Goal: Information Seeking & Learning: Learn about a topic

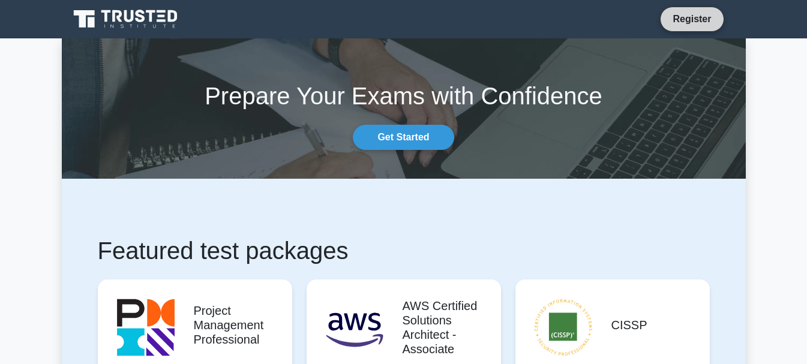
click at [679, 22] on link "Register" at bounding box center [692, 18] width 53 height 15
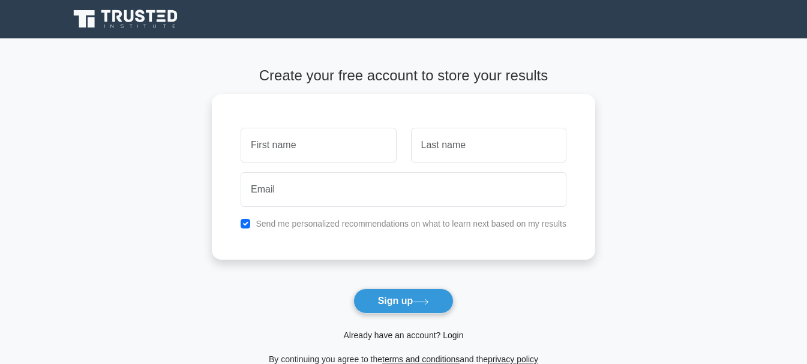
click at [436, 334] on link "Already have an account? Login" at bounding box center [403, 336] width 120 height 10
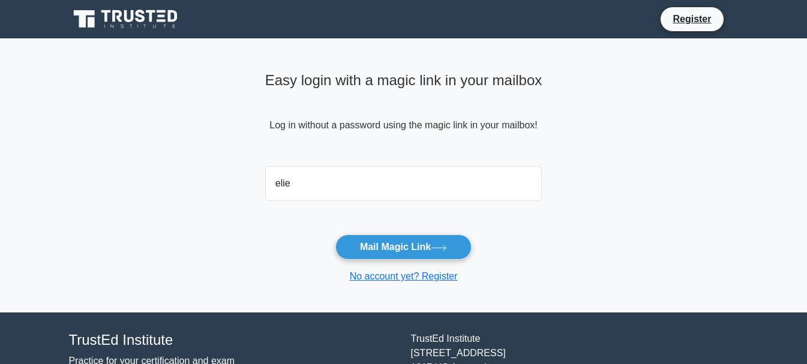
type input "eliechalhoub1@gmail.com"
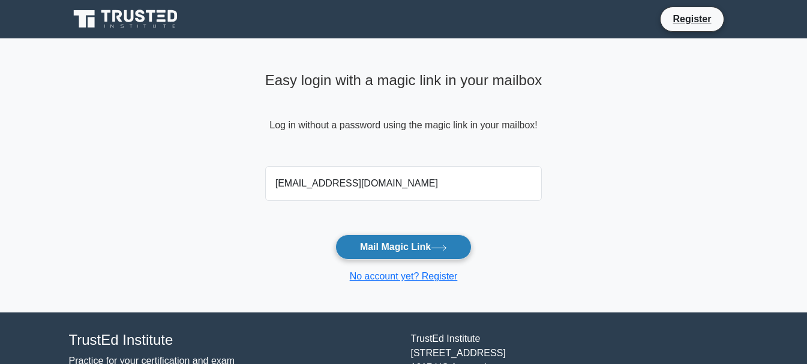
click at [429, 249] on button "Mail Magic Link" at bounding box center [404, 247] width 136 height 25
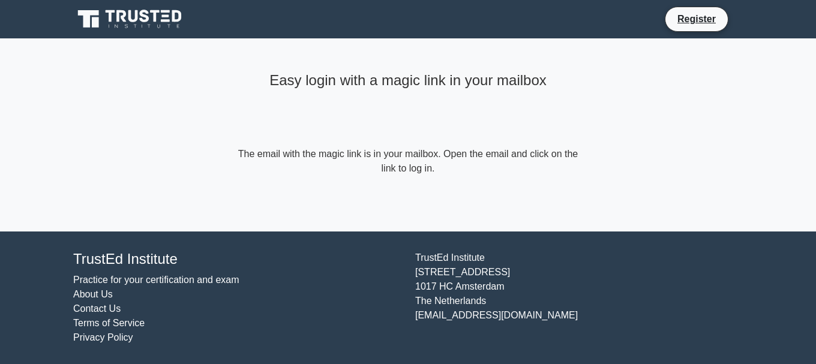
click at [528, 166] on form "The email with the magic link is in your mailbox. Open the email and click on t…" at bounding box center [408, 161] width 346 height 29
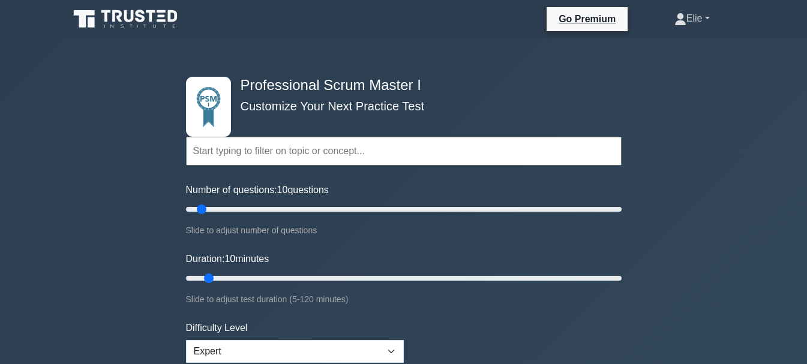
click at [690, 18] on link "Elie" at bounding box center [692, 19] width 93 height 24
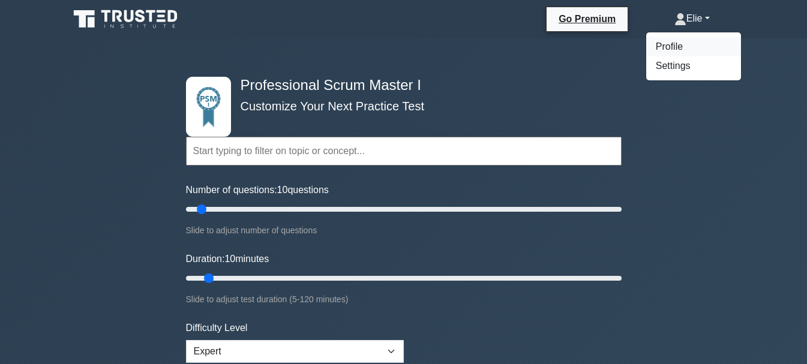
click at [685, 45] on link "Profile" at bounding box center [694, 46] width 95 height 19
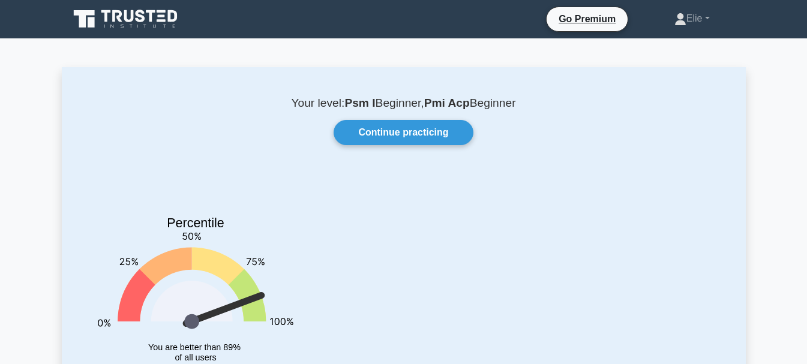
click at [454, 138] on link "Continue practicing" at bounding box center [403, 132] width 139 height 25
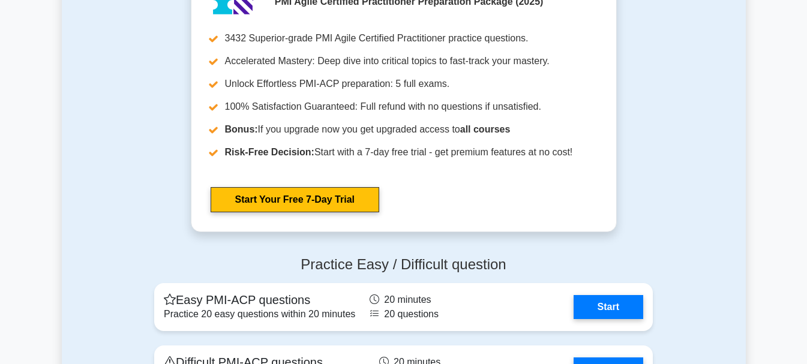
scroll to position [3667, 0]
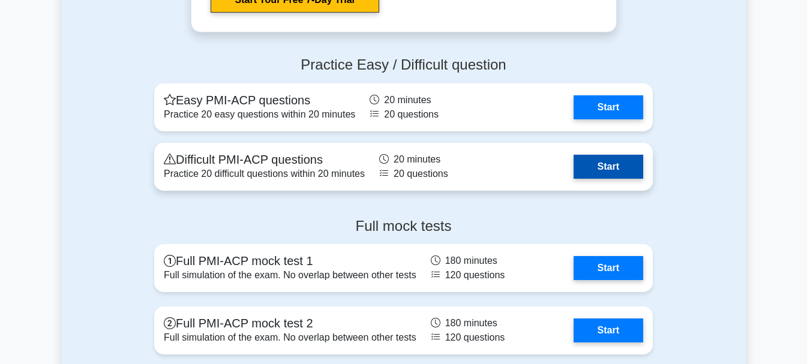
click at [606, 168] on link "Start" at bounding box center [609, 167] width 70 height 24
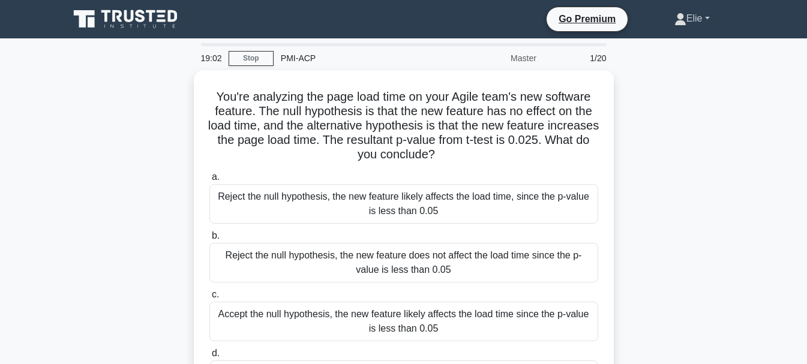
click at [687, 25] on link "Elie" at bounding box center [692, 19] width 93 height 24
click at [684, 21] on link "Elie" at bounding box center [692, 19] width 93 height 24
click at [137, 23] on icon at bounding box center [126, 19] width 115 height 23
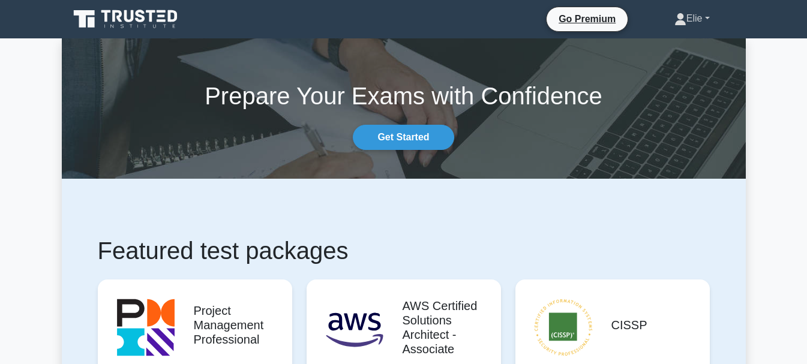
click at [696, 21] on link "Elie" at bounding box center [692, 19] width 93 height 24
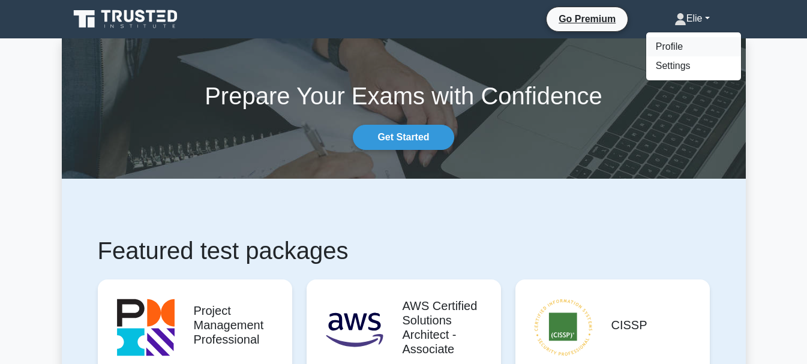
click at [677, 47] on link "Profile" at bounding box center [694, 46] width 95 height 19
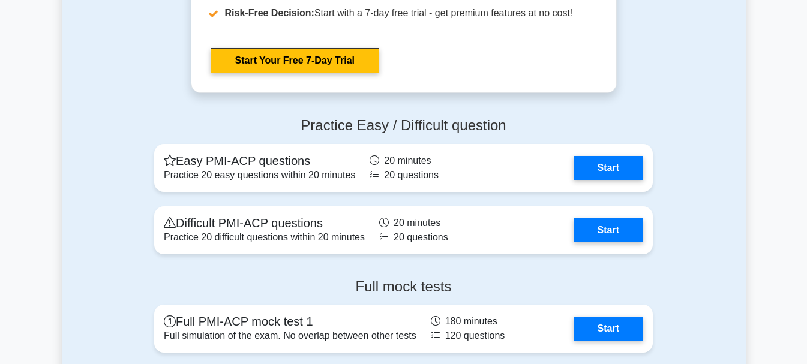
scroll to position [3667, 0]
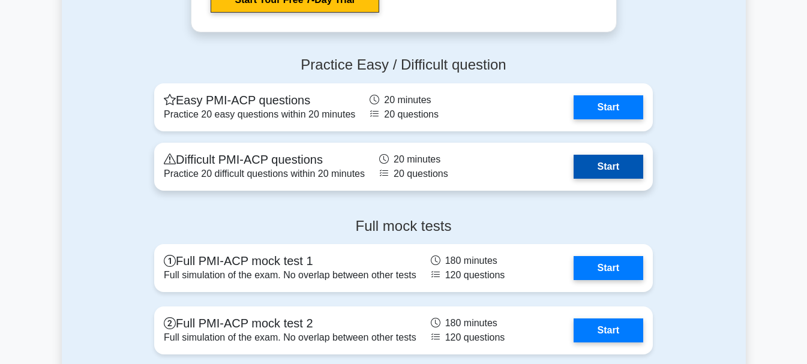
click at [606, 167] on link "Start" at bounding box center [609, 167] width 70 height 24
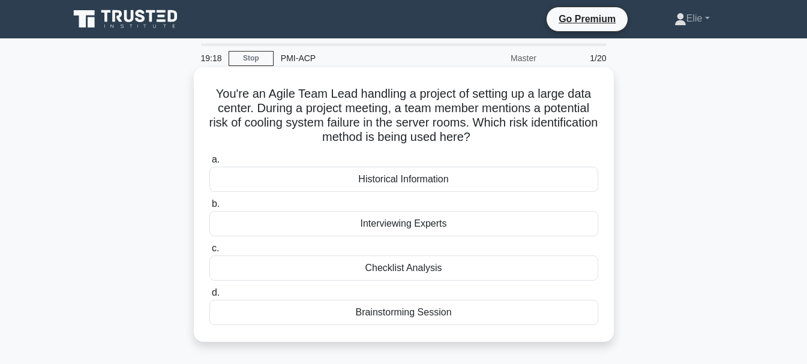
click at [396, 316] on div "Brainstorming Session" at bounding box center [404, 312] width 389 height 25
click at [210, 297] on input "d. Brainstorming Session" at bounding box center [210, 293] width 0 height 8
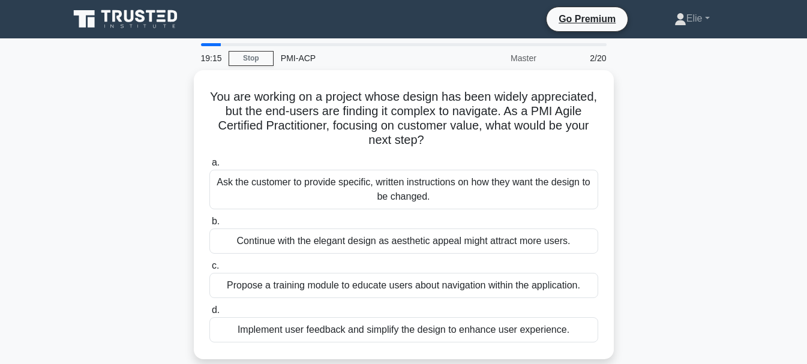
click at [666, 186] on div "You are working on a project whose design has been widely appreciated, but the …" at bounding box center [404, 222] width 684 height 304
click at [702, 166] on div "You are working on a project whose design has been widely appreciated, but the …" at bounding box center [404, 222] width 684 height 304
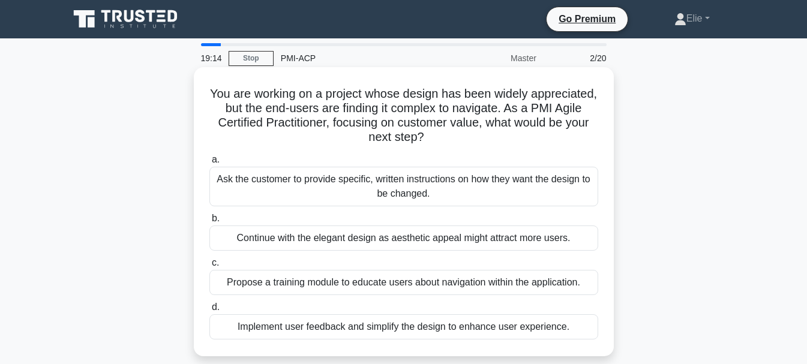
click at [550, 111] on h5 "You are working on a project whose design has been widely appreciated, but the …" at bounding box center [403, 115] width 391 height 59
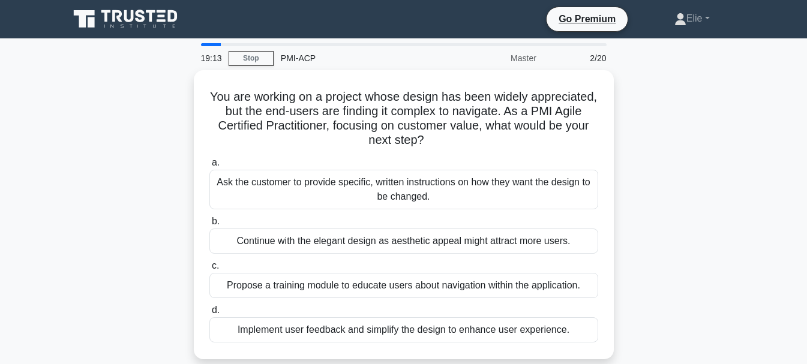
click at [659, 112] on div "You are working on a project whose design has been widely appreciated, but the …" at bounding box center [404, 222] width 684 height 304
click at [686, 98] on div "You are working on a project whose design has been widely appreciated, but the …" at bounding box center [404, 222] width 684 height 304
click at [460, 14] on div "Go Premium Elie Profile Settings Profile Settings Go Premium Elie Profile Setti…" at bounding box center [466, 19] width 545 height 25
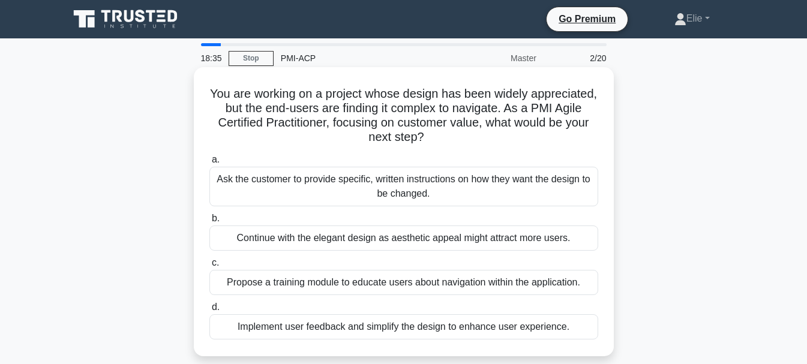
click at [416, 328] on div "Implement user feedback and simplify the design to enhance user experience." at bounding box center [404, 327] width 389 height 25
click at [210, 312] on input "d. Implement user feedback and simplify the design to enhance user experience." at bounding box center [210, 308] width 0 height 8
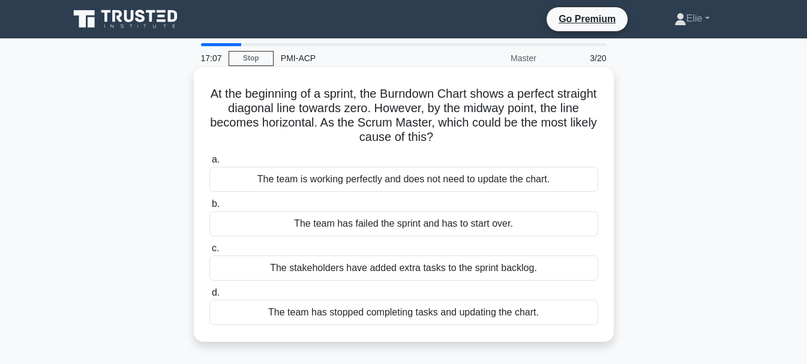
click at [361, 312] on div "The team has stopped completing tasks and updating the chart." at bounding box center [404, 312] width 389 height 25
click at [210, 297] on input "d. The team has stopped completing tasks and updating the chart." at bounding box center [210, 293] width 0 height 8
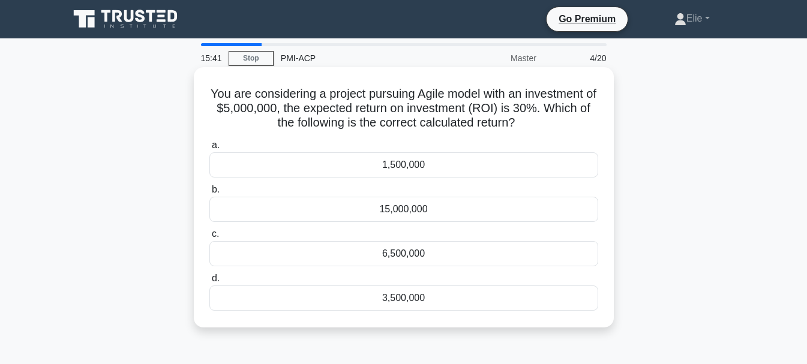
click at [418, 298] on div "3,500,000" at bounding box center [404, 298] width 389 height 25
click at [210, 283] on input "d. 3,500,000" at bounding box center [210, 279] width 0 height 8
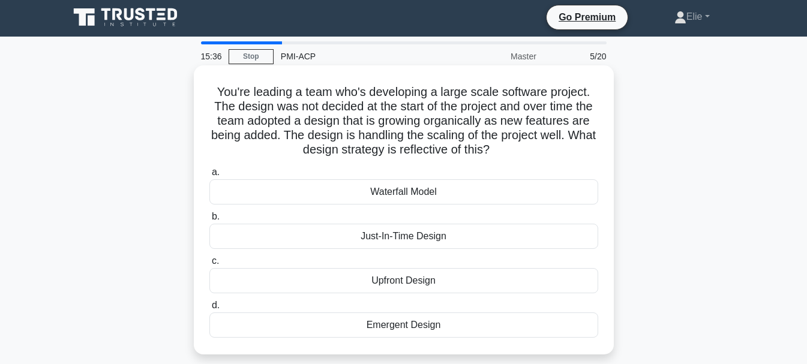
scroll to position [1, 0]
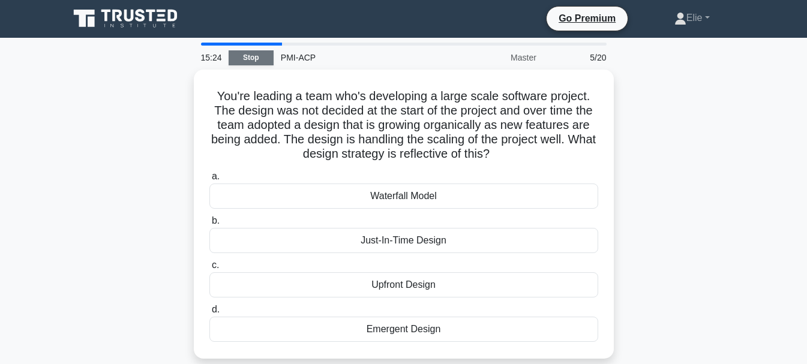
click at [258, 56] on link "Stop" at bounding box center [251, 57] width 45 height 15
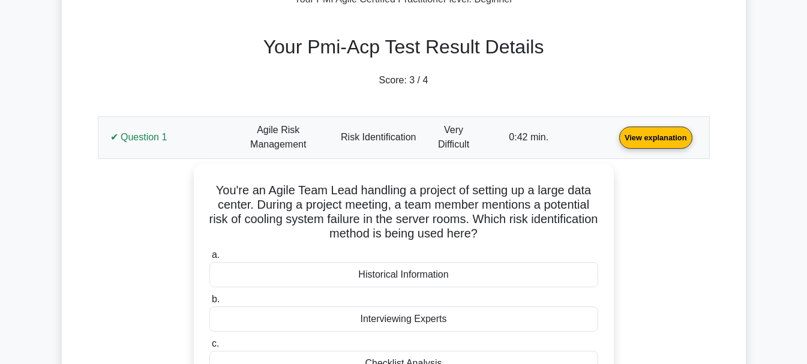
click at [615, 134] on link "View explanation" at bounding box center [656, 137] width 83 height 10
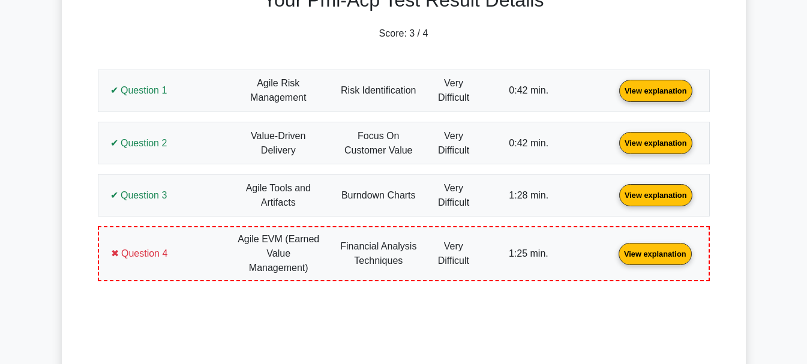
click at [614, 249] on link "View explanation" at bounding box center [655, 254] width 83 height 10
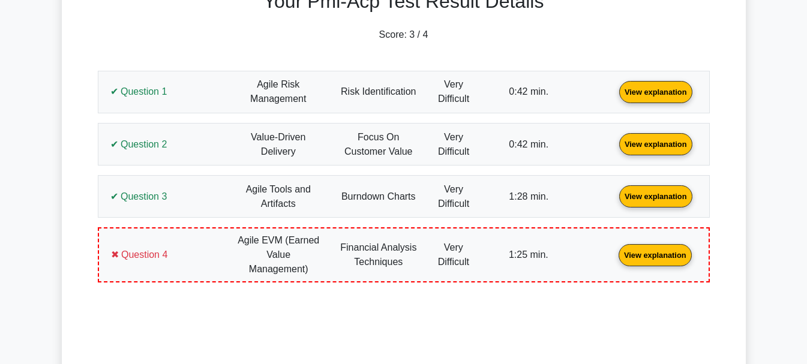
click at [614, 260] on link "View explanation" at bounding box center [655, 255] width 83 height 10
click at [614, 250] on link "View explanation" at bounding box center [655, 255] width 83 height 10
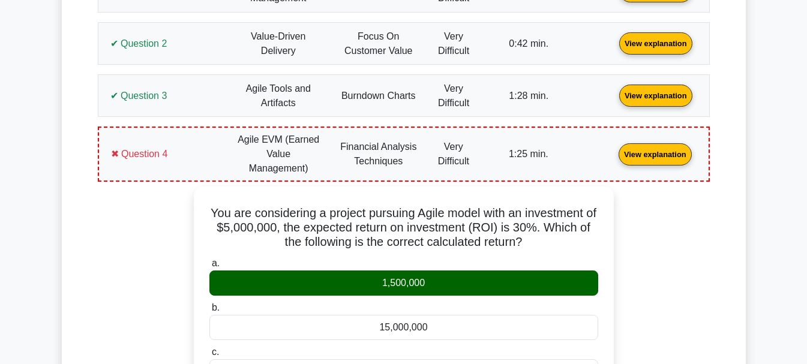
scroll to position [549, 0]
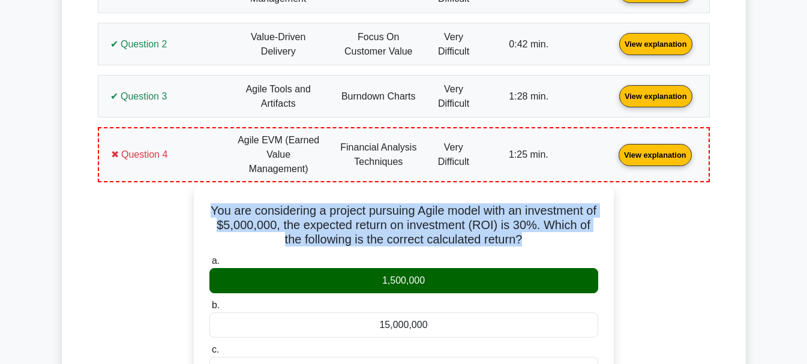
drag, startPoint x: 204, startPoint y: 198, endPoint x: 554, endPoint y: 229, distance: 350.8
copy h5 "You are considering a project pursuing Agile model with an investment of $5,000…"
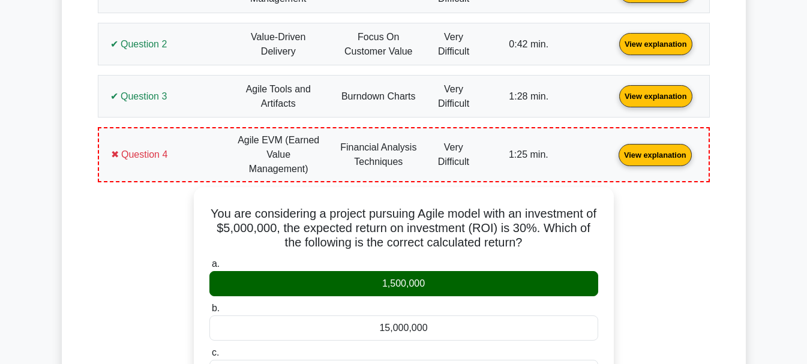
click at [614, 149] on link "View explanation" at bounding box center [655, 154] width 83 height 10
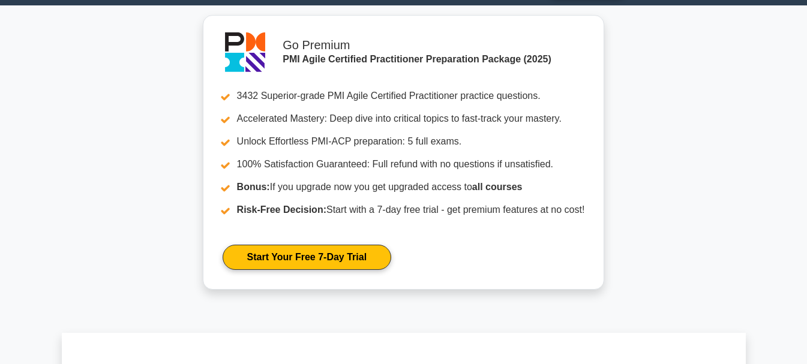
scroll to position [0, 0]
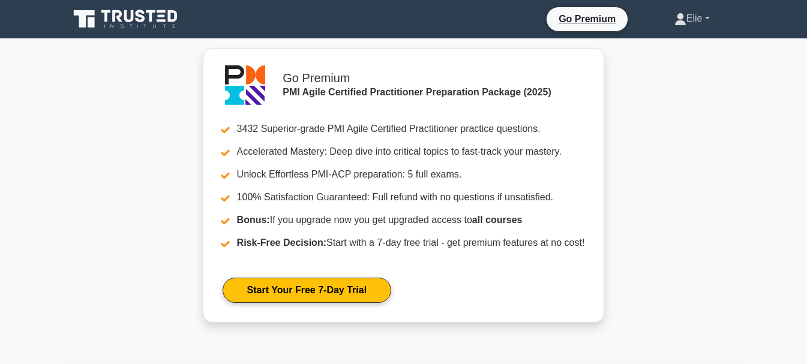
click at [698, 23] on link "Elie" at bounding box center [692, 19] width 93 height 24
click at [687, 45] on link "Profile" at bounding box center [694, 46] width 95 height 19
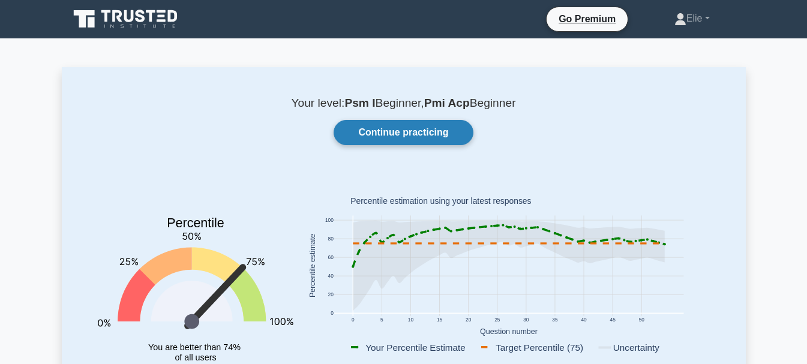
click at [433, 128] on link "Continue practicing" at bounding box center [403, 132] width 139 height 25
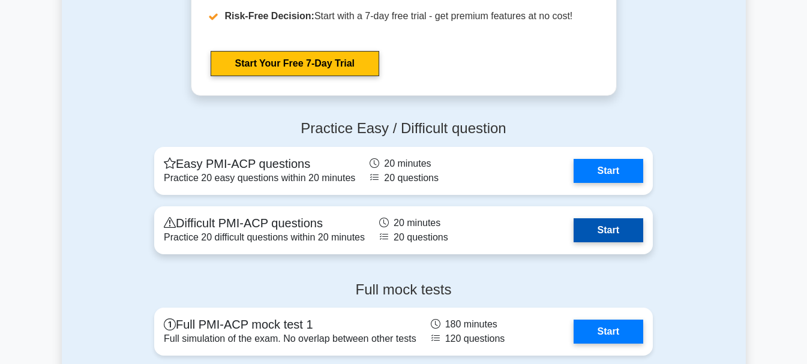
scroll to position [3603, 0]
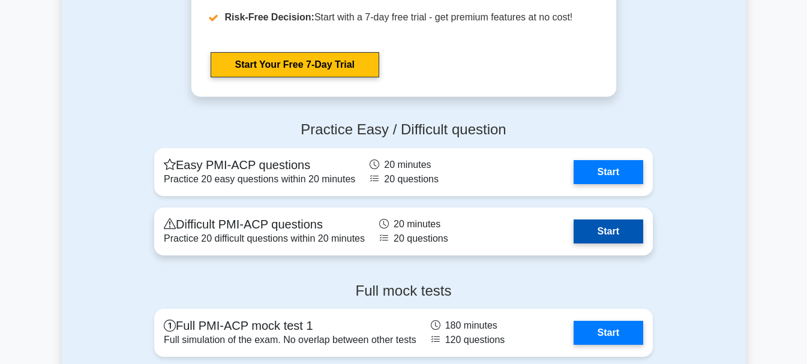
click at [629, 237] on link "Start" at bounding box center [609, 232] width 70 height 24
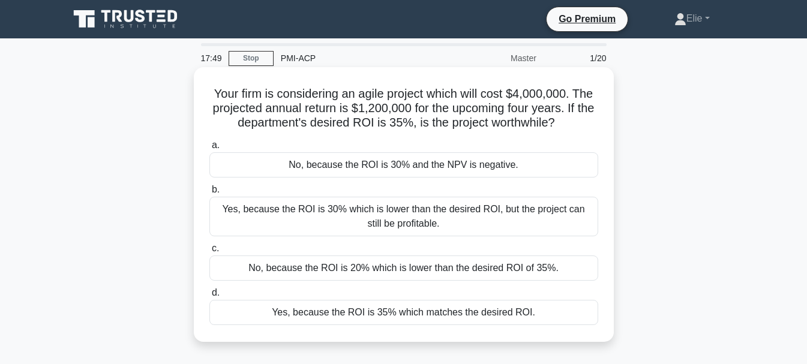
click at [463, 270] on div "No, because the ROI is 20% which is lower than the desired ROI of 35%." at bounding box center [404, 268] width 389 height 25
click at [210, 253] on input "c. No, because the ROI is 20% which is lower than the desired ROI of 35%." at bounding box center [210, 249] width 0 height 8
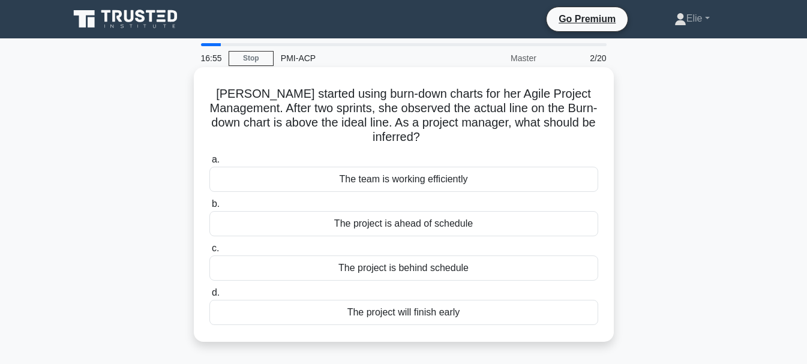
click at [448, 267] on div "The project is behind schedule" at bounding box center [404, 268] width 389 height 25
click at [210, 253] on input "c. The project is behind schedule" at bounding box center [210, 249] width 0 height 8
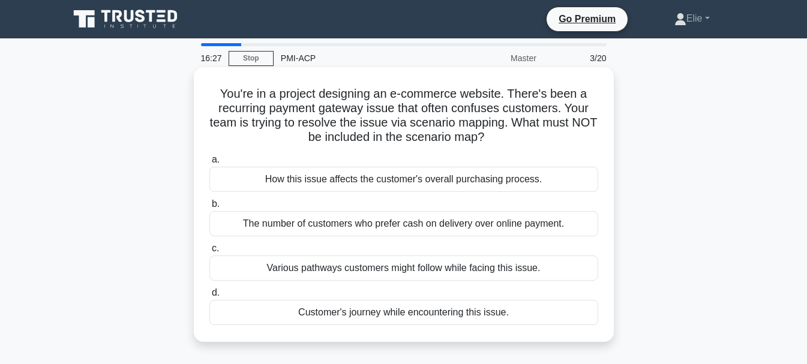
click at [454, 228] on div "The number of customers who prefer cash on delivery over online payment." at bounding box center [404, 223] width 389 height 25
click at [210, 208] on input "b. The number of customers who prefer cash on delivery over online payment." at bounding box center [210, 205] width 0 height 8
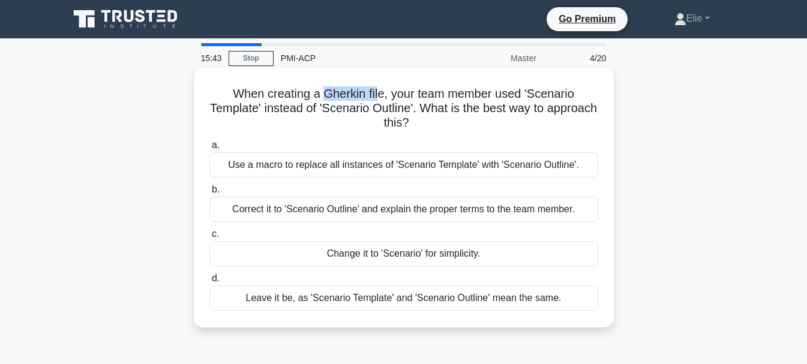
drag, startPoint x: 325, startPoint y: 94, endPoint x: 381, endPoint y: 93, distance: 55.8
click at [381, 93] on h5 "When creating a Gherkin file, your team member used 'Scenario Template' instead…" at bounding box center [403, 108] width 391 height 44
click at [443, 137] on div "a. Use a macro to replace all instances of 'Scenario Template' with 'Scenario O…" at bounding box center [403, 225] width 403 height 178
click at [411, 250] on div "Change it to 'Scenario' for simplicity." at bounding box center [404, 253] width 389 height 25
click at [210, 238] on input "c. Change it to 'Scenario' for simplicity." at bounding box center [210, 235] width 0 height 8
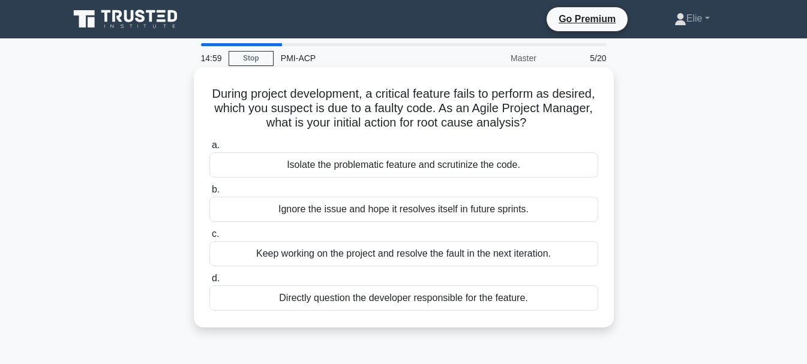
click at [488, 256] on div "Keep working on the project and resolve the fault in the next iteration." at bounding box center [404, 253] width 389 height 25
click at [210, 238] on input "c. Keep working on the project and resolve the fault in the next iteration." at bounding box center [210, 235] width 0 height 8
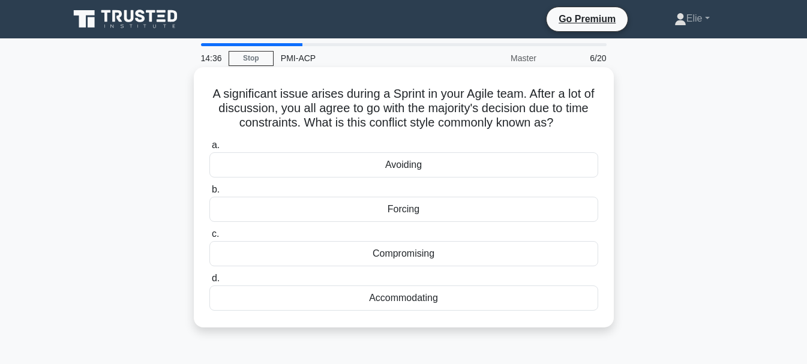
click at [432, 299] on div "Accommodating" at bounding box center [404, 298] width 389 height 25
click at [210, 283] on input "d. Accommodating" at bounding box center [210, 279] width 0 height 8
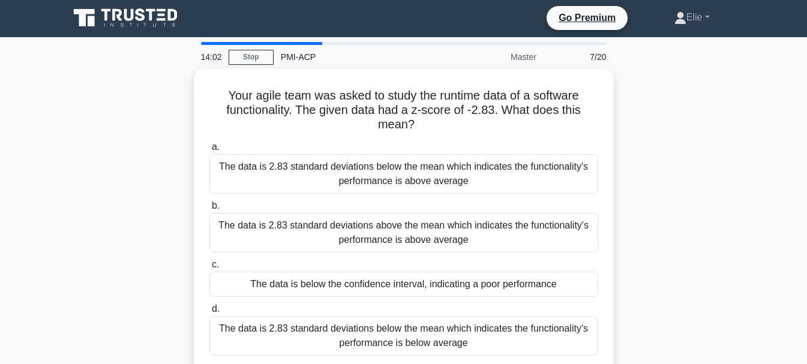
scroll to position [1, 0]
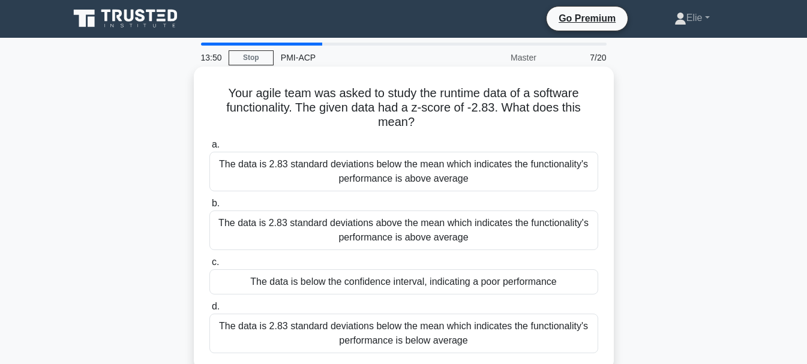
click at [366, 279] on div "The data is below the confidence interval, indicating a poor performance" at bounding box center [404, 282] width 389 height 25
click at [210, 267] on input "c. The data is below the confidence interval, indicating a poor performance" at bounding box center [210, 263] width 0 height 8
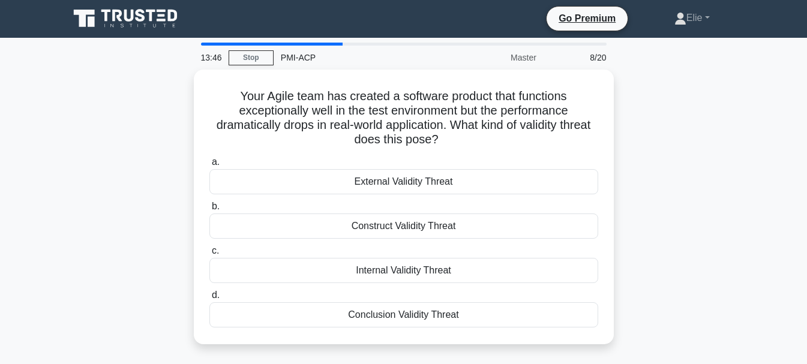
scroll to position [0, 0]
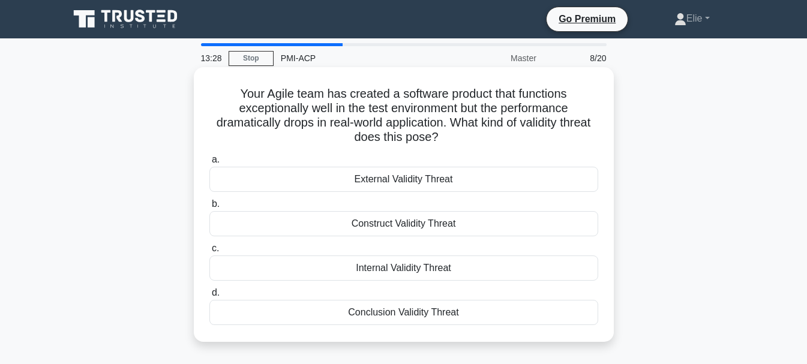
click at [425, 225] on div "Construct Validity Threat" at bounding box center [404, 223] width 389 height 25
click at [210, 208] on input "b. Construct Validity Threat" at bounding box center [210, 205] width 0 height 8
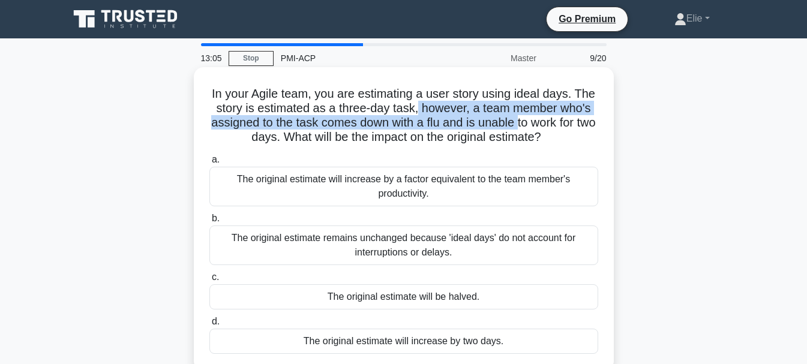
drag, startPoint x: 448, startPoint y: 107, endPoint x: 558, endPoint y: 123, distance: 111.6
click at [558, 123] on h5 "In your Agile team, you are estimating a user story using ideal days. The story…" at bounding box center [403, 115] width 391 height 59
drag, startPoint x: 450, startPoint y: 106, endPoint x: 573, endPoint y: 122, distance: 124.7
click at [573, 122] on h5 "In your Agile team, you are estimating a user story using ideal days. The story…" at bounding box center [403, 115] width 391 height 59
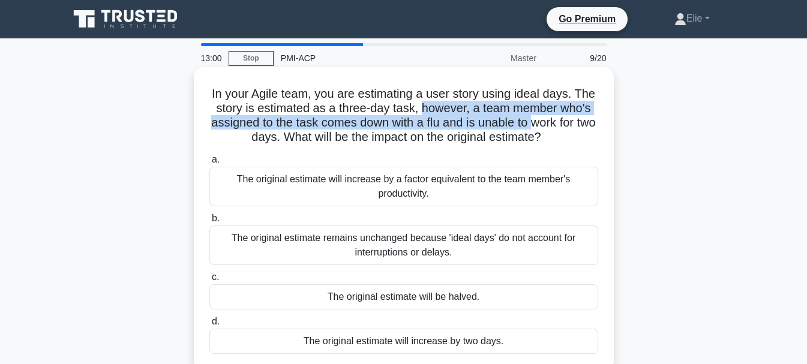
click at [573, 122] on h5 "In your Agile team, you are estimating a user story using ideal days. The story…" at bounding box center [403, 115] width 391 height 59
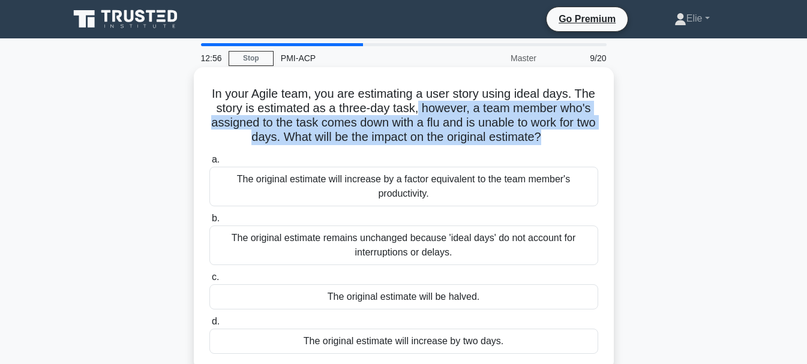
drag, startPoint x: 449, startPoint y: 107, endPoint x: 564, endPoint y: 142, distance: 120.0
click at [564, 142] on h5 "In your Agile team, you are estimating a user story using ideal days. The story…" at bounding box center [403, 115] width 391 height 59
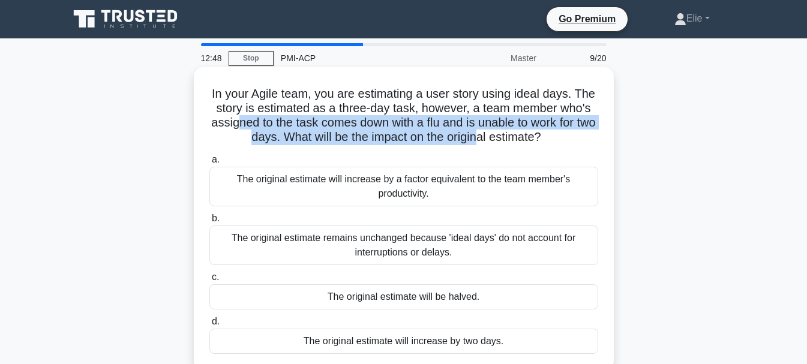
drag, startPoint x: 270, startPoint y: 124, endPoint x: 501, endPoint y: 142, distance: 232.4
click at [501, 142] on h5 "In your Agile team, you are estimating a user story using ideal days. The story…" at bounding box center [403, 115] width 391 height 59
click at [301, 133] on h5 "In your Agile team, you are estimating a user story using ideal days. The story…" at bounding box center [403, 115] width 391 height 59
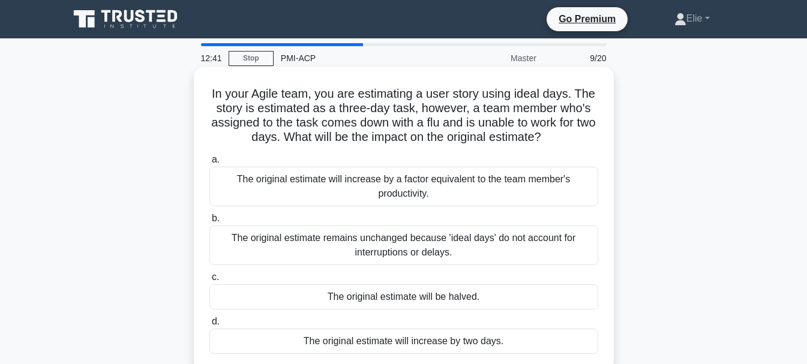
drag, startPoint x: 299, startPoint y: 135, endPoint x: 596, endPoint y: 145, distance: 296.7
click at [596, 145] on h5 "In your Agile team, you are estimating a user story using ideal days. The story…" at bounding box center [403, 115] width 391 height 59
click at [556, 145] on icon ".spinner_0XTQ{transform-origin:center;animation:spinner_y6GP .75s linear infini…" at bounding box center [548, 138] width 14 height 14
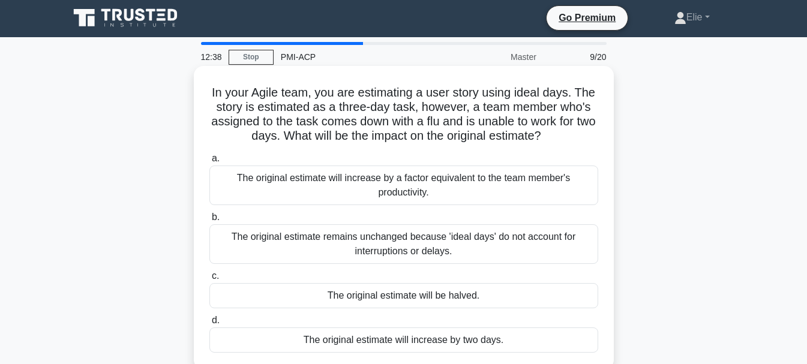
scroll to position [1, 0]
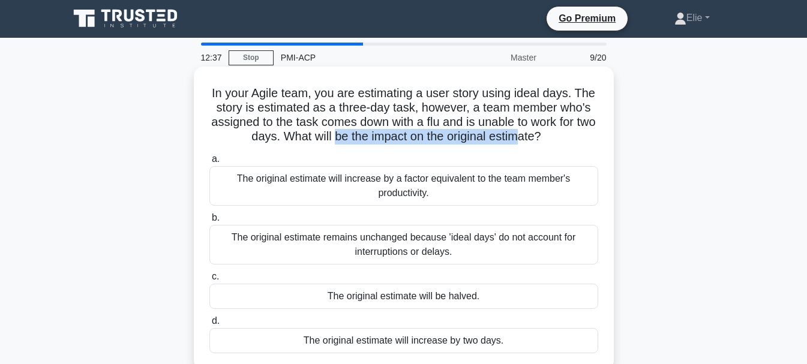
drag, startPoint x: 375, startPoint y: 139, endPoint x: 572, endPoint y: 142, distance: 196.9
click at [560, 140] on h5 "In your Agile team, you are estimating a user story using ideal days. The story…" at bounding box center [403, 115] width 391 height 59
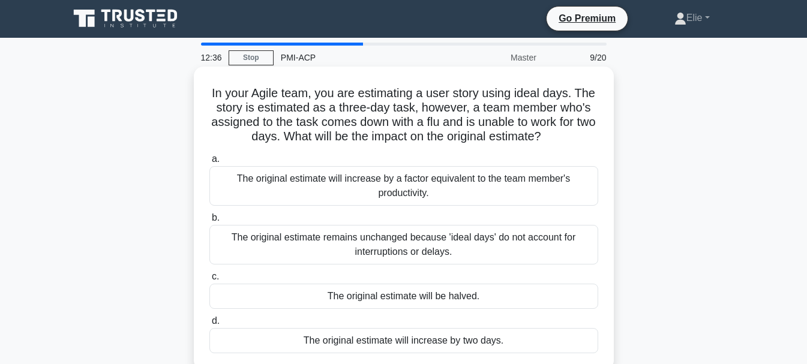
click at [594, 142] on h5 "In your Agile team, you are estimating a user story using ideal days. The story…" at bounding box center [403, 115] width 391 height 59
click at [472, 238] on div "The original estimate remains unchanged because 'ideal days' do not account for…" at bounding box center [404, 245] width 389 height 40
click at [210, 222] on input "b. The original estimate remains unchanged because 'ideal days' do not account …" at bounding box center [210, 218] width 0 height 8
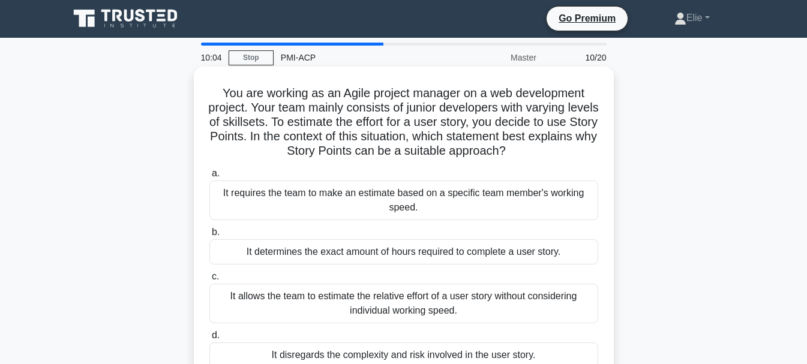
scroll to position [0, 0]
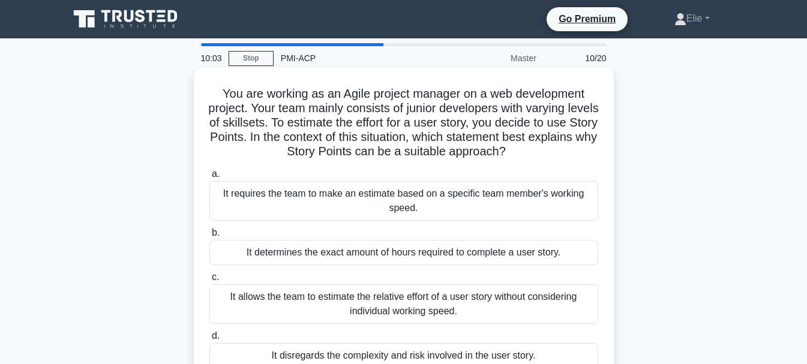
click at [504, 314] on div "It allows the team to estimate the relative effort of a user story without cons…" at bounding box center [404, 305] width 389 height 40
click at [210, 282] on input "c. It allows the team to estimate the relative effort of a user story without c…" at bounding box center [210, 278] width 0 height 8
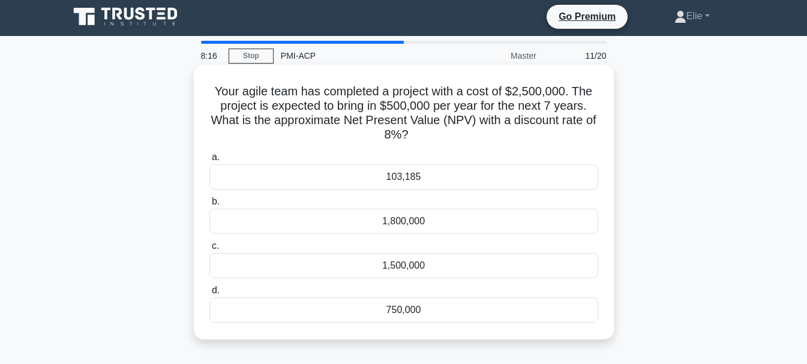
scroll to position [2, 0]
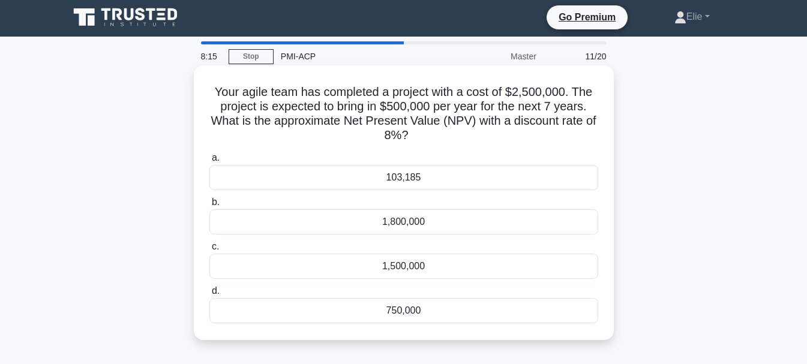
drag, startPoint x: 428, startPoint y: 132, endPoint x: 196, endPoint y: 88, distance: 236.5
click at [196, 88] on div "Your agile team has completed a project with a cost of $2,500,000. The project …" at bounding box center [404, 202] width 420 height 275
copy h5 "Your agile team has completed a project with a cost of $2,500,000. The project …"
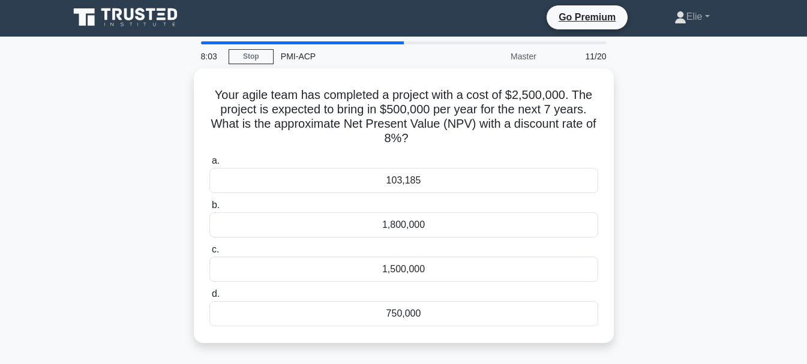
click at [670, 173] on div "Your agile team has completed a project with a cost of $2,500,000. The project …" at bounding box center [404, 212] width 684 height 289
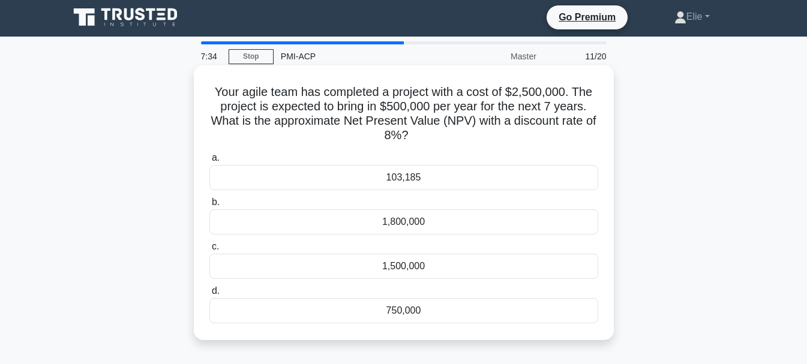
click at [420, 179] on div "103,185" at bounding box center [404, 177] width 389 height 25
click at [210, 162] on input "a. 103,185" at bounding box center [210, 158] width 0 height 8
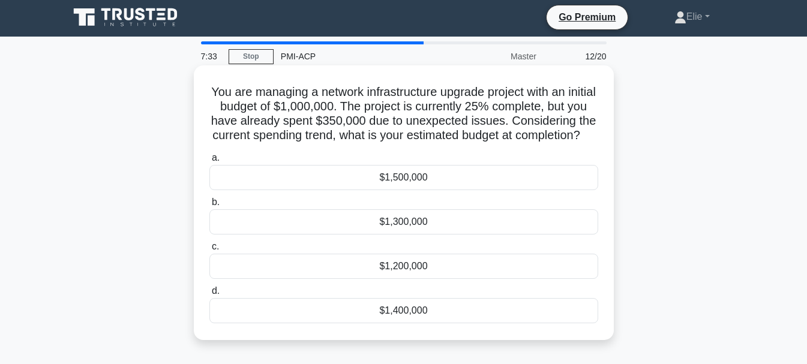
scroll to position [0, 0]
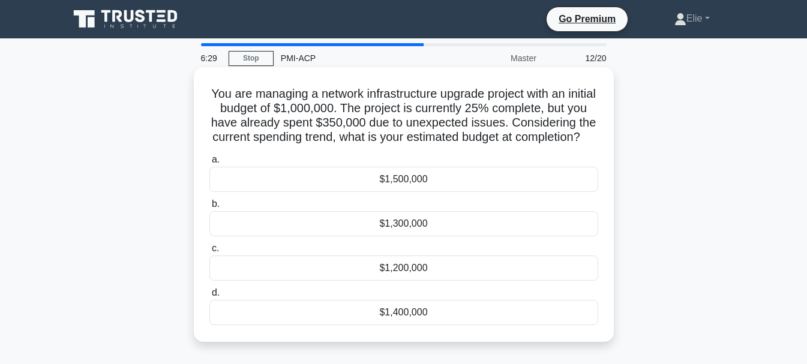
click at [435, 325] on div "$1,400,000" at bounding box center [404, 312] width 389 height 25
click at [210, 297] on input "d. $1,400,000" at bounding box center [210, 293] width 0 height 8
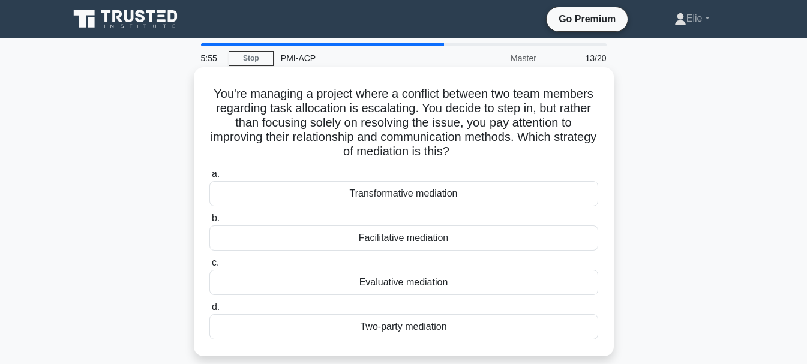
click at [421, 242] on div "Facilitative mediation" at bounding box center [404, 238] width 389 height 25
click at [210, 223] on input "b. Facilitative mediation" at bounding box center [210, 219] width 0 height 8
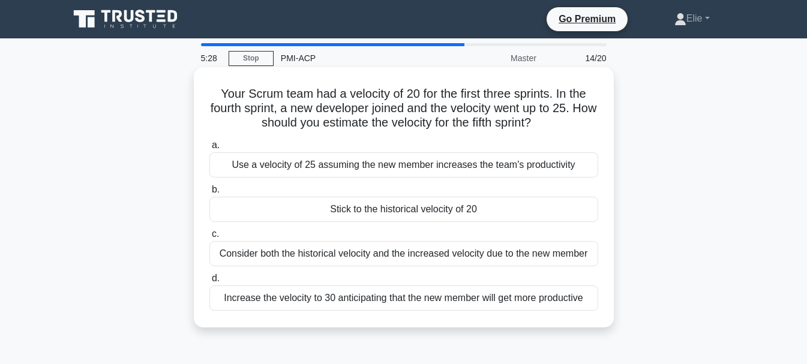
click at [561, 259] on div "Consider both the historical velocity and the increased velocity due to the new…" at bounding box center [404, 253] width 389 height 25
click at [210, 238] on input "c. Consider both the historical velocity and the increased velocity due to the …" at bounding box center [210, 235] width 0 height 8
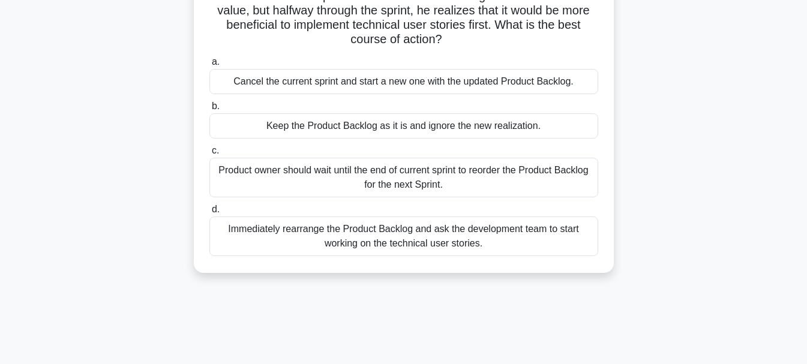
scroll to position [99, 0]
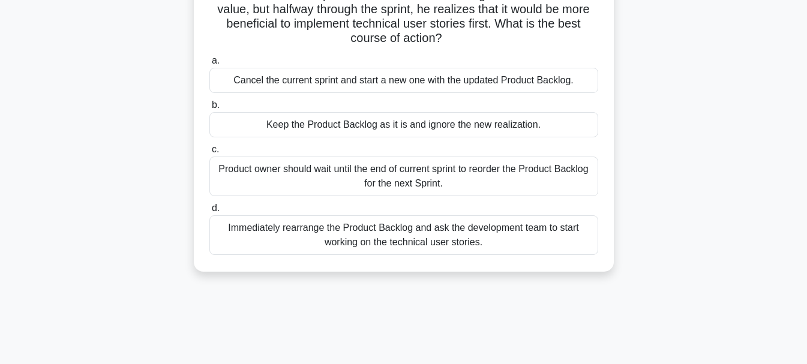
click at [529, 177] on div "Product owner should wait until the end of current sprint to reorder the Produc…" at bounding box center [404, 177] width 389 height 40
click at [210, 154] on input "c. Product owner should wait until the end of current sprint to reorder the Pro…" at bounding box center [210, 150] width 0 height 8
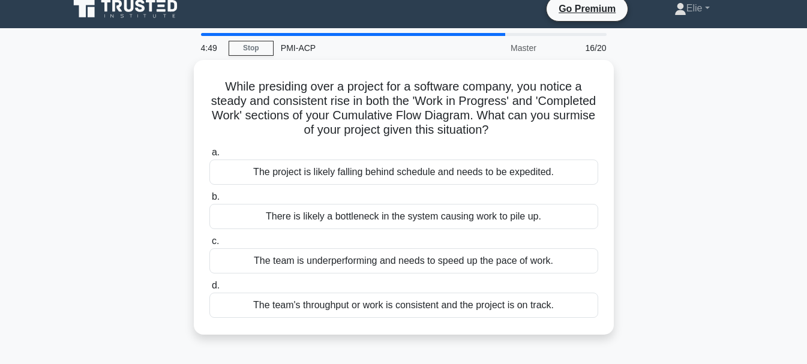
scroll to position [0, 0]
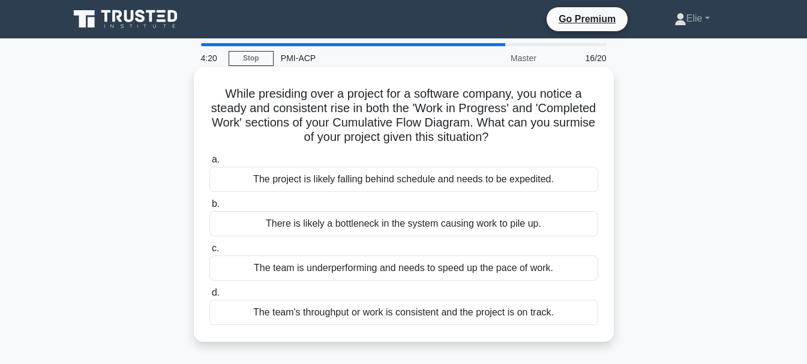
click at [494, 310] on div "The team's throughput or work is consistent and the project is on track." at bounding box center [404, 312] width 389 height 25
click at [210, 297] on input "d. The team's throughput or work is consistent and the project is on track." at bounding box center [210, 293] width 0 height 8
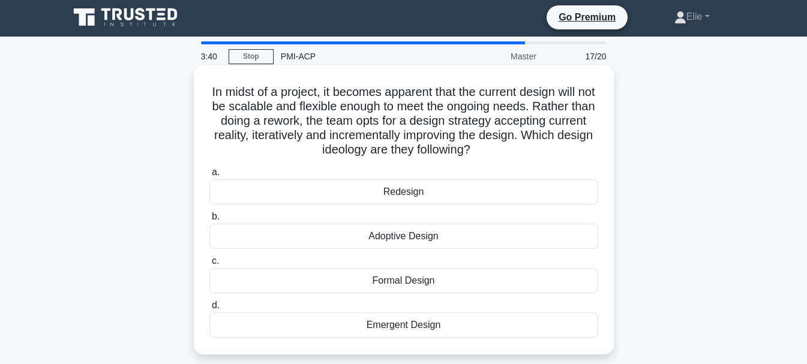
scroll to position [1, 0]
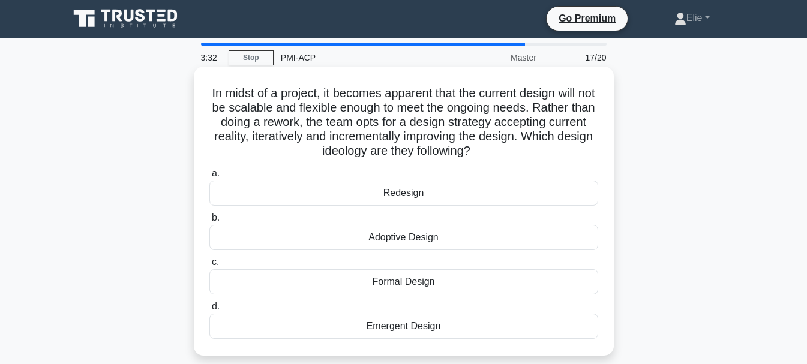
click at [426, 240] on div "Adoptive Design" at bounding box center [404, 237] width 389 height 25
click at [210, 222] on input "b. Adoptive Design" at bounding box center [210, 218] width 0 height 8
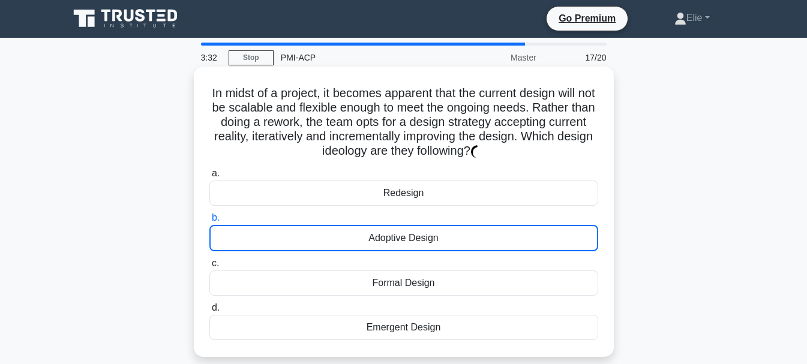
scroll to position [0, 0]
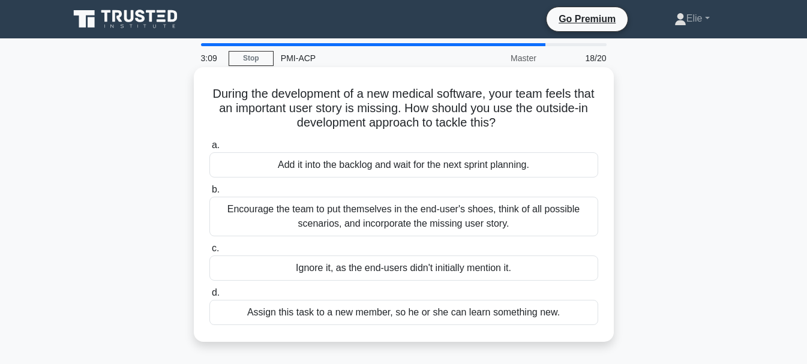
click at [433, 206] on div "Encourage the team to put themselves in the end-user's shoes, think of all poss…" at bounding box center [404, 217] width 389 height 40
click at [210, 194] on input "b. Encourage the team to put themselves in the end-user's shoes, think of all p…" at bounding box center [210, 190] width 0 height 8
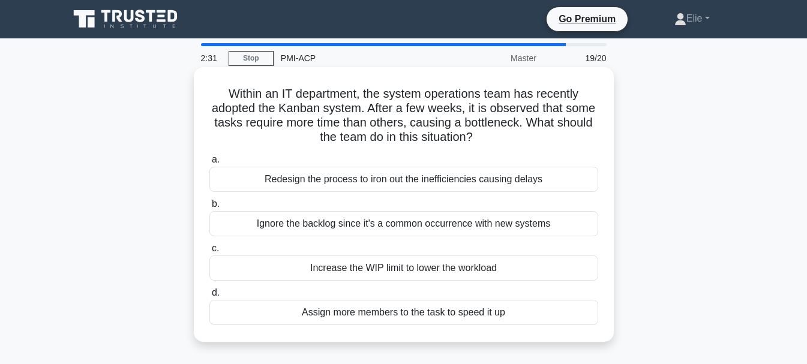
click at [446, 181] on div "Redesign the process to iron out the inefficiencies causing delays" at bounding box center [404, 179] width 389 height 25
click at [210, 164] on input "a. Redesign the process to iron out the inefficiencies causing delays" at bounding box center [210, 160] width 0 height 8
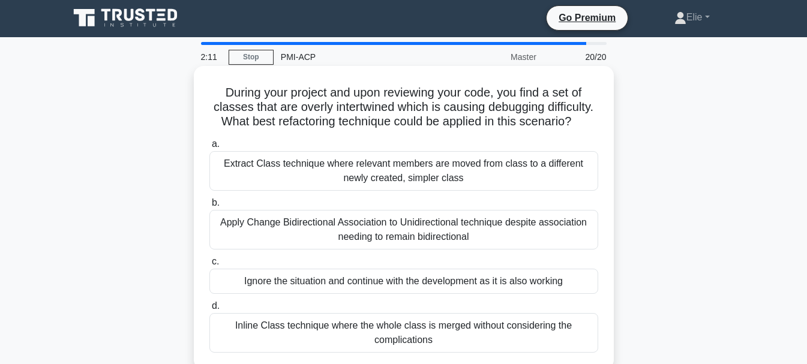
scroll to position [1, 0]
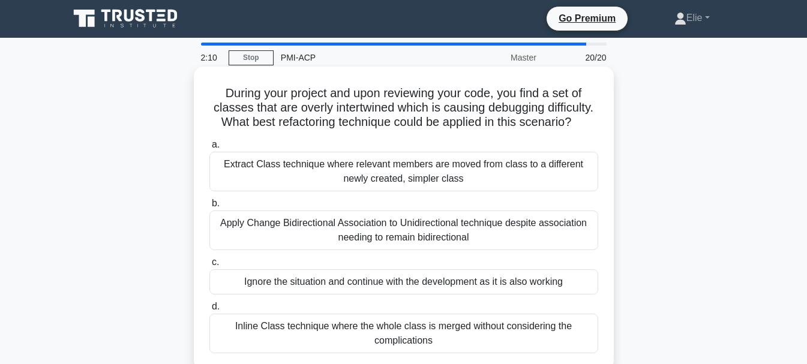
click at [497, 337] on div "Inline Class technique where the whole class is merged without considering the …" at bounding box center [404, 334] width 389 height 40
click at [210, 311] on input "d. Inline Class technique where the whole class is merged without considering t…" at bounding box center [210, 307] width 0 height 8
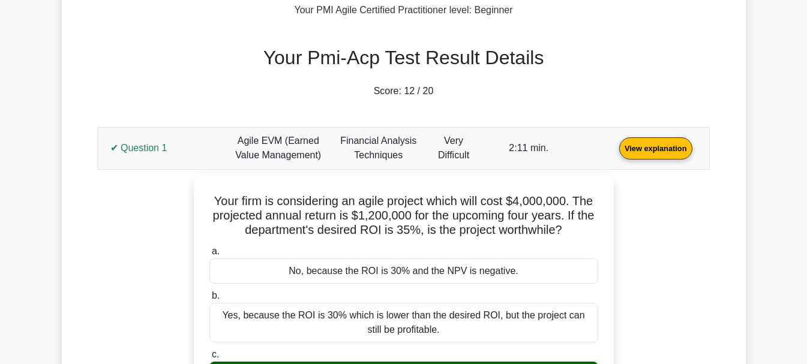
click at [615, 153] on link "View explanation" at bounding box center [656, 148] width 83 height 10
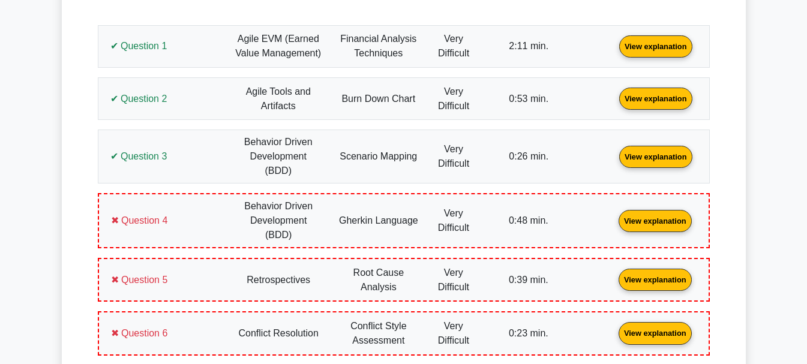
click at [614, 215] on link "View explanation" at bounding box center [655, 220] width 83 height 10
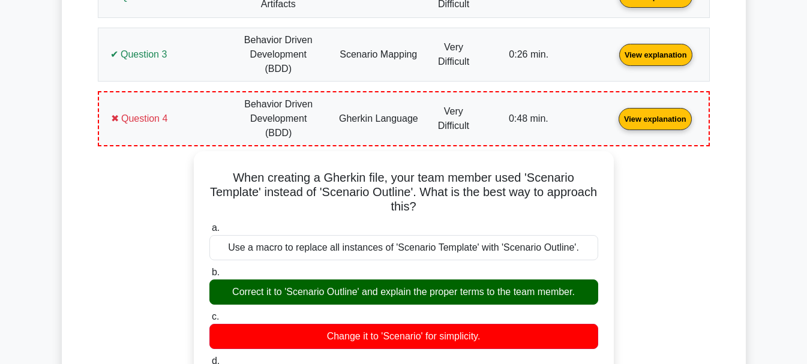
scroll to position [597, 0]
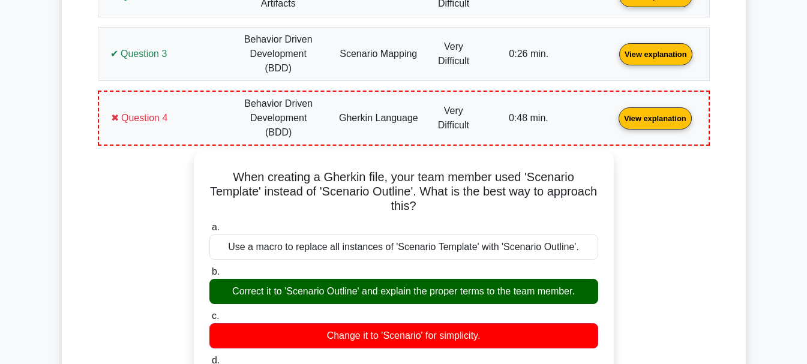
click at [614, 112] on link "View explanation" at bounding box center [655, 117] width 83 height 10
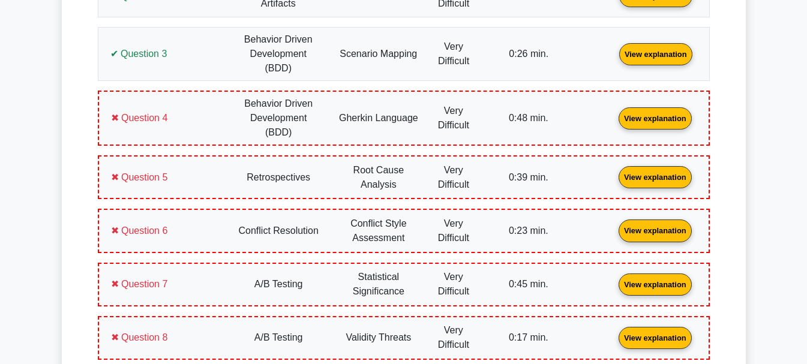
click at [614, 172] on link "View explanation" at bounding box center [655, 177] width 83 height 10
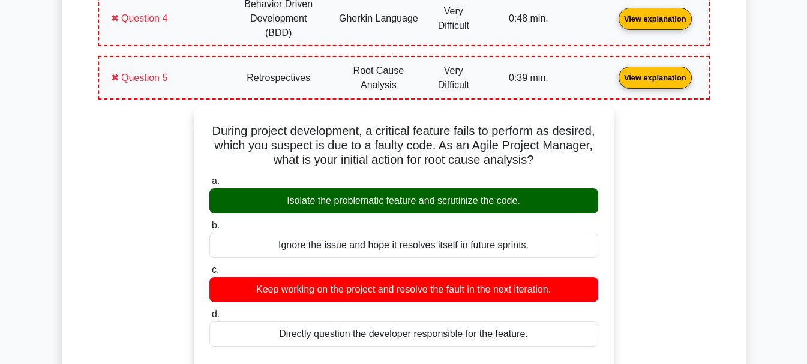
scroll to position [697, 0]
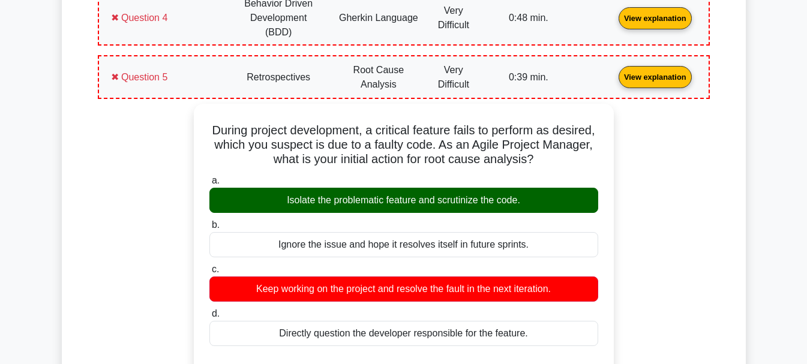
click at [614, 71] on link "View explanation" at bounding box center [655, 76] width 83 height 10
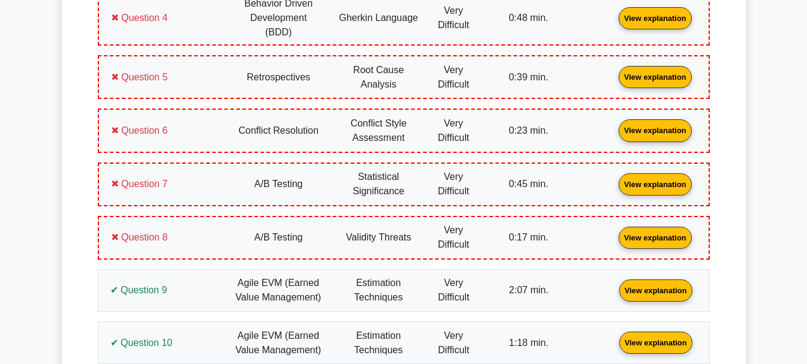
click at [614, 125] on link "View explanation" at bounding box center [655, 130] width 83 height 10
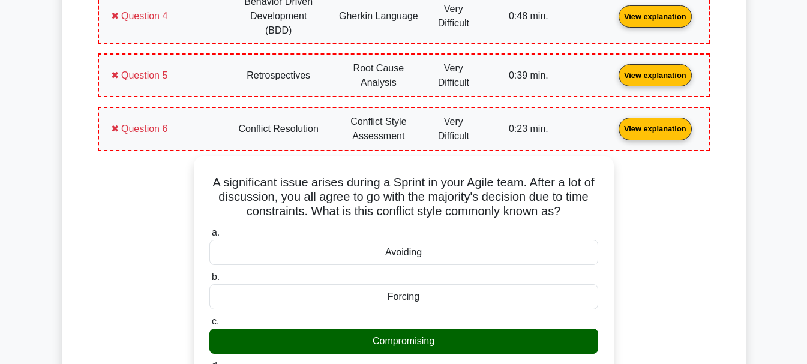
scroll to position [698, 0]
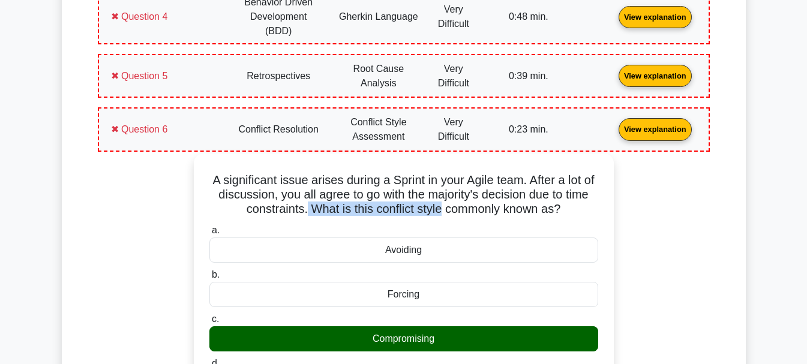
drag, startPoint x: 321, startPoint y: 186, endPoint x: 456, endPoint y: 195, distance: 135.4
copy h5 "What is this conflict style"
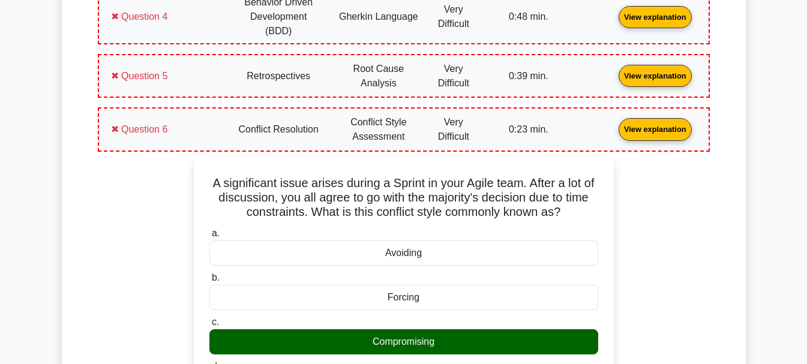
click at [614, 124] on link "View explanation" at bounding box center [655, 129] width 83 height 10
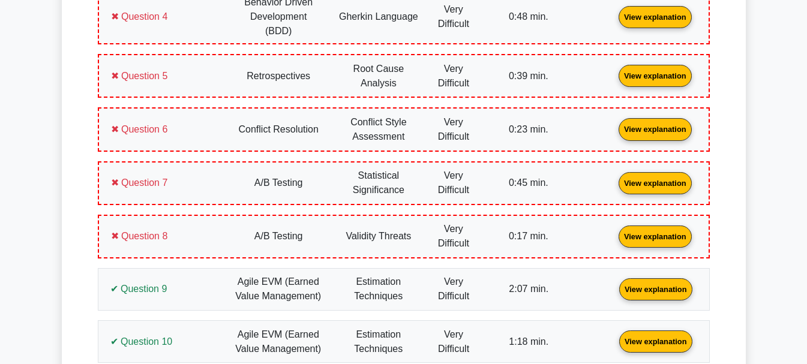
click at [614, 177] on link "View explanation" at bounding box center [655, 182] width 83 height 10
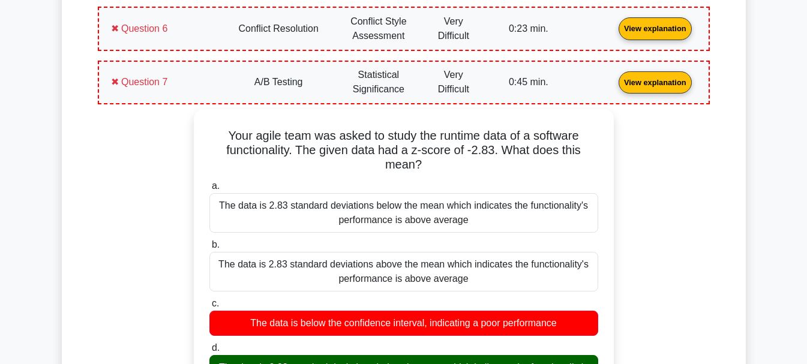
scroll to position [798, 0]
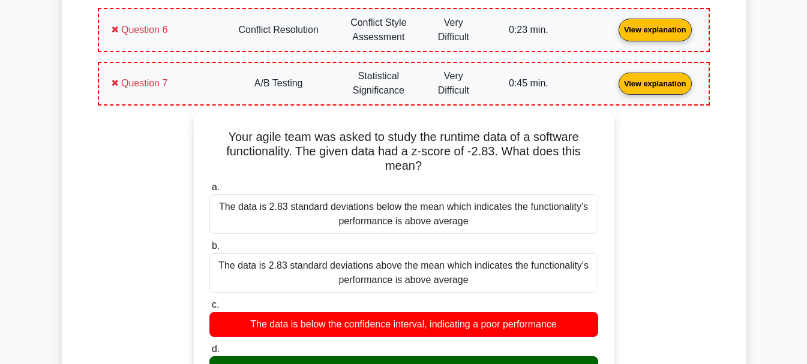
click at [614, 77] on link "View explanation" at bounding box center [655, 82] width 83 height 10
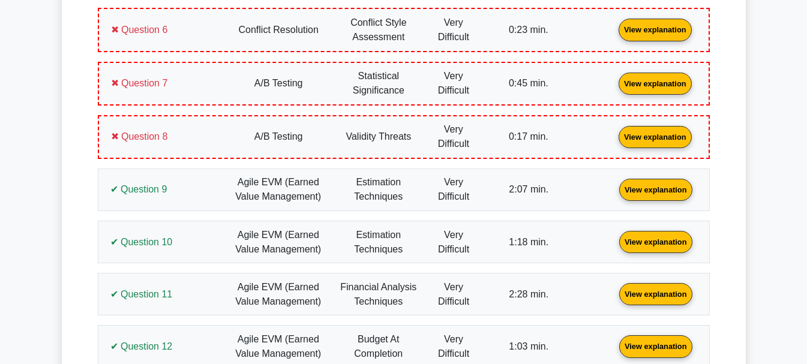
click at [614, 131] on link "View explanation" at bounding box center [655, 136] width 83 height 10
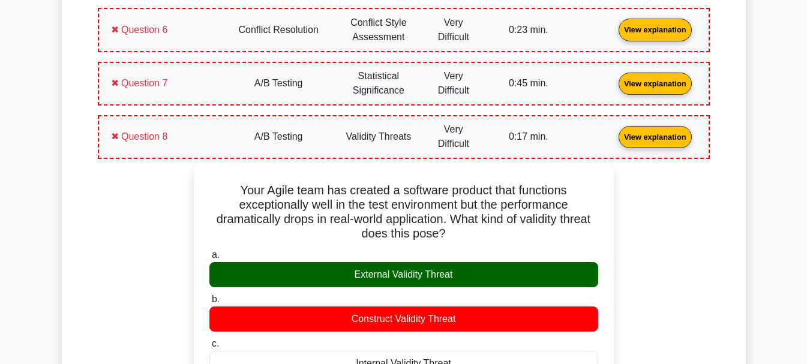
click at [614, 131] on link "View explanation" at bounding box center [655, 136] width 83 height 10
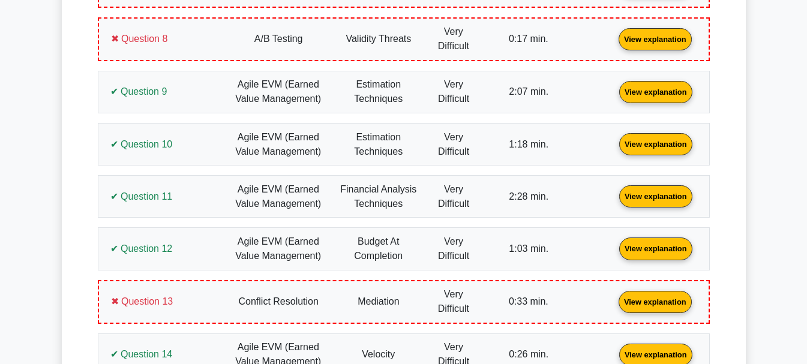
scroll to position [897, 0]
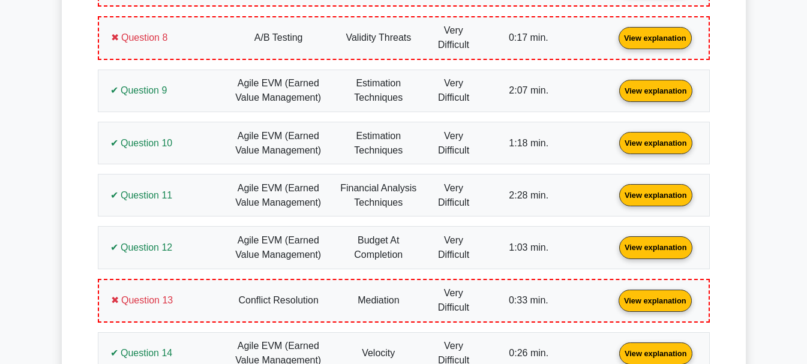
click at [615, 85] on link "View explanation" at bounding box center [656, 90] width 83 height 10
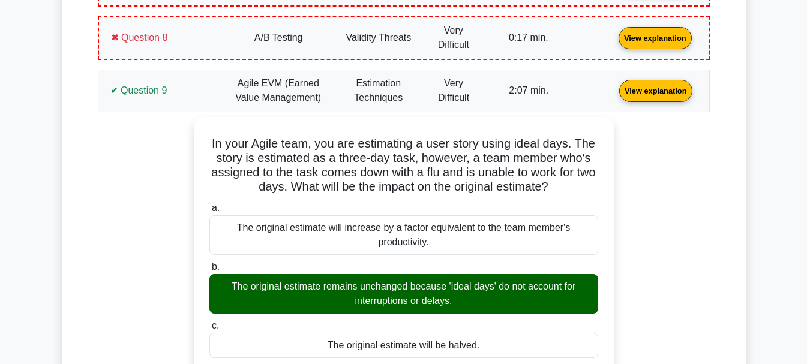
click at [615, 85] on link "View explanation" at bounding box center [656, 90] width 83 height 10
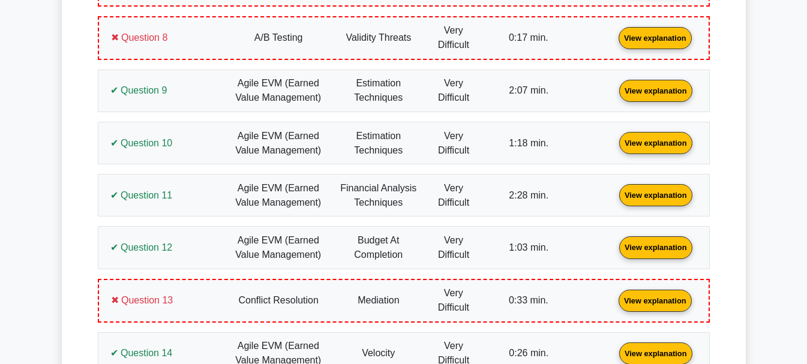
click at [615, 137] on link "View explanation" at bounding box center [656, 142] width 83 height 10
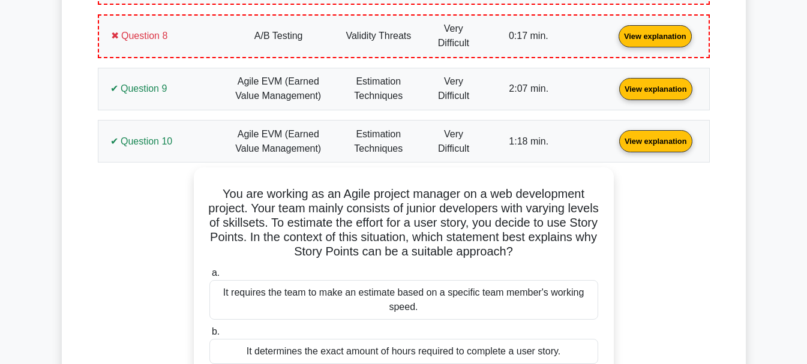
scroll to position [898, 0]
click at [615, 136] on link "View explanation" at bounding box center [656, 141] width 83 height 10
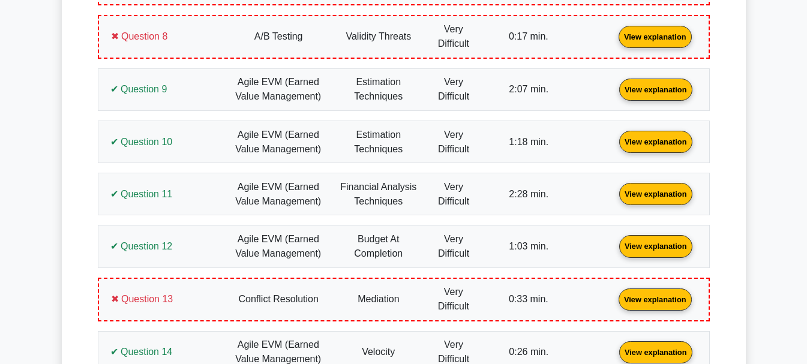
click at [615, 189] on link "View explanation" at bounding box center [656, 194] width 83 height 10
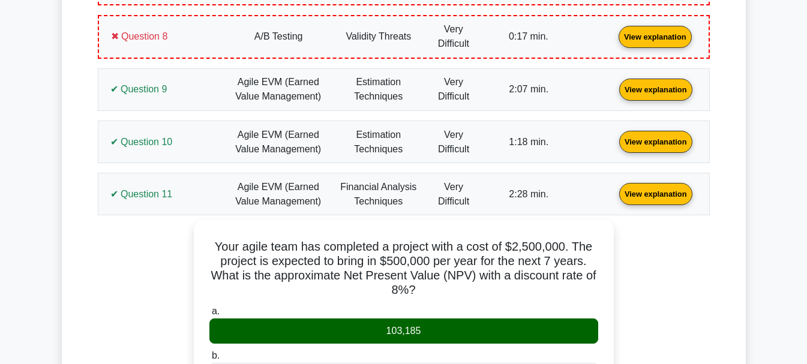
click at [615, 189] on link "View explanation" at bounding box center [656, 194] width 83 height 10
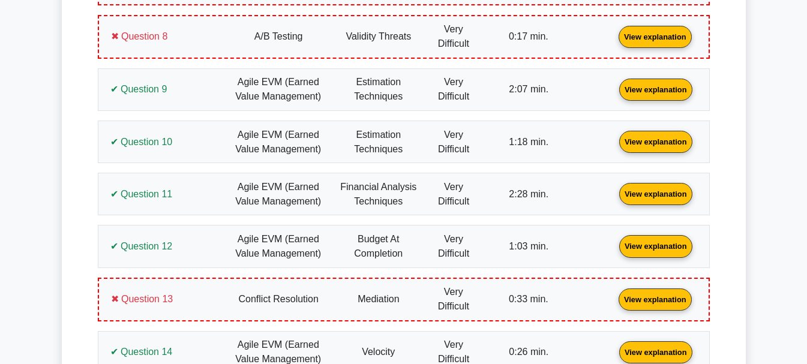
click at [615, 189] on link "View explanation" at bounding box center [656, 194] width 83 height 10
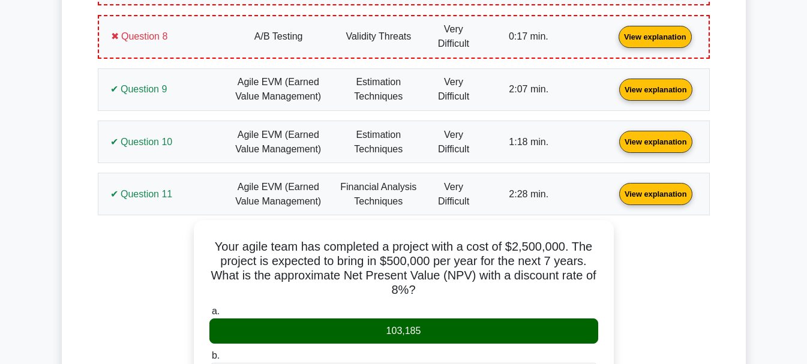
click at [615, 189] on link "View explanation" at bounding box center [656, 194] width 83 height 10
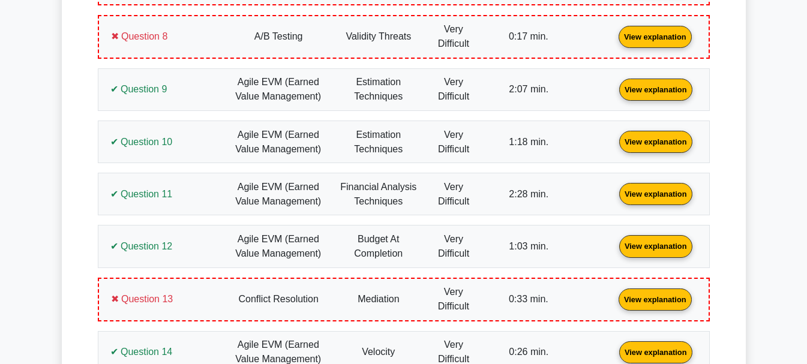
click at [615, 241] on link "View explanation" at bounding box center [656, 246] width 83 height 10
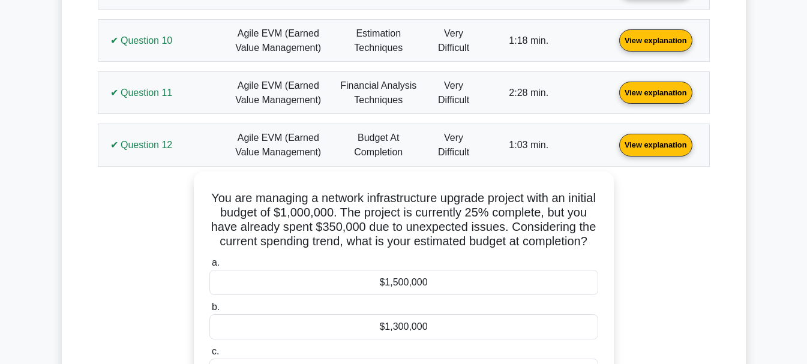
scroll to position [999, 0]
click at [615, 140] on link "View explanation" at bounding box center [656, 145] width 83 height 10
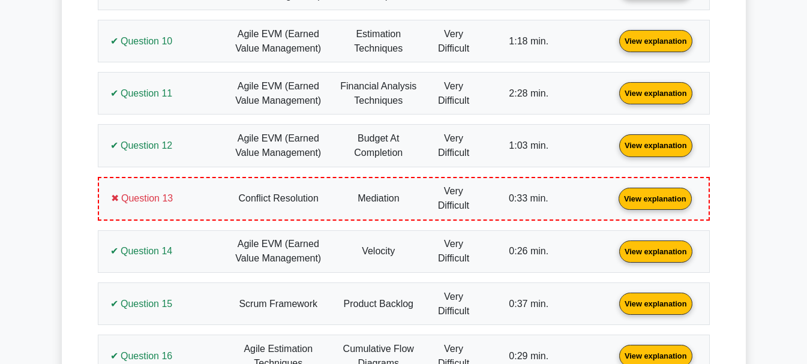
click at [614, 193] on link "View explanation" at bounding box center [655, 198] width 83 height 10
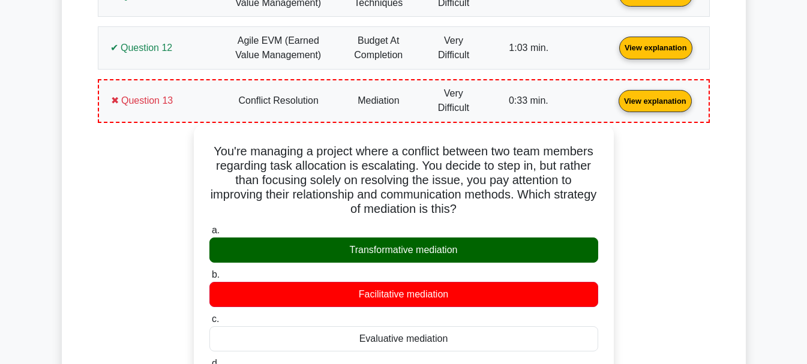
scroll to position [1097, 0]
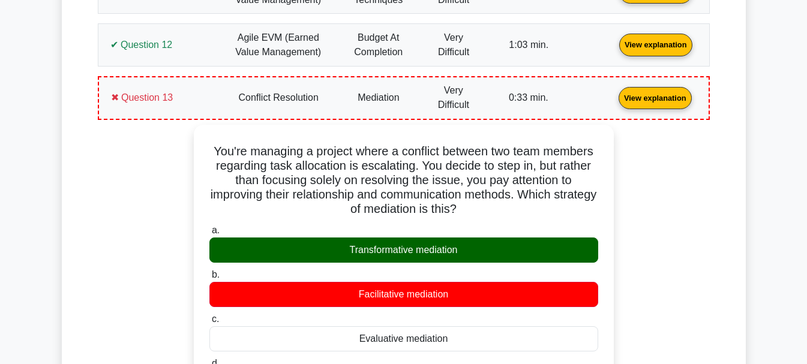
click at [614, 92] on link "View explanation" at bounding box center [655, 97] width 83 height 10
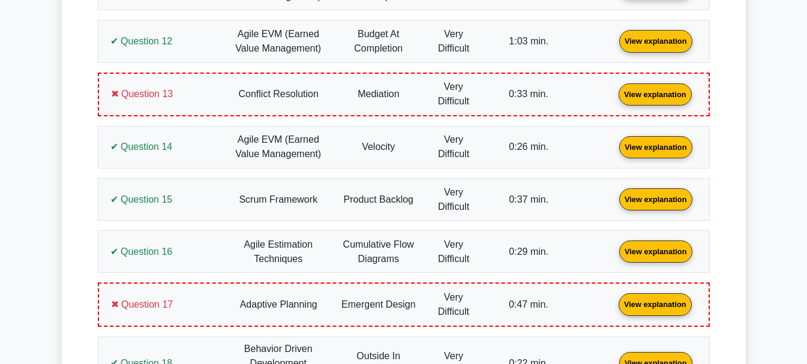
scroll to position [1104, 0]
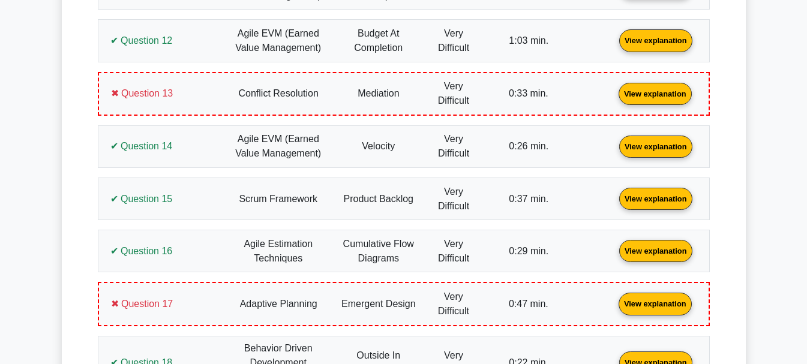
click at [614, 298] on link "View explanation" at bounding box center [655, 303] width 83 height 10
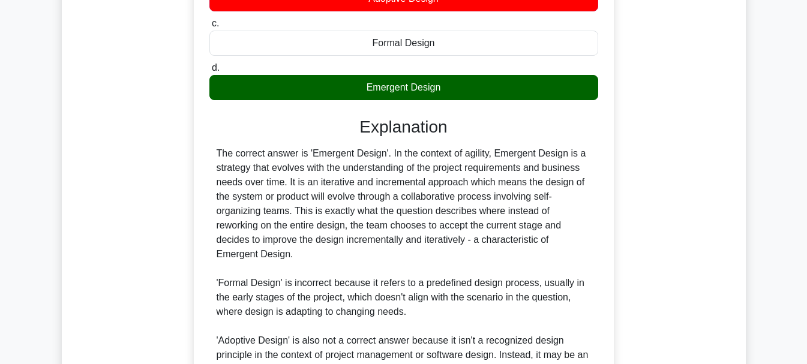
scroll to position [1604, 0]
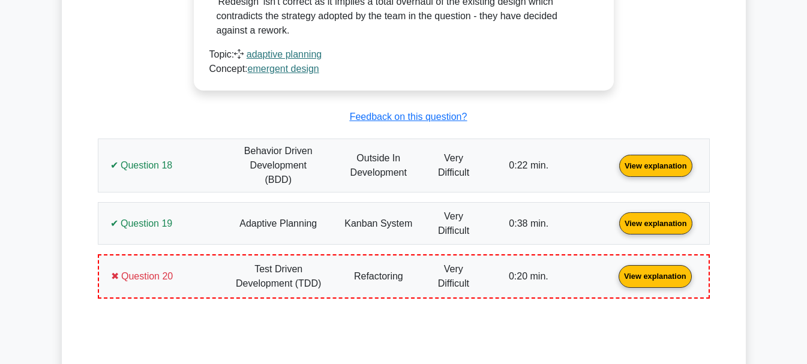
click at [614, 271] on link "View explanation" at bounding box center [655, 276] width 83 height 10
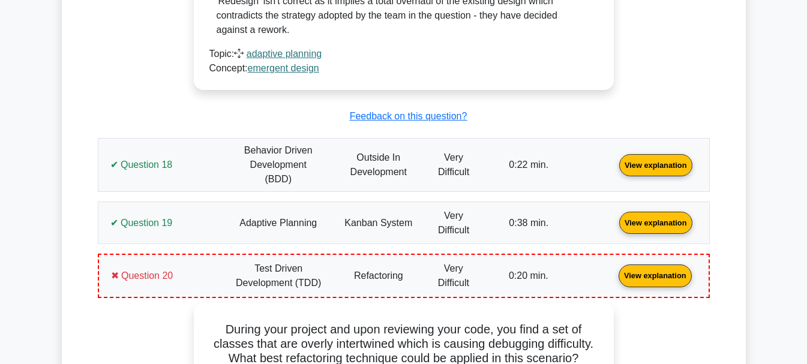
click at [614, 270] on link "View explanation" at bounding box center [655, 275] width 83 height 10
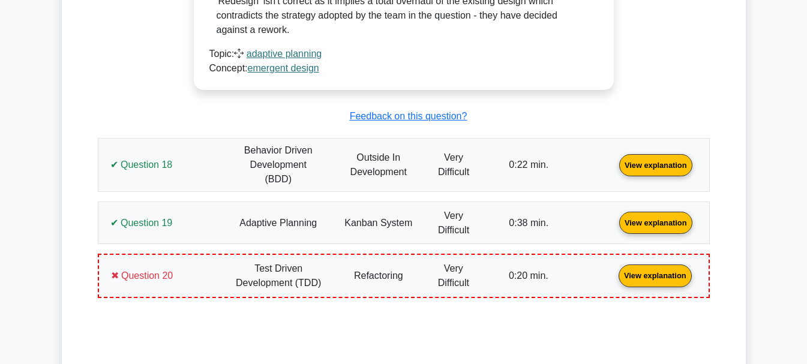
click at [614, 270] on link "View explanation" at bounding box center [655, 275] width 83 height 10
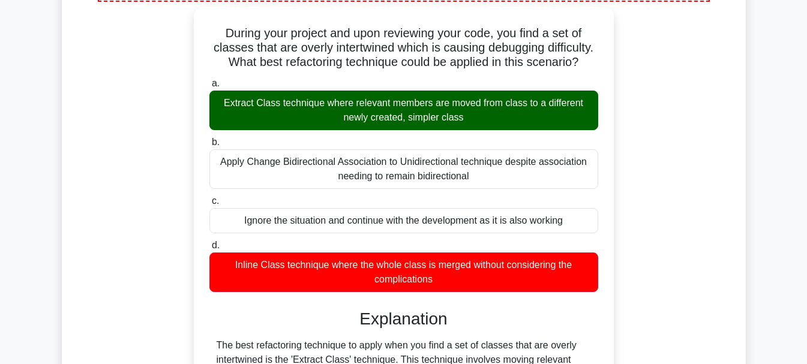
scroll to position [2303, 0]
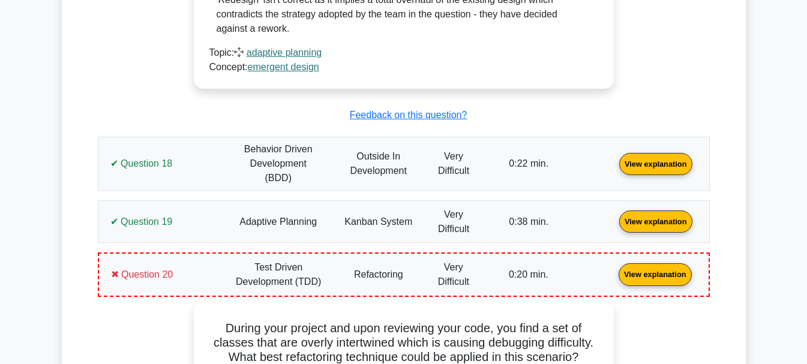
click at [614, 269] on link "View explanation" at bounding box center [655, 274] width 83 height 10
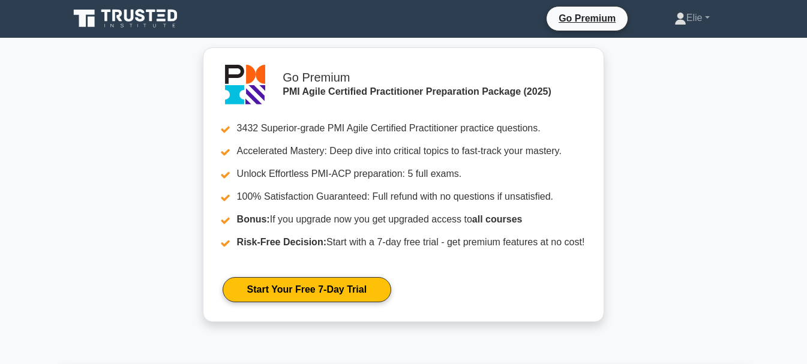
scroll to position [0, 0]
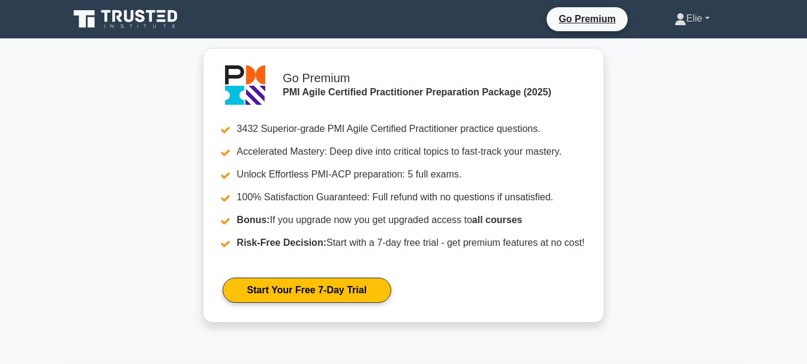
click at [686, 15] on link "Elie" at bounding box center [692, 19] width 93 height 24
click at [690, 44] on link "Profile" at bounding box center [694, 46] width 95 height 19
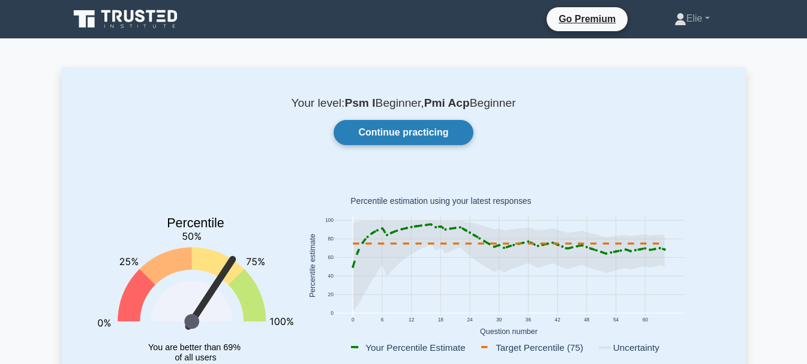
click at [435, 142] on link "Continue practicing" at bounding box center [403, 132] width 139 height 25
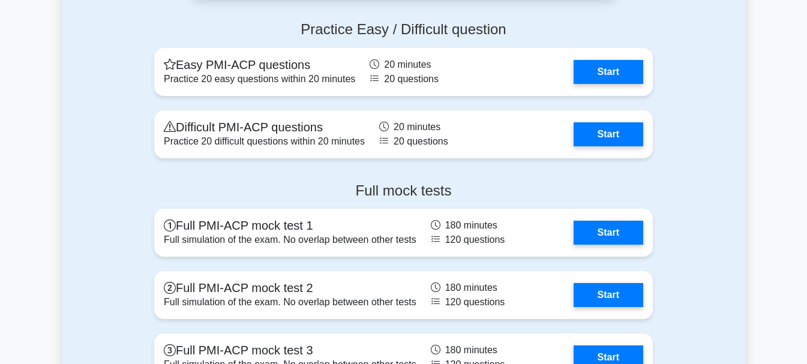
scroll to position [3702, 0]
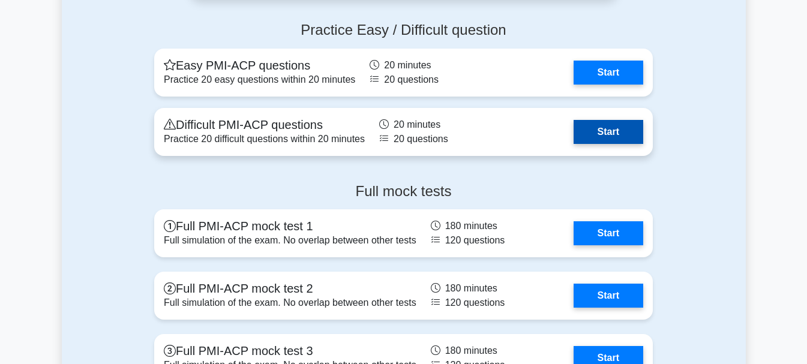
click at [604, 127] on link "Start" at bounding box center [609, 132] width 70 height 24
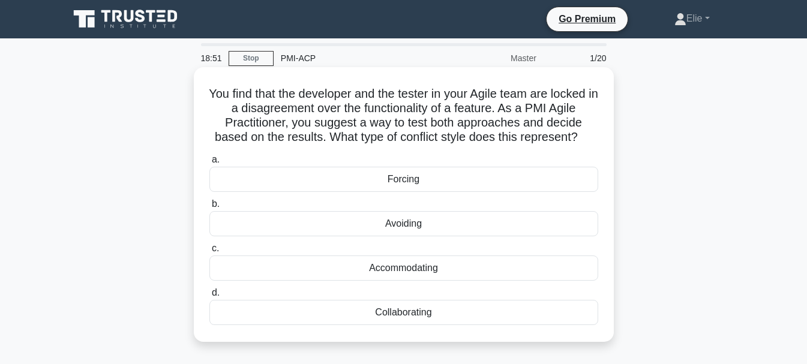
click at [424, 316] on div "Collaborating" at bounding box center [404, 312] width 389 height 25
click at [210, 297] on input "d. Collaborating" at bounding box center [210, 293] width 0 height 8
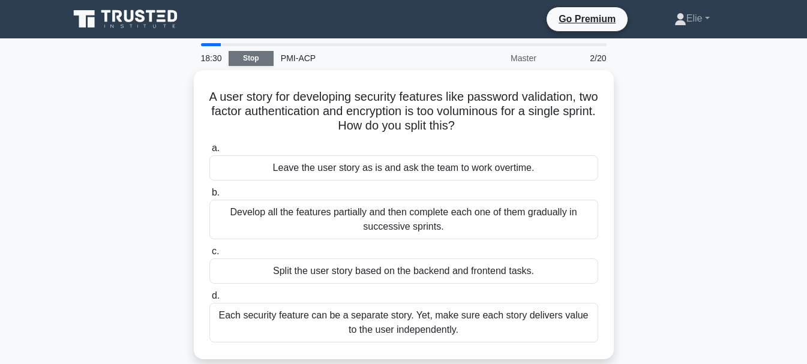
click at [242, 58] on link "Stop" at bounding box center [251, 58] width 45 height 15
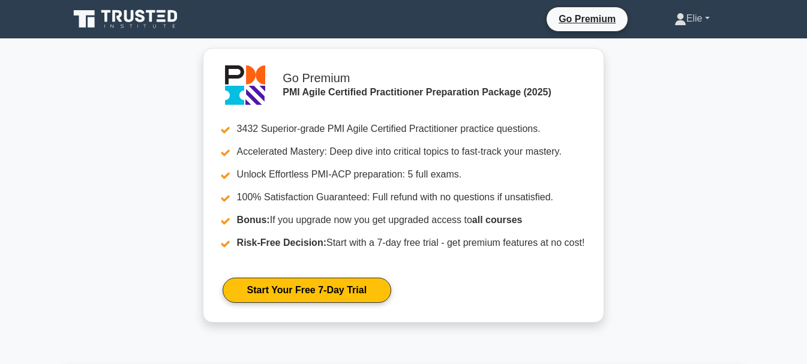
click at [697, 21] on link "Elie" at bounding box center [692, 19] width 93 height 24
click at [698, 37] on link "Profile" at bounding box center [694, 46] width 95 height 19
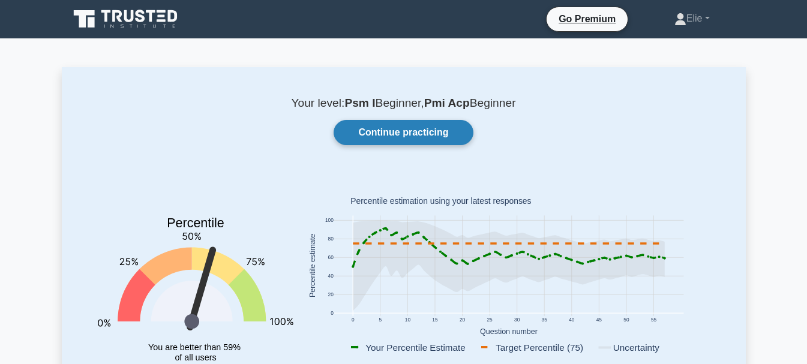
click at [426, 135] on link "Continue practicing" at bounding box center [403, 132] width 139 height 25
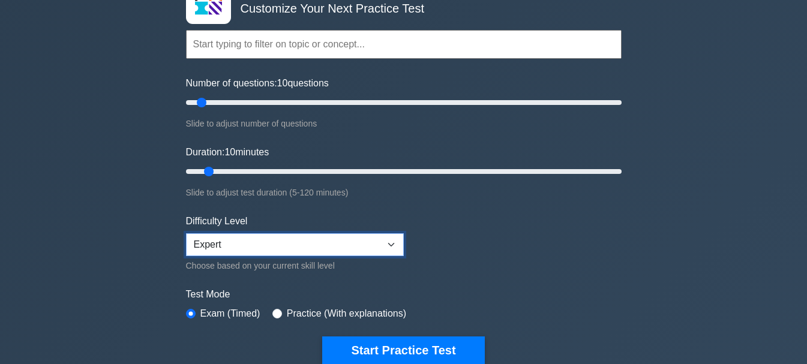
click at [297, 252] on select "Beginner Intermediate Expert" at bounding box center [295, 245] width 218 height 23
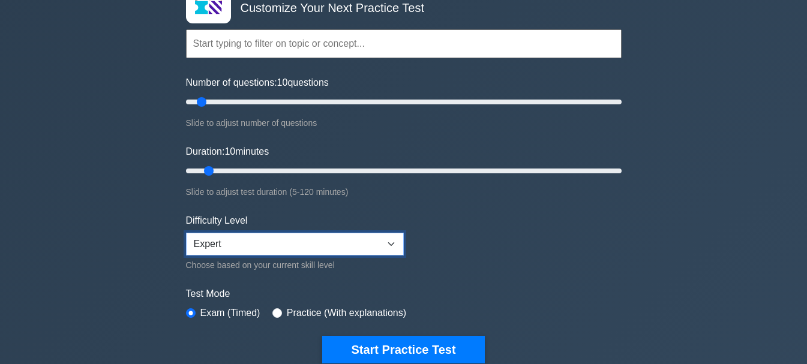
click at [298, 249] on select "Beginner Intermediate Expert" at bounding box center [295, 244] width 218 height 23
click at [287, 310] on label "Practice (With explanations)" at bounding box center [346, 313] width 119 height 14
click at [268, 313] on div "Test Mode Exam (Timed) Practice (With explanations)" at bounding box center [404, 304] width 436 height 35
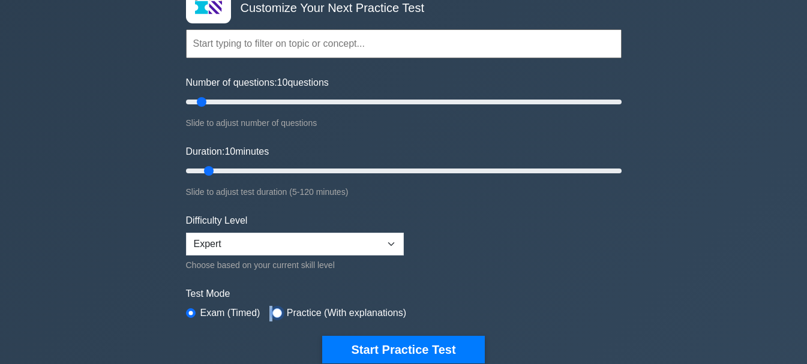
click at [276, 315] on input "radio" at bounding box center [278, 314] width 10 height 10
radio input "true"
click at [278, 104] on input "Number of questions: 10 questions" at bounding box center [404, 102] width 436 height 14
drag, startPoint x: 263, startPoint y: 104, endPoint x: 242, endPoint y: 104, distance: 21.0
click at [261, 104] on input "Number of questions: 40 questions" at bounding box center [404, 102] width 436 height 14
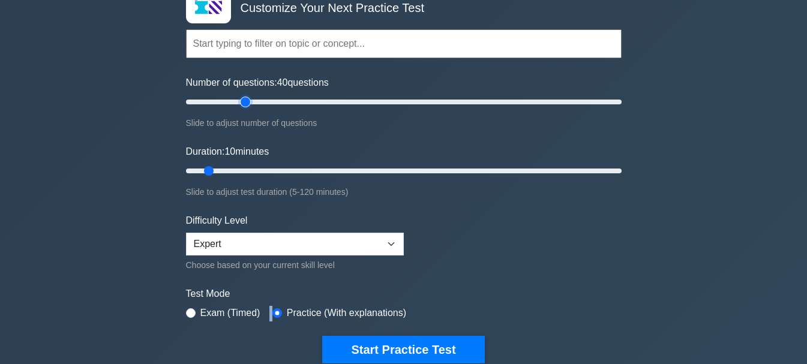
click at [242, 104] on input "Number of questions: 40 questions" at bounding box center [404, 102] width 436 height 14
type input "25"
click at [233, 104] on input "Number of questions: 30 questions" at bounding box center [404, 102] width 436 height 14
click at [248, 176] on input "Duration: 20 minutes" at bounding box center [404, 171] width 436 height 14
click at [252, 169] on input "Duration: 20 minutes" at bounding box center [404, 171] width 436 height 14
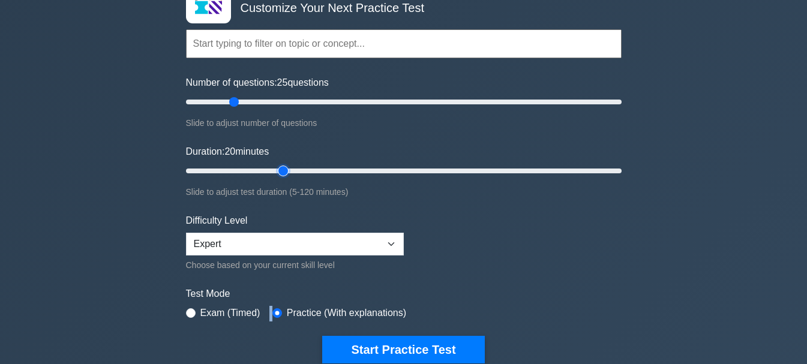
type input "30"
click at [274, 169] on input "Duration: 20 minutes" at bounding box center [404, 171] width 436 height 14
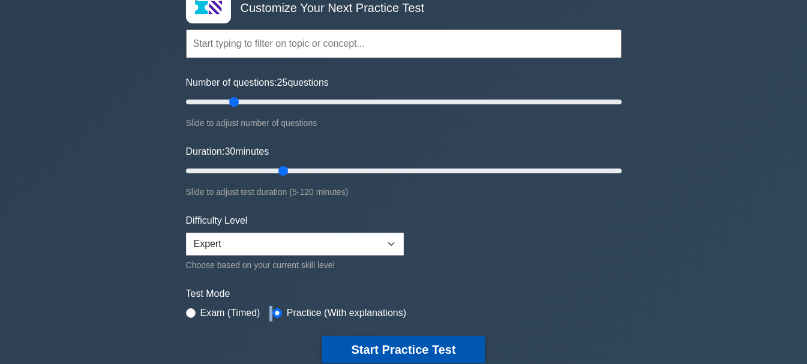
click at [405, 342] on button "Start Practice Test" at bounding box center [403, 350] width 162 height 28
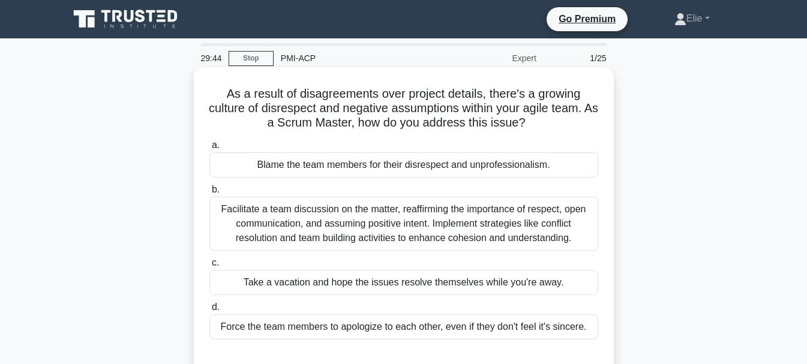
click at [406, 219] on div "Facilitate a team discussion on the matter, reaffirming the importance of respe…" at bounding box center [404, 224] width 389 height 54
click at [210, 194] on input "b. Facilitate a team discussion on the matter, reaffirming the importance of re…" at bounding box center [210, 190] width 0 height 8
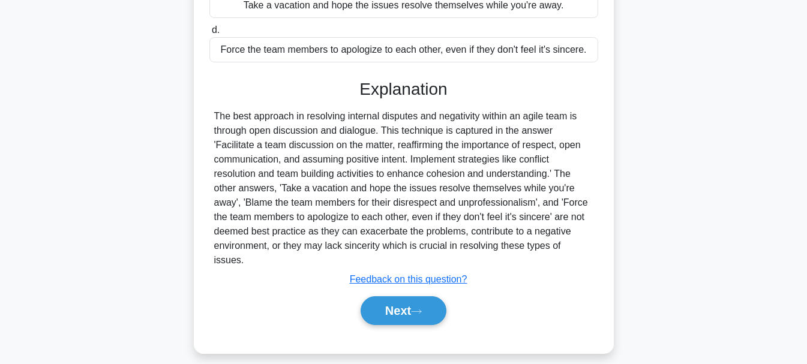
scroll to position [284, 0]
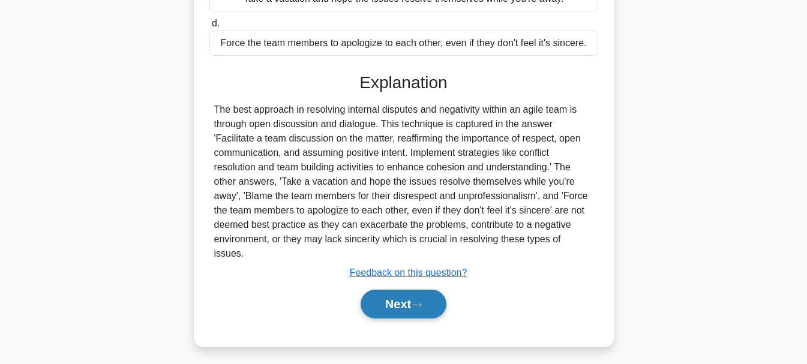
click at [425, 296] on button "Next" at bounding box center [404, 304] width 86 height 29
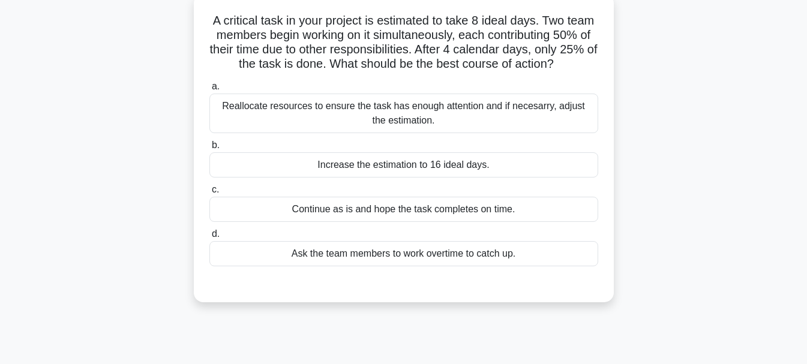
scroll to position [62, 0]
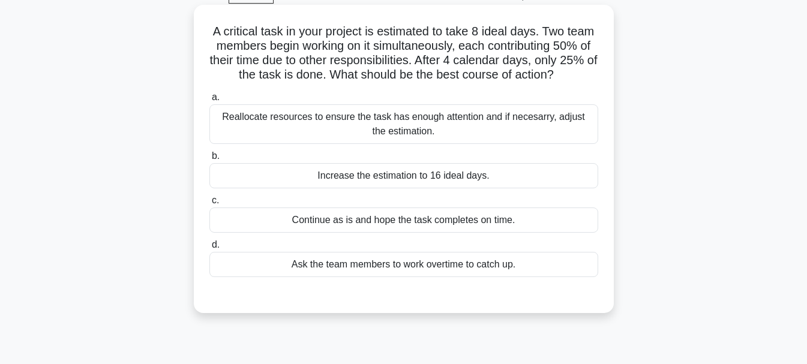
click at [500, 144] on div "Reallocate resources to ensure the task has enough attention and if necesarry, …" at bounding box center [404, 124] width 389 height 40
click at [210, 101] on input "a. Reallocate resources to ensure the task has enough attention and if necesarr…" at bounding box center [210, 98] width 0 height 8
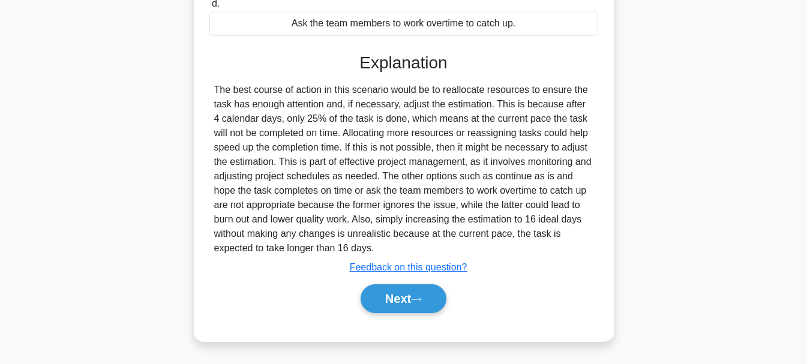
scroll to position [319, 0]
click at [422, 303] on icon at bounding box center [416, 300] width 11 height 7
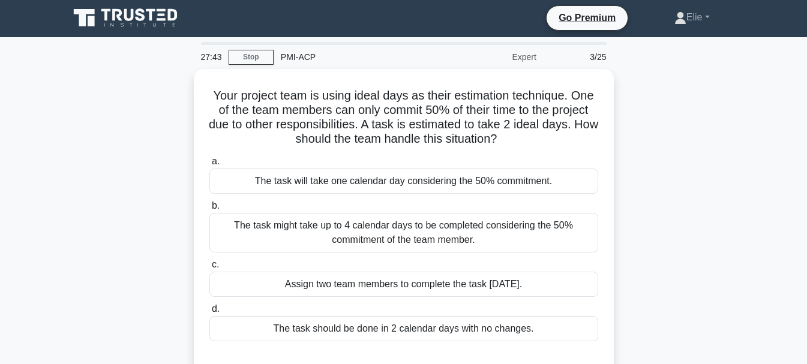
scroll to position [0, 0]
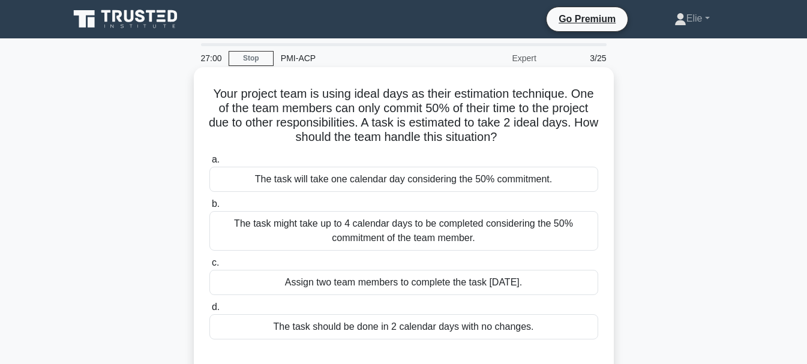
click at [561, 237] on div "The task might take up to 4 calendar days to be completed considering the 50% c…" at bounding box center [404, 231] width 389 height 40
click at [210, 208] on input "b. The task might take up to 4 calendar days to be completed considering the 50…" at bounding box center [210, 205] width 0 height 8
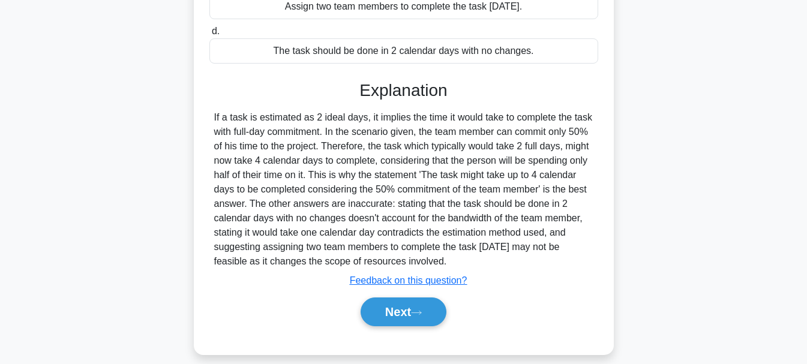
scroll to position [290, 0]
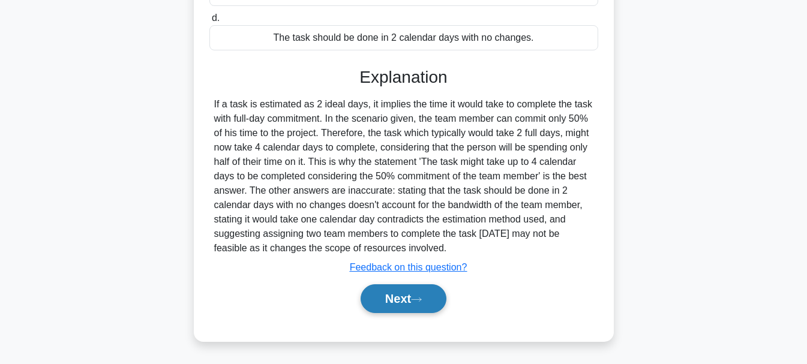
click at [420, 312] on button "Next" at bounding box center [404, 299] width 86 height 29
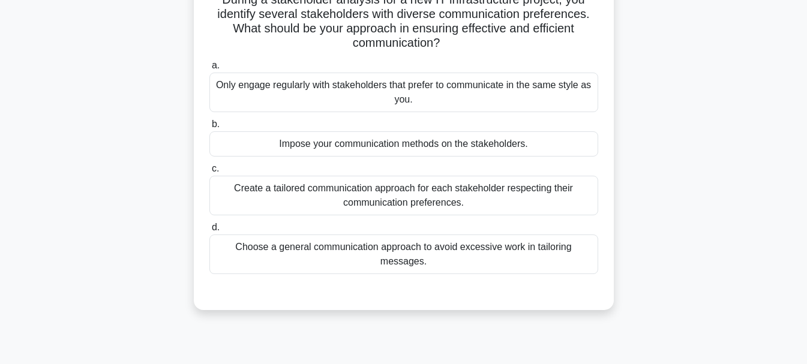
scroll to position [98, 0]
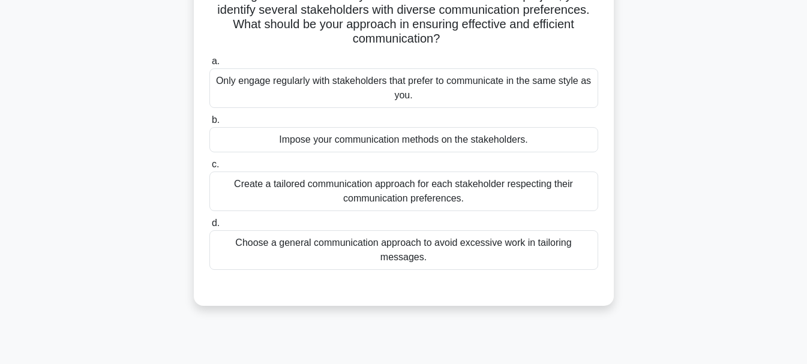
click at [451, 253] on div "Choose a general communication approach to avoid excessive work in tailoring me…" at bounding box center [404, 251] width 389 height 40
click at [210, 228] on input "d. Choose a general communication approach to avoid excessive work in tailoring…" at bounding box center [210, 224] width 0 height 8
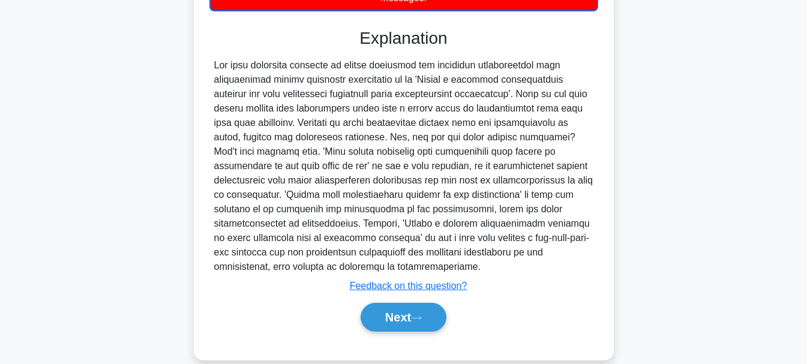
scroll to position [378, 0]
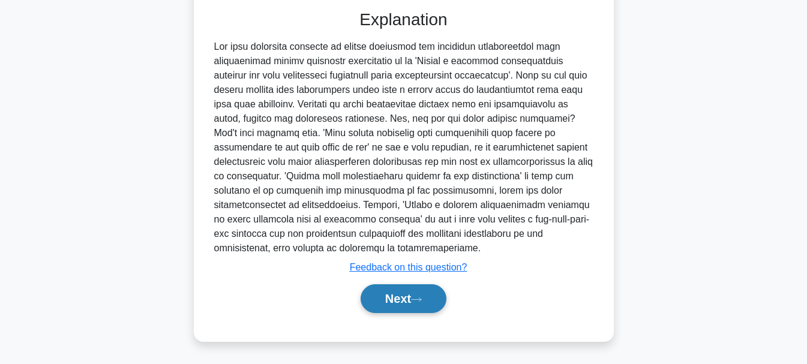
click at [382, 304] on button "Next" at bounding box center [404, 299] width 86 height 29
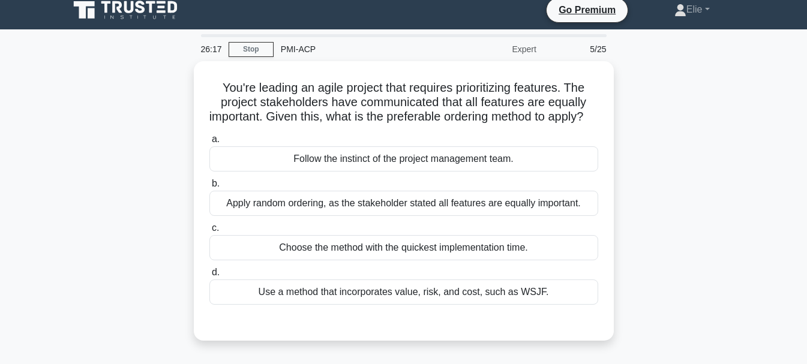
scroll to position [0, 0]
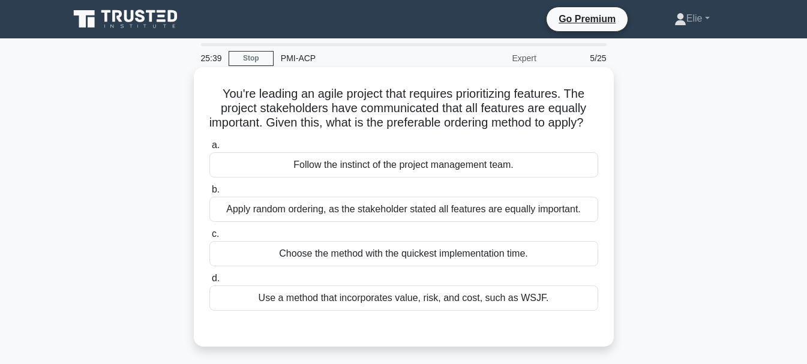
click at [447, 311] on div "Use a method that incorporates value, risk, and cost, such as WSJF." at bounding box center [404, 298] width 389 height 25
click at [210, 283] on input "d. Use a method that incorporates value, risk, and cost, such as WSJF." at bounding box center [210, 279] width 0 height 8
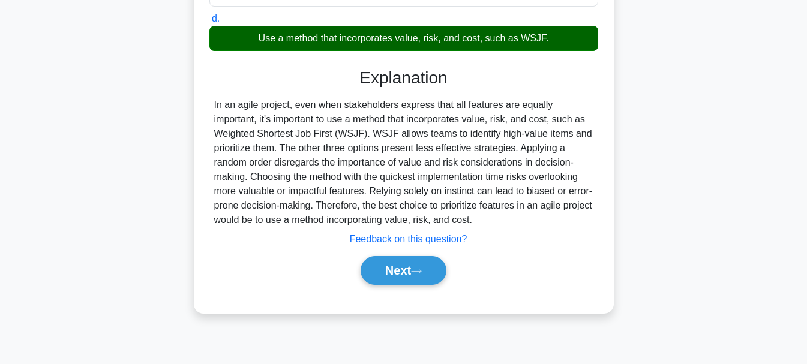
scroll to position [284, 0]
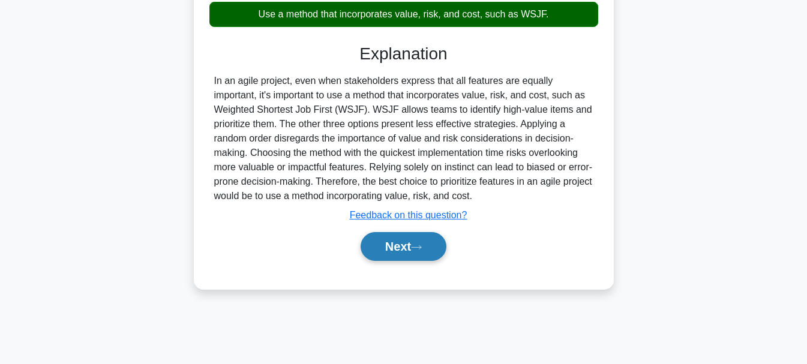
click at [421, 249] on button "Next" at bounding box center [404, 246] width 86 height 29
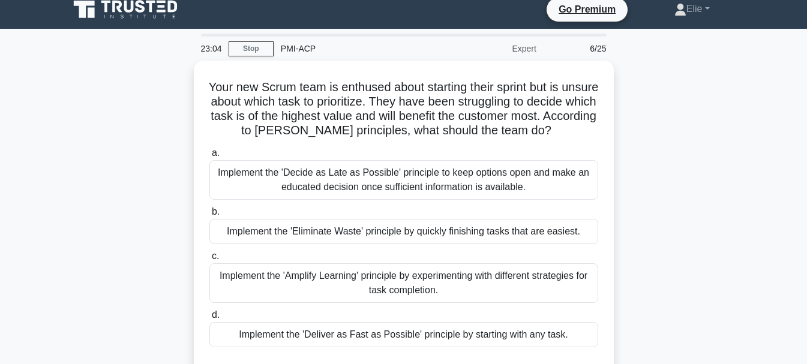
scroll to position [0, 0]
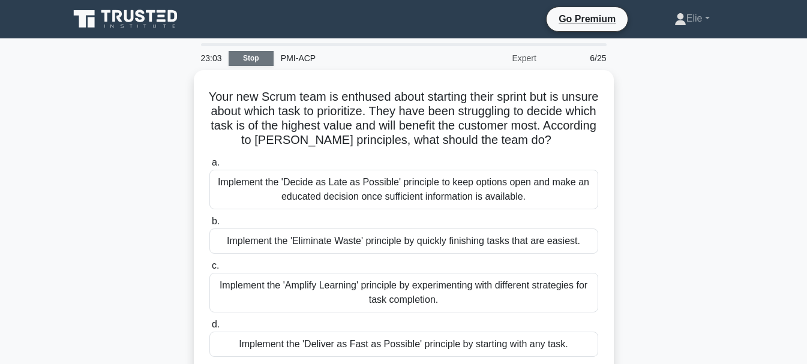
click at [262, 58] on link "Stop" at bounding box center [251, 58] width 45 height 15
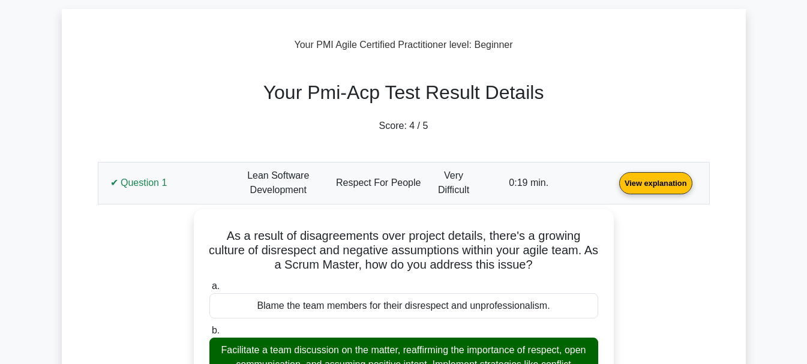
click at [615, 183] on link "View explanation" at bounding box center [656, 183] width 83 height 10
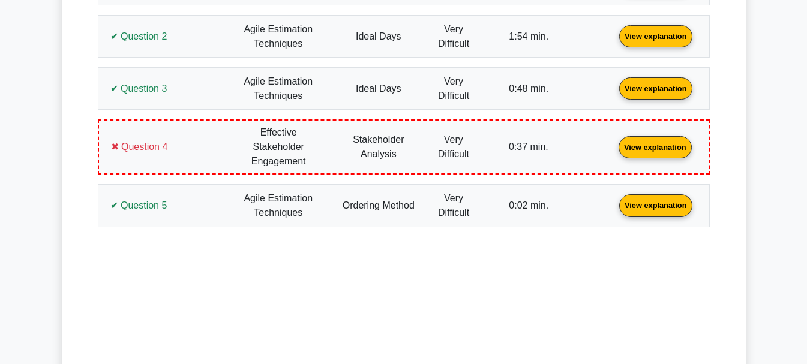
scroll to position [557, 0]
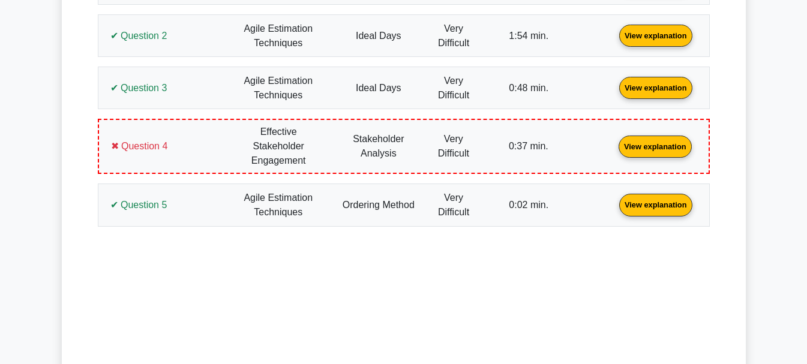
click at [614, 151] on link "View explanation" at bounding box center [655, 146] width 83 height 10
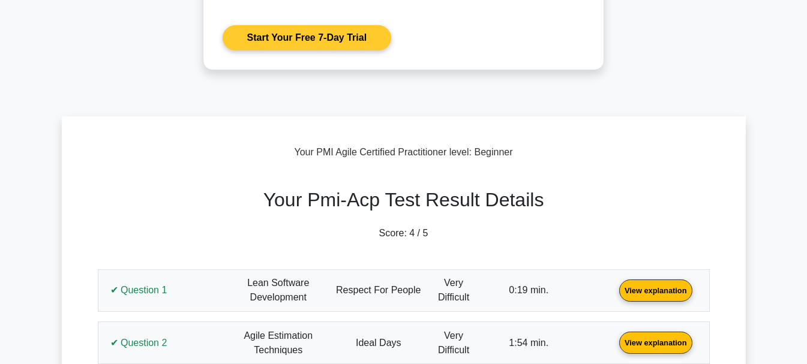
scroll to position [0, 0]
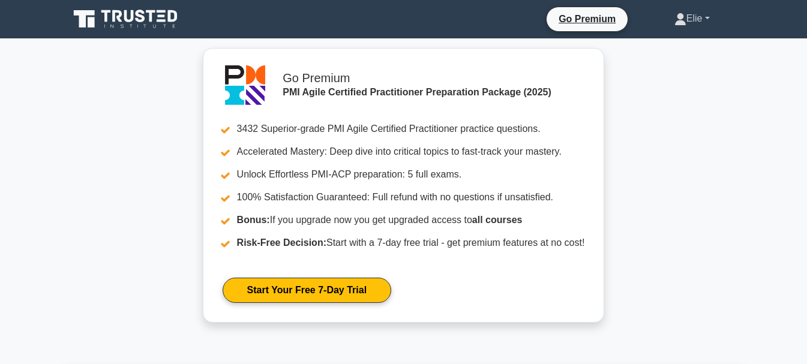
click at [700, 23] on link "Elie" at bounding box center [692, 19] width 93 height 24
click at [699, 44] on link "Profile" at bounding box center [694, 46] width 95 height 19
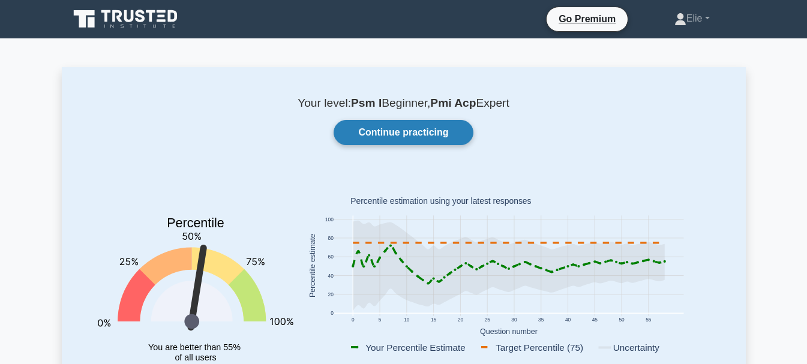
click at [380, 134] on link "Continue practicing" at bounding box center [403, 132] width 139 height 25
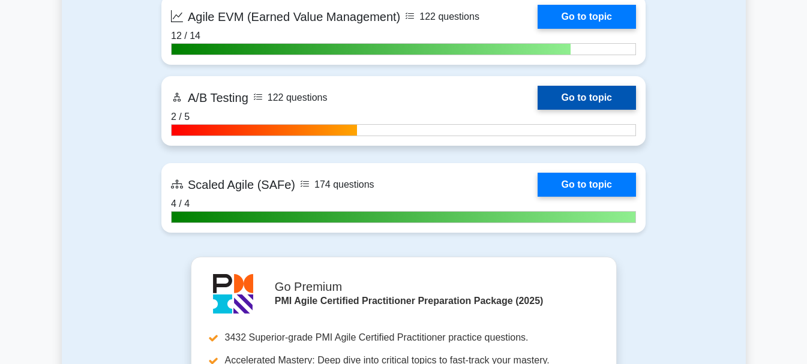
scroll to position [3169, 0]
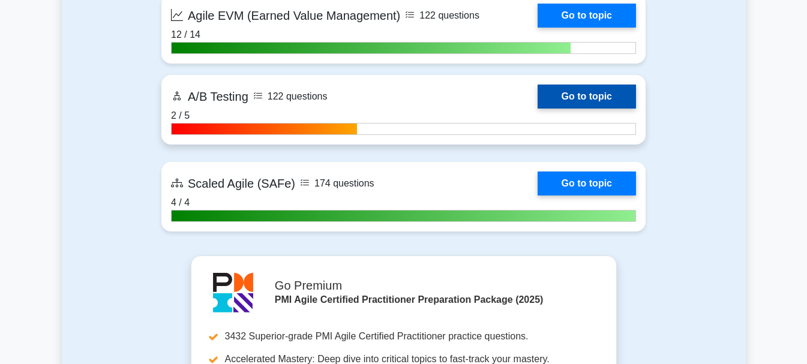
click at [593, 100] on link "Go to topic" at bounding box center [587, 97] width 98 height 24
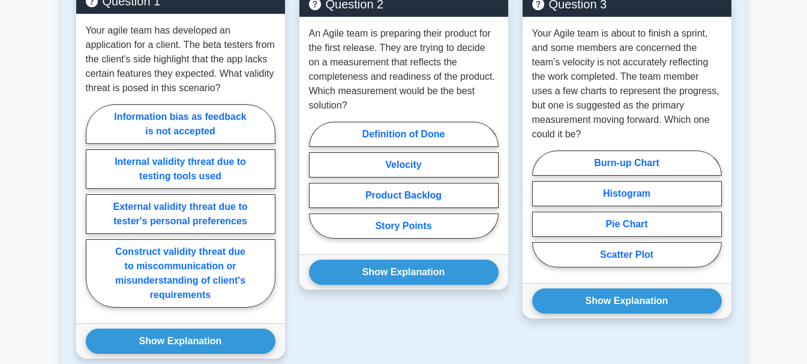
scroll to position [699, 0]
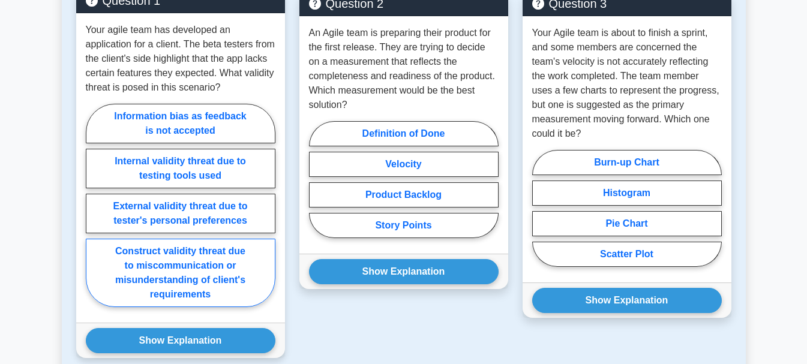
click at [154, 298] on label "Construct validity threat due to miscommunication or misunderstanding of client…" at bounding box center [181, 273] width 190 height 68
click at [94, 213] on input "Construct validity threat due to miscommunication or misunderstanding of client…" at bounding box center [90, 209] width 8 height 8
radio input "true"
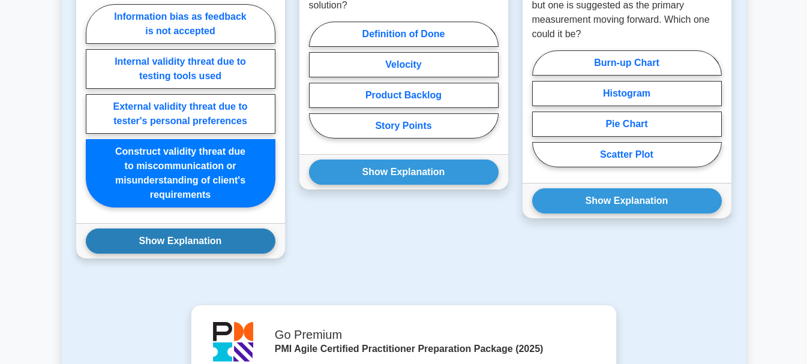
click at [192, 254] on button "Show Explanation" at bounding box center [181, 241] width 190 height 25
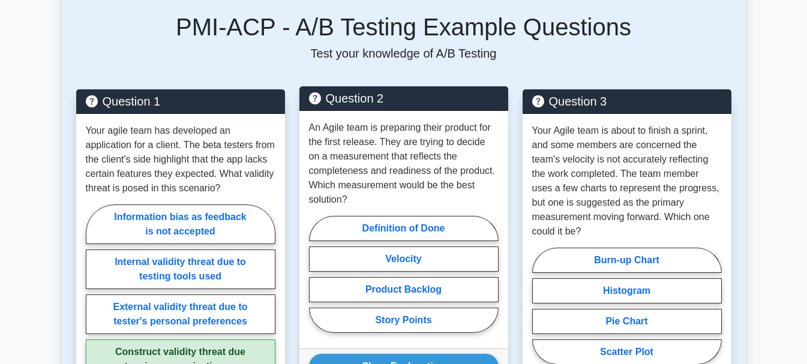
scroll to position [600, 0]
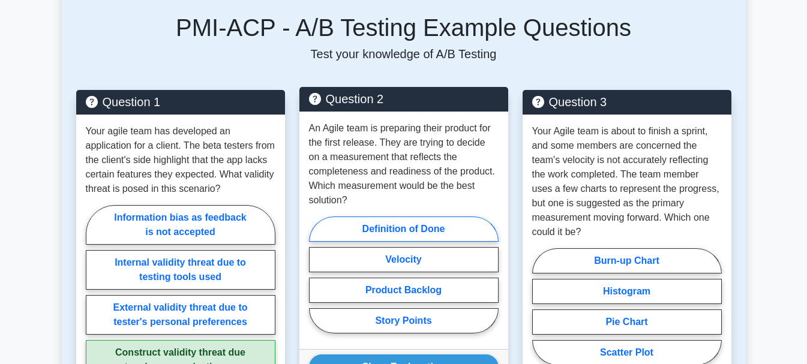
click at [427, 233] on label "Definition of Done" at bounding box center [404, 229] width 190 height 25
click at [317, 275] on input "Definition of Done" at bounding box center [313, 279] width 8 height 8
radio input "true"
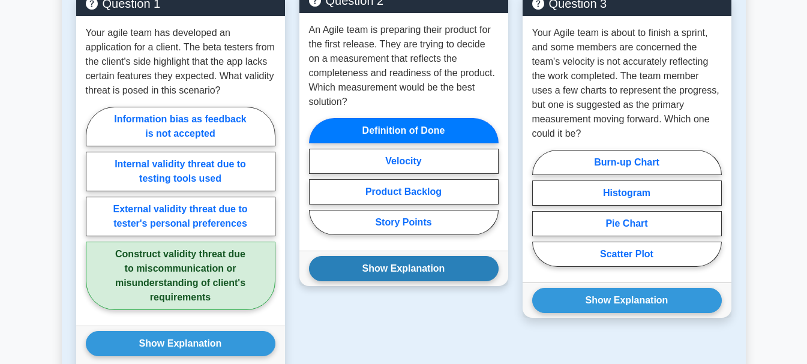
click at [415, 273] on button "Show Explanation" at bounding box center [404, 268] width 190 height 25
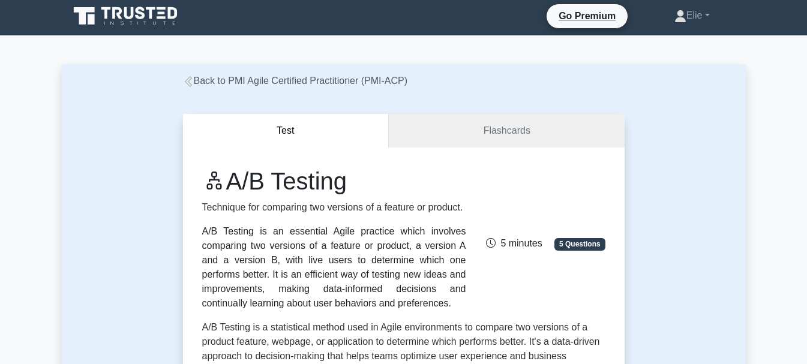
scroll to position [0, 0]
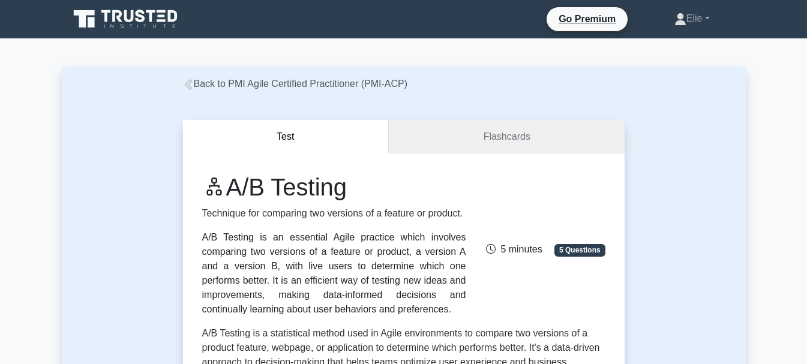
click at [193, 86] on icon at bounding box center [188, 84] width 11 height 11
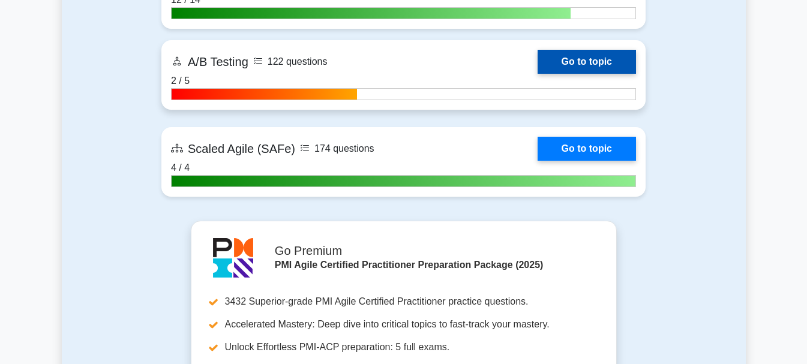
scroll to position [3203, 0]
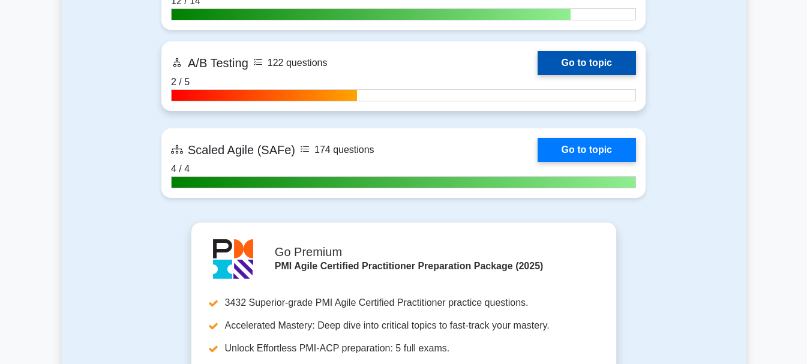
click at [538, 62] on link "Go to topic" at bounding box center [587, 63] width 98 height 24
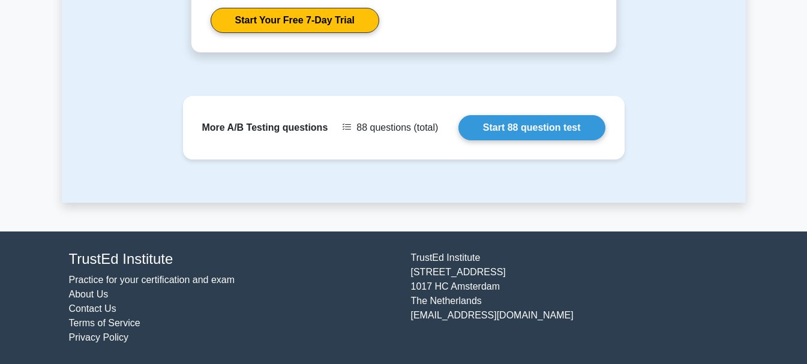
scroll to position [1340, 0]
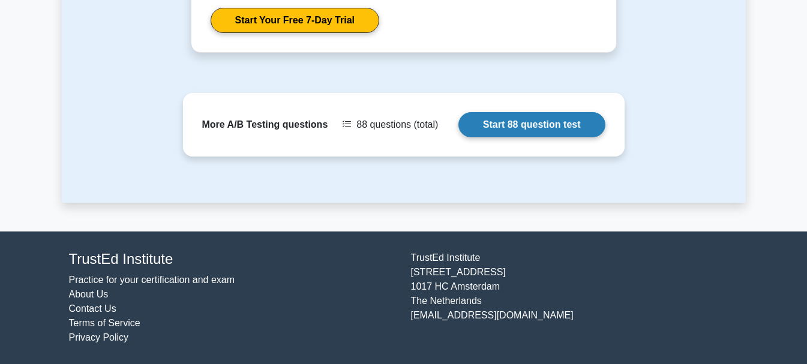
click at [551, 124] on link "Start 88 question test" at bounding box center [532, 124] width 147 height 25
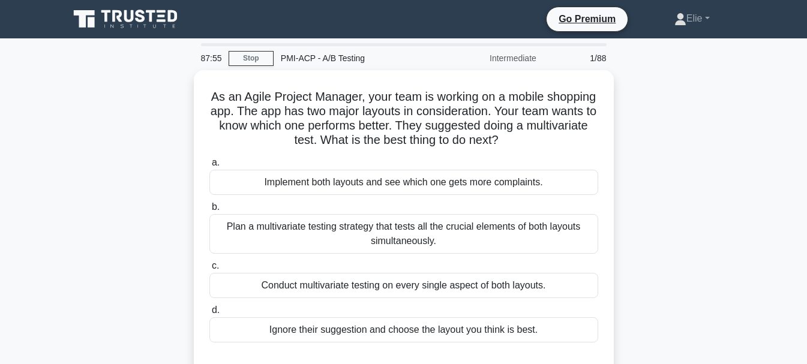
click at [252, 49] on div "87:55 Stop PMI-ACP - A/B Testing Intermediate 1/88" at bounding box center [404, 58] width 420 height 24
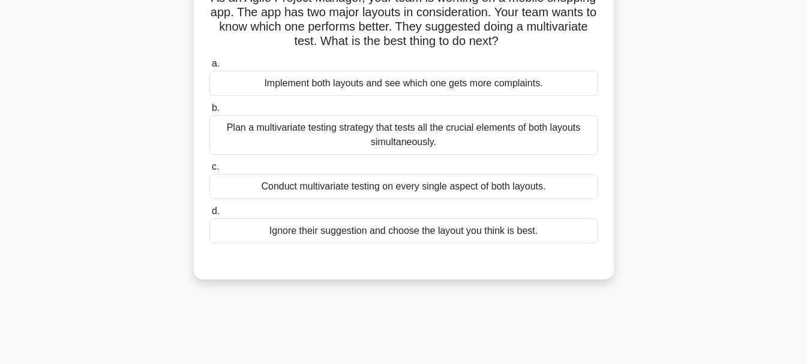
scroll to position [100, 0]
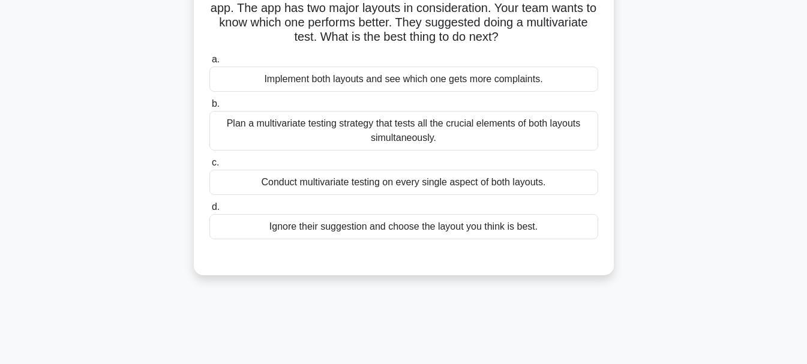
click at [420, 181] on div "Conduct multivariate testing on every single aspect of both layouts." at bounding box center [404, 182] width 389 height 25
click at [210, 167] on input "c. Conduct multivariate testing on every single aspect of both layouts." at bounding box center [210, 163] width 0 height 8
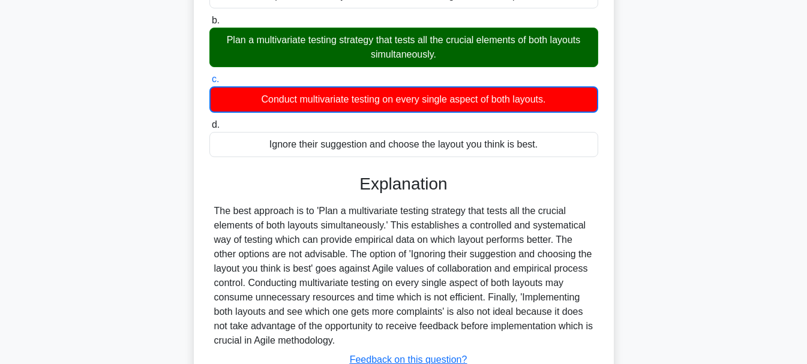
scroll to position [284, 0]
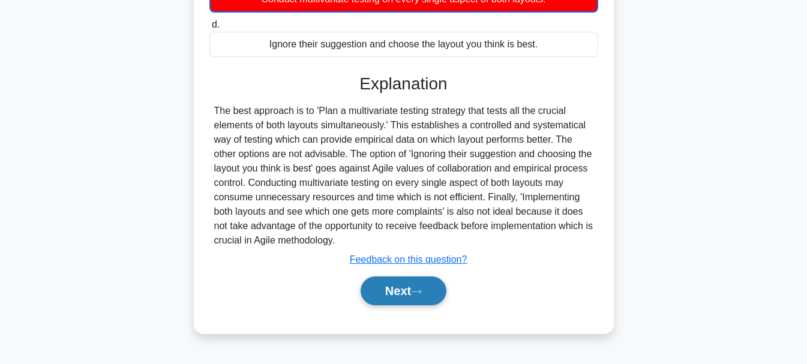
click at [403, 293] on button "Next" at bounding box center [404, 291] width 86 height 29
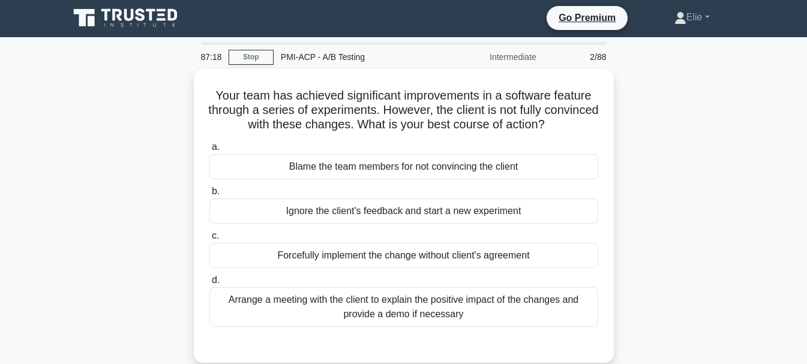
scroll to position [0, 0]
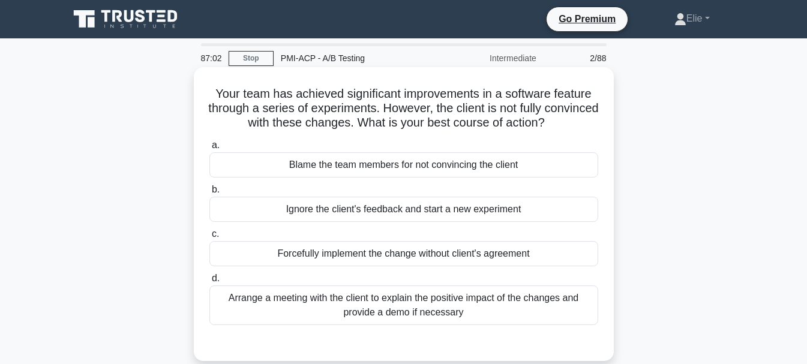
click at [461, 313] on div "Arrange a meeting with the client to explain the positive impact of the changes…" at bounding box center [404, 306] width 389 height 40
click at [210, 283] on input "d. Arrange a meeting with the client to explain the positive impact of the chan…" at bounding box center [210, 279] width 0 height 8
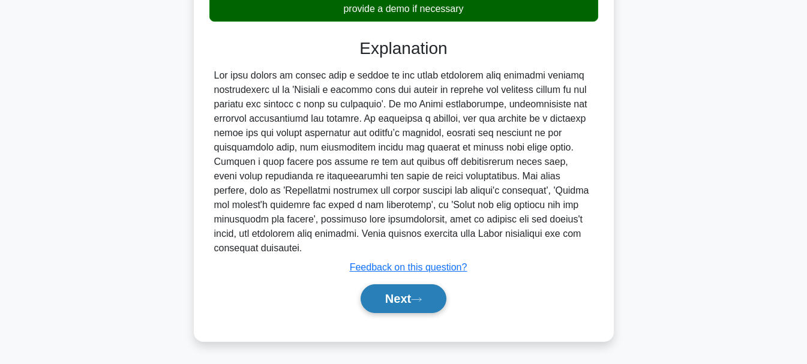
click at [415, 297] on button "Next" at bounding box center [404, 299] width 86 height 29
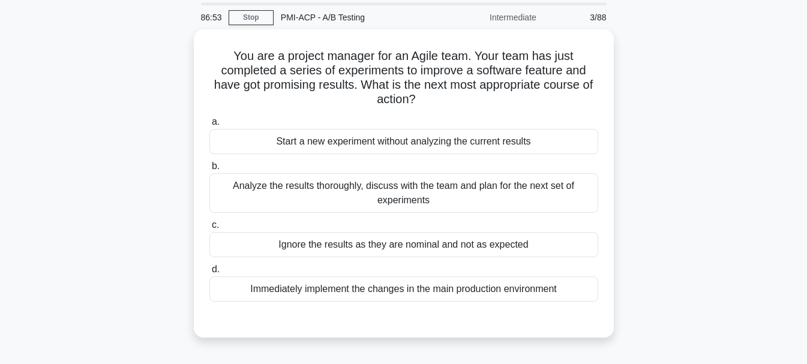
scroll to position [41, 0]
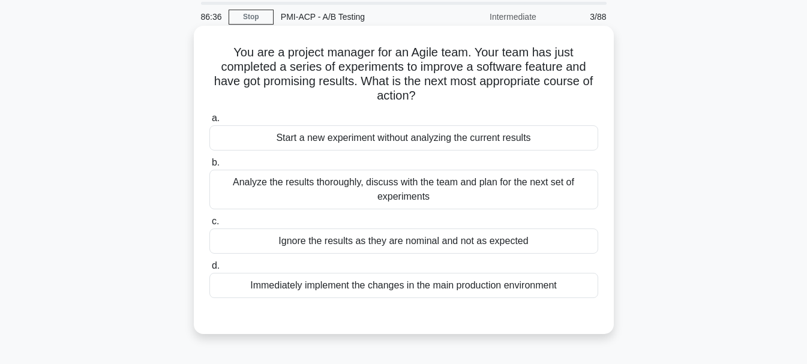
click at [512, 195] on div "Analyze the results thoroughly, discuss with the team and plan for the next set…" at bounding box center [404, 190] width 389 height 40
click at [210, 167] on input "b. Analyze the results thoroughly, discuss with the team and plan for the next …" at bounding box center [210, 163] width 0 height 8
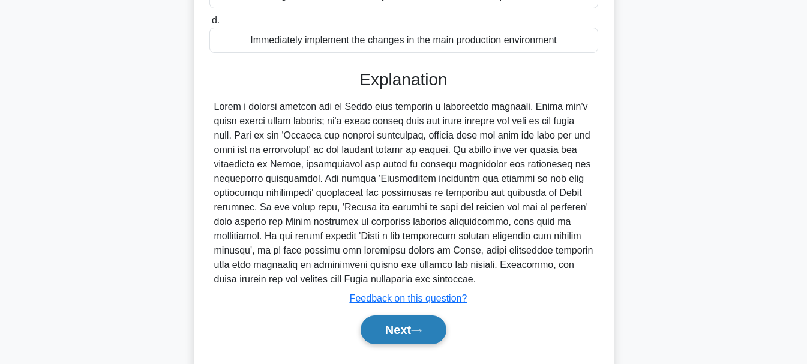
click at [403, 325] on button "Next" at bounding box center [404, 330] width 86 height 29
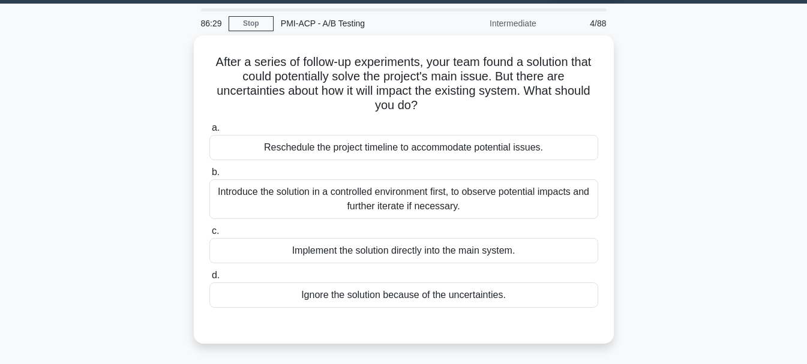
scroll to position [35, 0]
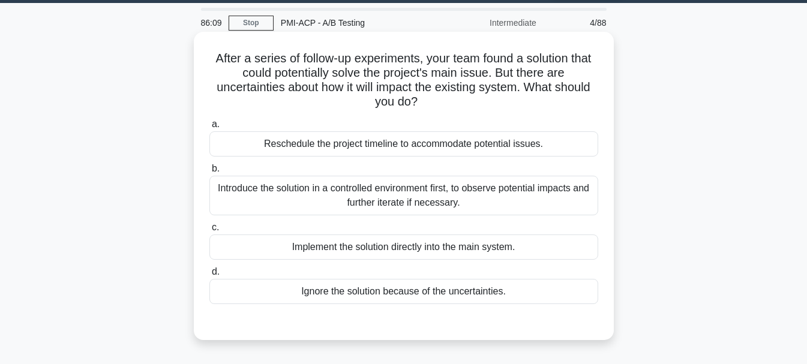
click at [448, 206] on div "Introduce the solution in a controlled environment first, to observe potential …" at bounding box center [404, 196] width 389 height 40
click at [210, 173] on input "b. Introduce the solution in a controlled environment first, to observe potenti…" at bounding box center [210, 169] width 0 height 8
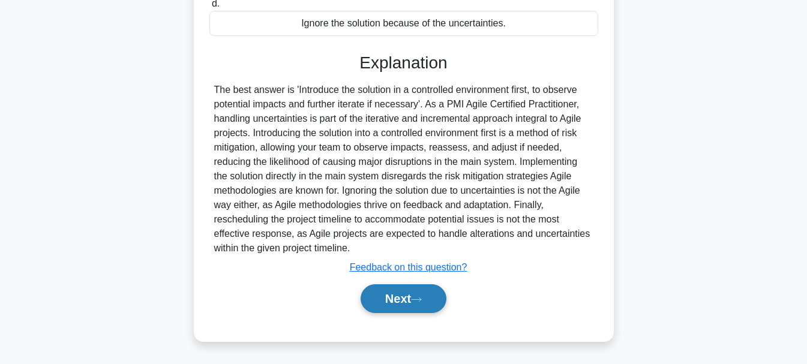
click at [395, 294] on button "Next" at bounding box center [404, 299] width 86 height 29
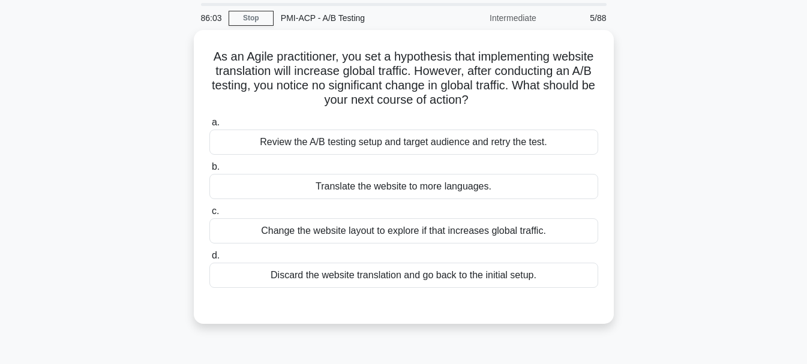
scroll to position [39, 0]
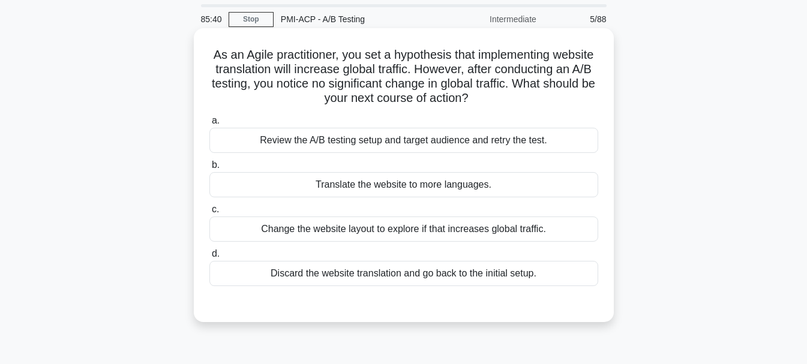
click at [471, 141] on div "Review the A/B testing setup and target audience and retry the test." at bounding box center [404, 140] width 389 height 25
click at [210, 125] on input "a. Review the A/B testing setup and target audience and retry the test." at bounding box center [210, 121] width 0 height 8
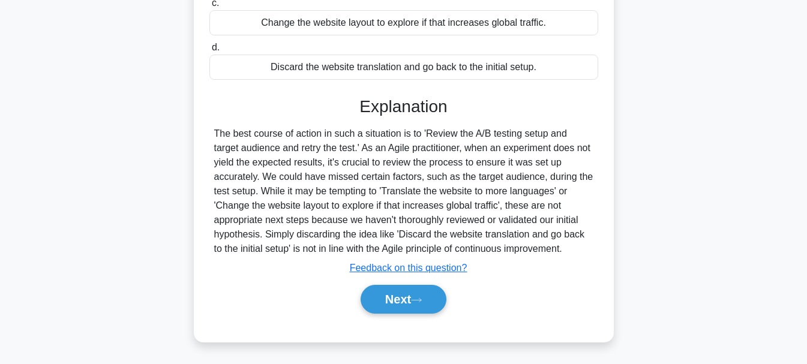
scroll to position [284, 0]
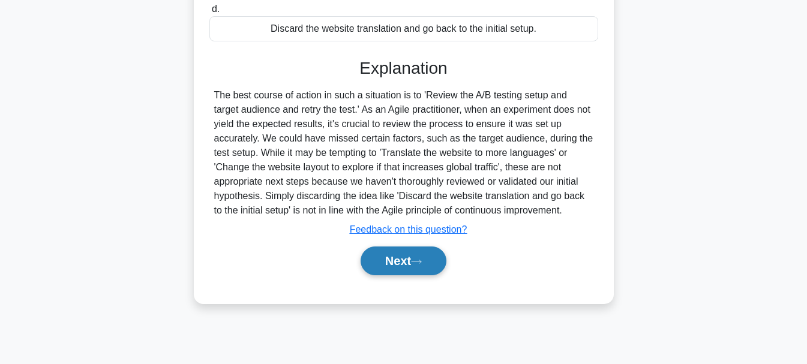
click at [405, 270] on button "Next" at bounding box center [404, 261] width 86 height 29
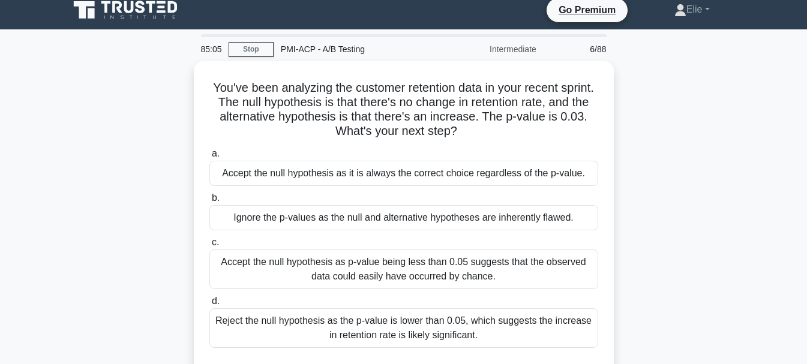
scroll to position [0, 0]
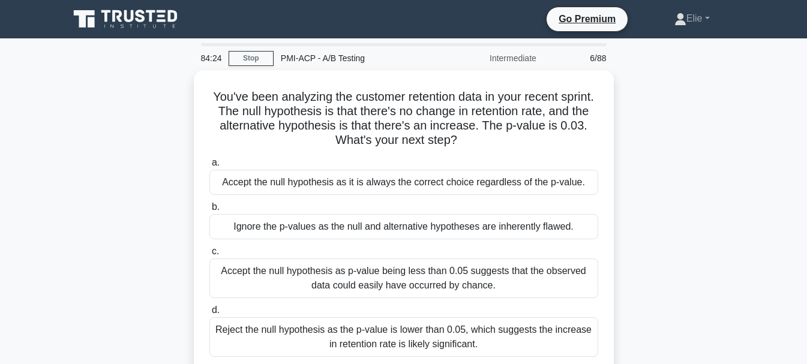
drag, startPoint x: 572, startPoint y: 108, endPoint x: 747, endPoint y: 61, distance: 182.0
click at [747, 61] on main "84:24 Stop PMI-ACP - A/B Testing Intermediate 6/88 You've been analyzing the cu…" at bounding box center [403, 343] width 807 height 610
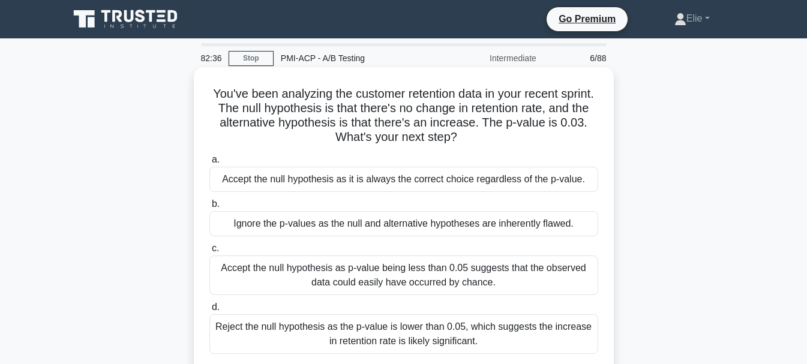
click at [534, 276] on div "Accept the null hypothesis as p-value being less than 0.05 suggests that the ob…" at bounding box center [404, 276] width 389 height 40
click at [210, 253] on input "c. Accept the null hypothesis as p-value being less than 0.05 suggests that the…" at bounding box center [210, 249] width 0 height 8
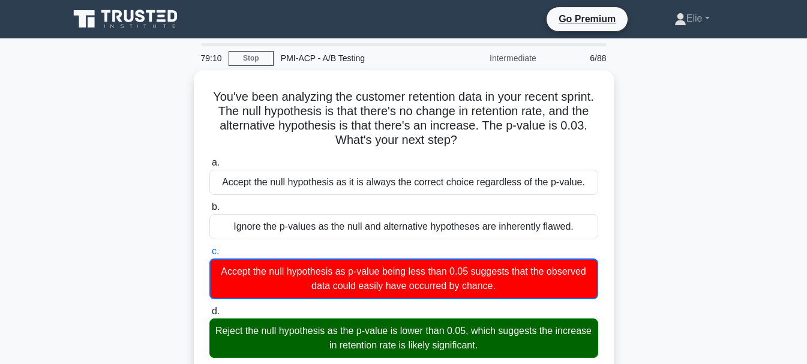
click at [135, 24] on icon at bounding box center [126, 19] width 115 height 23
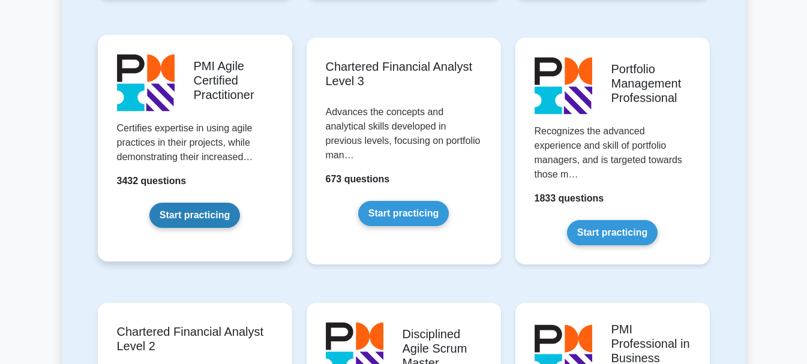
scroll to position [1299, 0]
click at [223, 210] on link "Start practicing" at bounding box center [194, 214] width 91 height 25
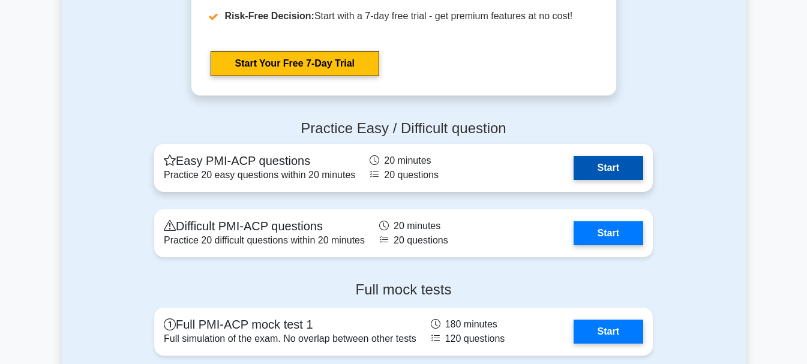
scroll to position [3603, 0]
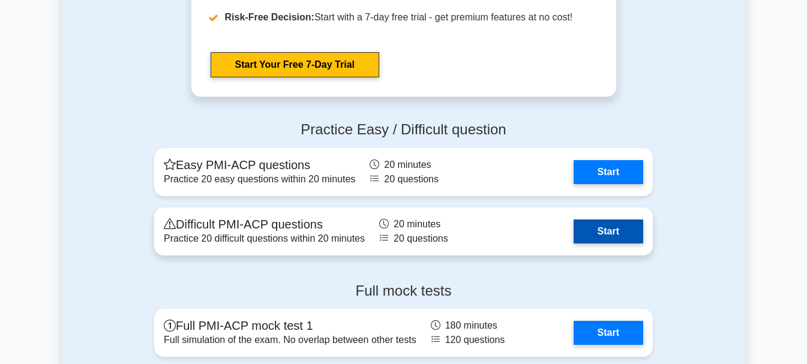
click at [616, 229] on link "Start" at bounding box center [609, 232] width 70 height 24
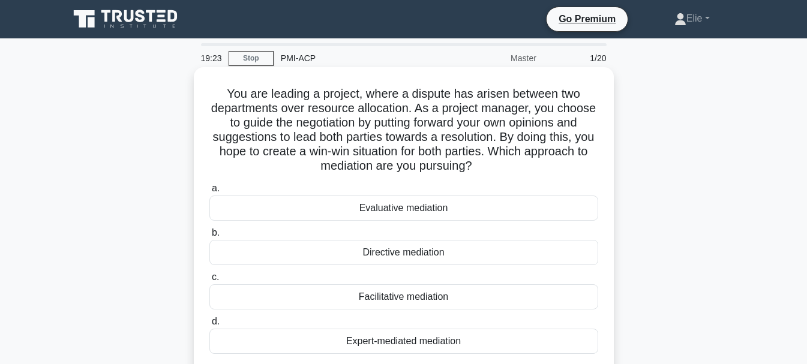
click at [427, 251] on div "Directive mediation" at bounding box center [404, 252] width 389 height 25
click at [210, 237] on input "b. Directive mediation" at bounding box center [210, 233] width 0 height 8
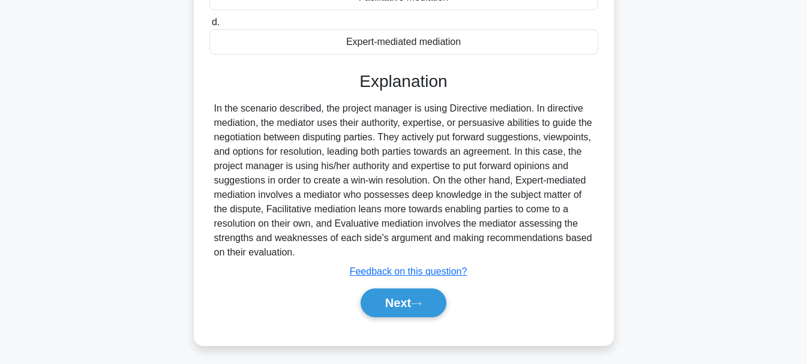
scroll to position [304, 0]
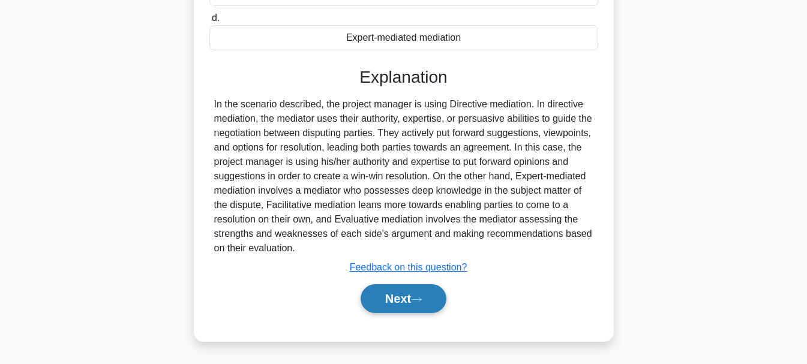
click at [422, 297] on icon at bounding box center [416, 300] width 11 height 7
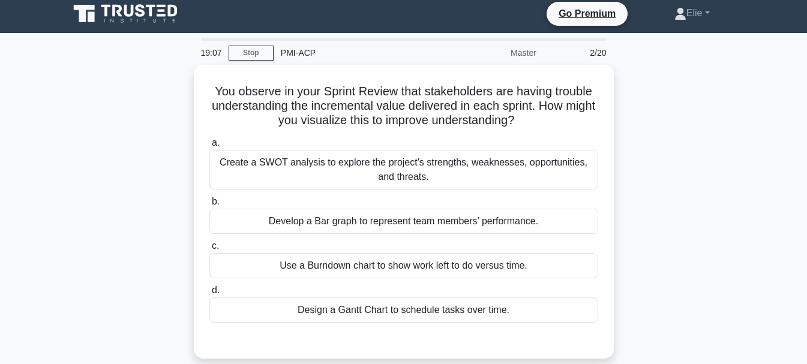
scroll to position [0, 0]
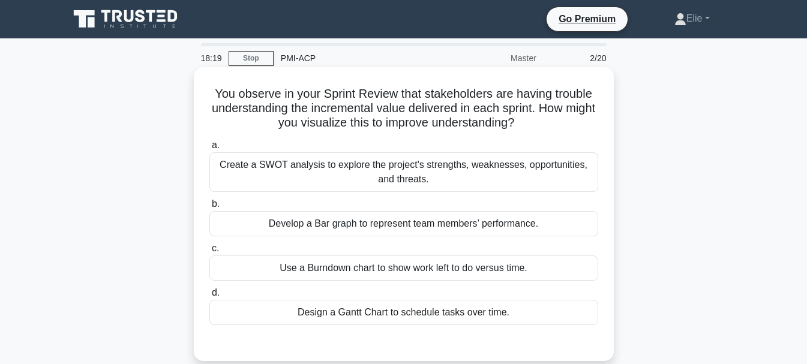
click at [543, 267] on div "Use a Burndown chart to show work left to do versus time." at bounding box center [404, 268] width 389 height 25
click at [210, 253] on input "c. Use a Burndown chart to show work left to do versus time." at bounding box center [210, 249] width 0 height 8
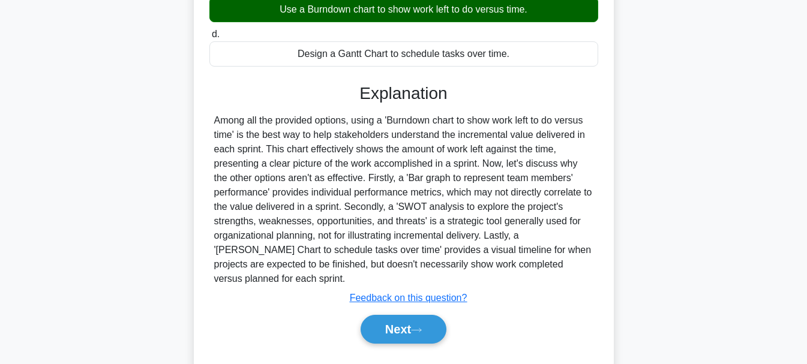
scroll to position [284, 0]
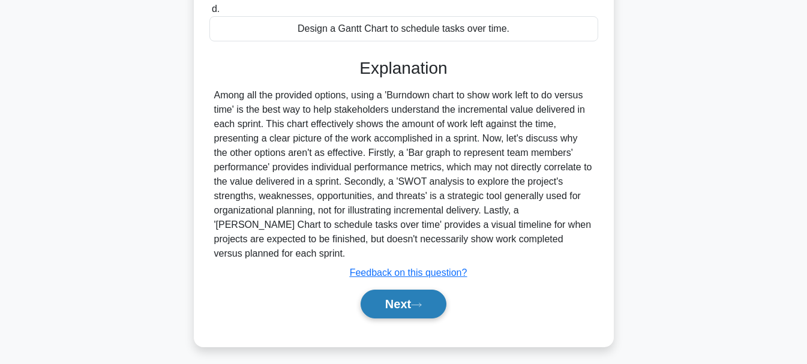
click at [406, 297] on button "Next" at bounding box center [404, 304] width 86 height 29
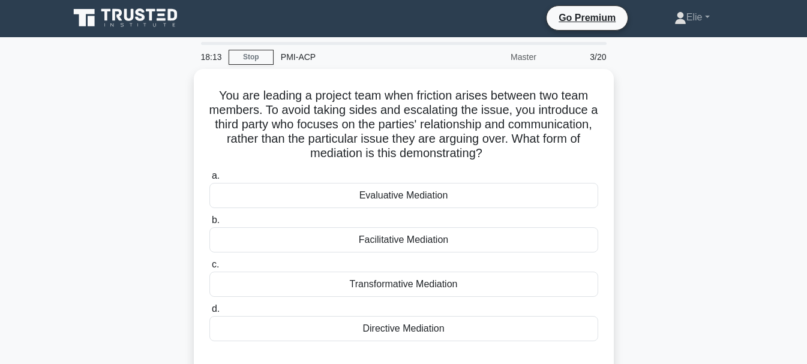
scroll to position [0, 0]
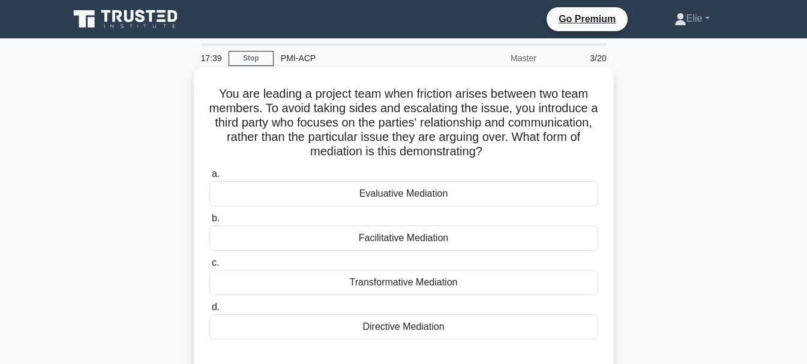
click at [376, 283] on div "Transformative Mediation" at bounding box center [404, 282] width 389 height 25
click at [210, 267] on input "c. Transformative Mediation" at bounding box center [210, 263] width 0 height 8
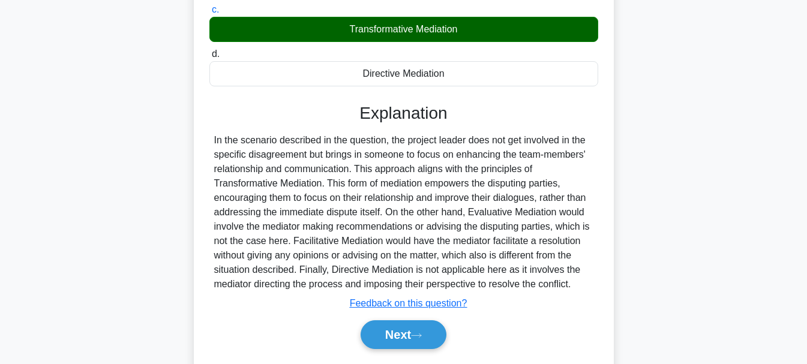
scroll to position [290, 0]
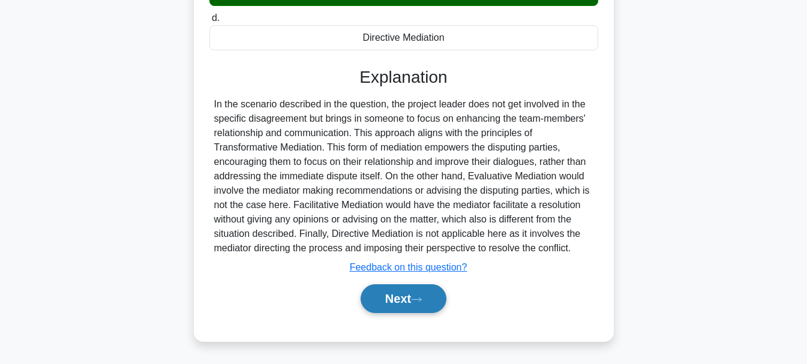
click at [420, 296] on button "Next" at bounding box center [404, 299] width 86 height 29
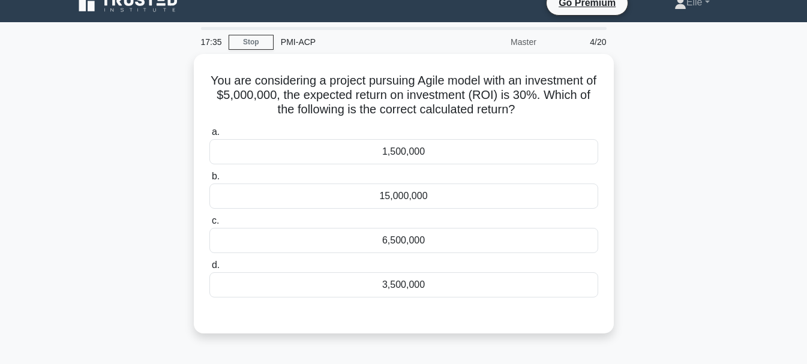
scroll to position [0, 0]
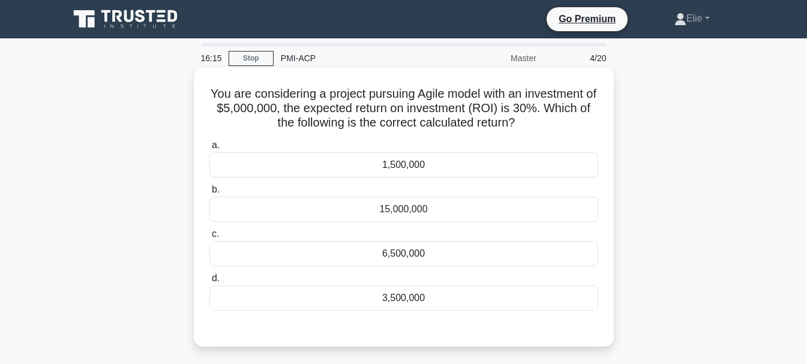
click at [508, 164] on div "1,500,000" at bounding box center [404, 164] width 389 height 25
click at [210, 149] on input "a. 1,500,000" at bounding box center [210, 146] width 0 height 8
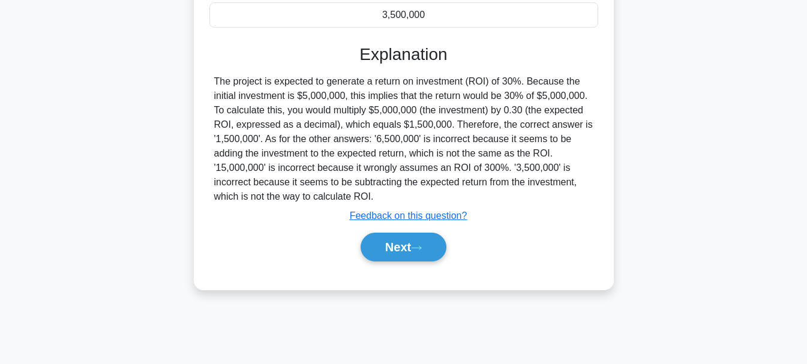
scroll to position [284, 0]
click at [409, 258] on button "Next" at bounding box center [404, 246] width 86 height 29
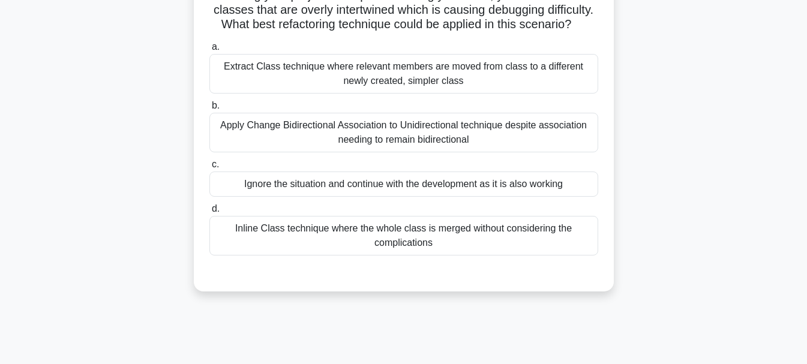
scroll to position [99, 0]
click at [435, 255] on div "Inline Class technique where the whole class is merged without considering the …" at bounding box center [404, 236] width 389 height 40
click at [210, 213] on input "d. Inline Class technique where the whole class is merged without considering t…" at bounding box center [210, 209] width 0 height 8
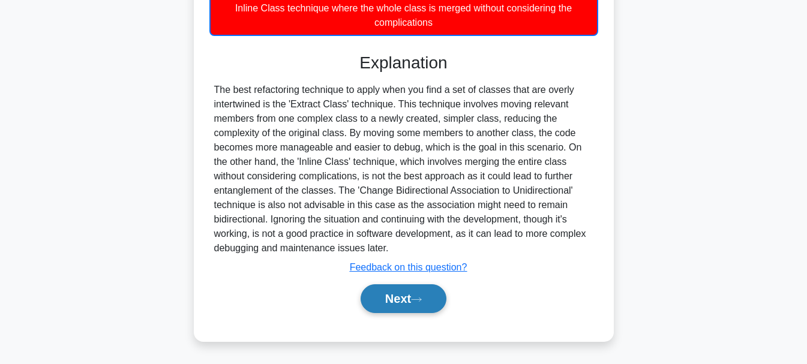
click at [415, 295] on button "Next" at bounding box center [404, 299] width 86 height 29
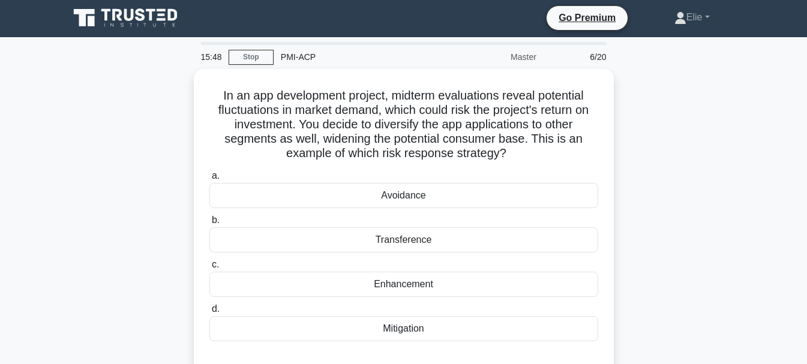
scroll to position [0, 0]
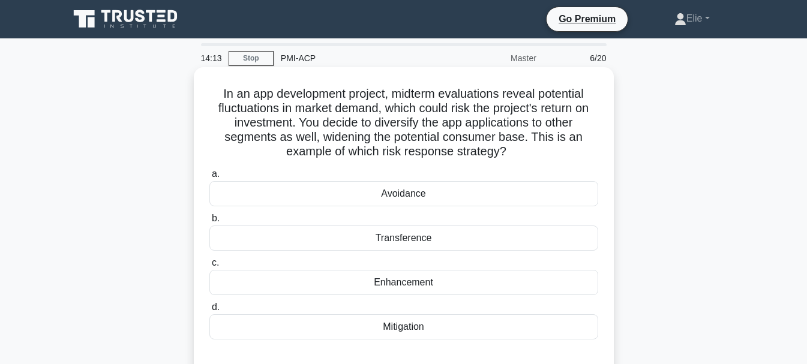
click at [431, 284] on div "Enhancement" at bounding box center [404, 282] width 389 height 25
click at [210, 267] on input "c. Enhancement" at bounding box center [210, 263] width 0 height 8
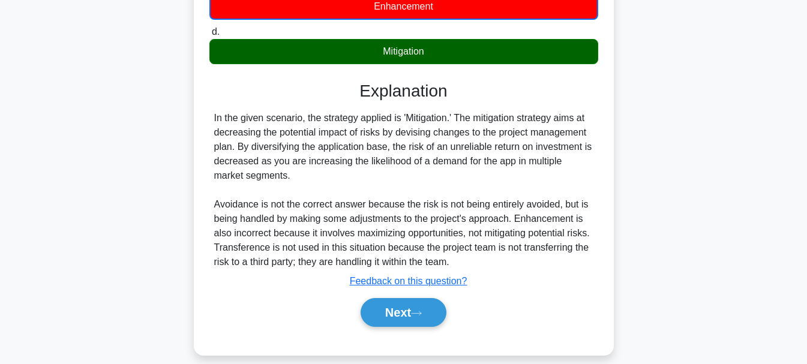
scroll to position [291, 0]
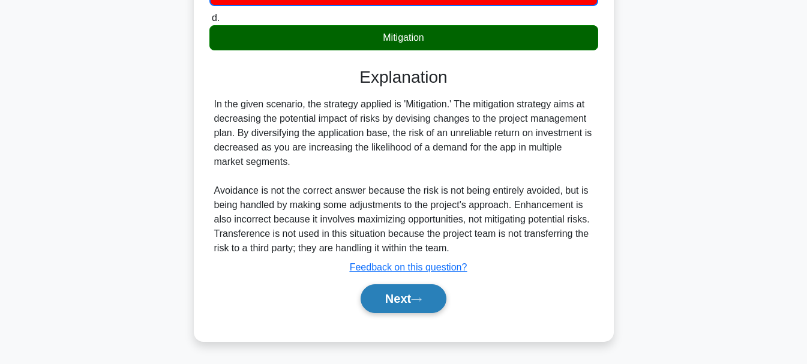
click at [384, 302] on button "Next" at bounding box center [404, 299] width 86 height 29
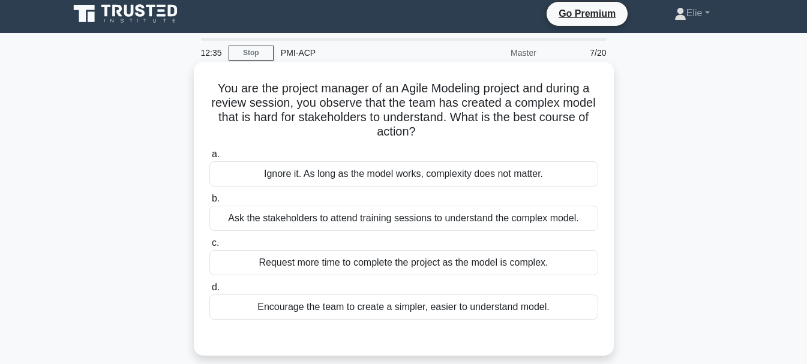
scroll to position [0, 0]
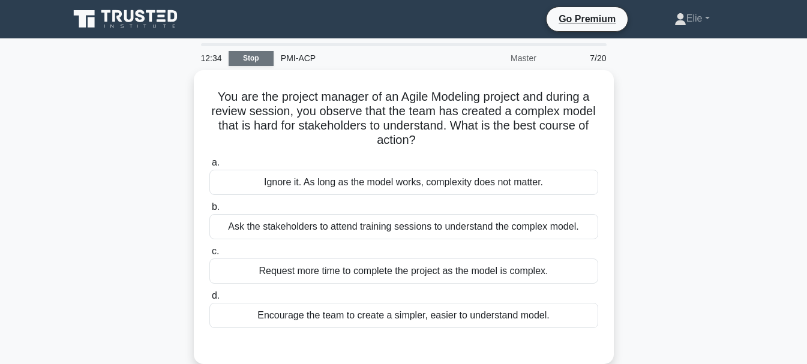
click at [261, 56] on link "Stop" at bounding box center [251, 58] width 45 height 15
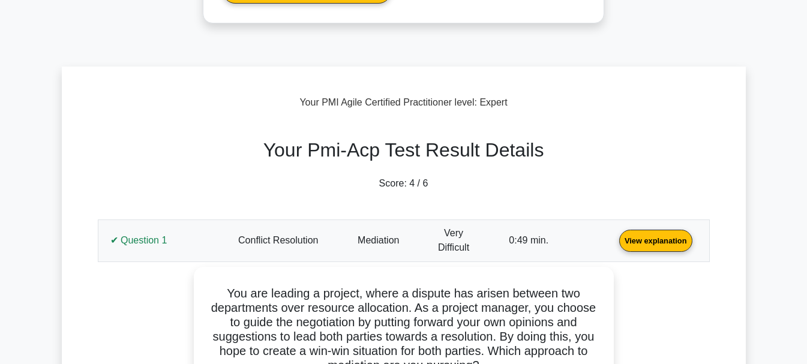
click at [615, 241] on link "View explanation" at bounding box center [656, 240] width 83 height 10
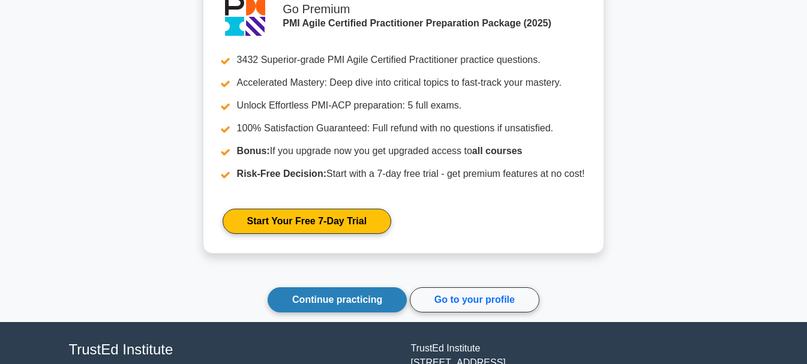
scroll to position [1025, 0]
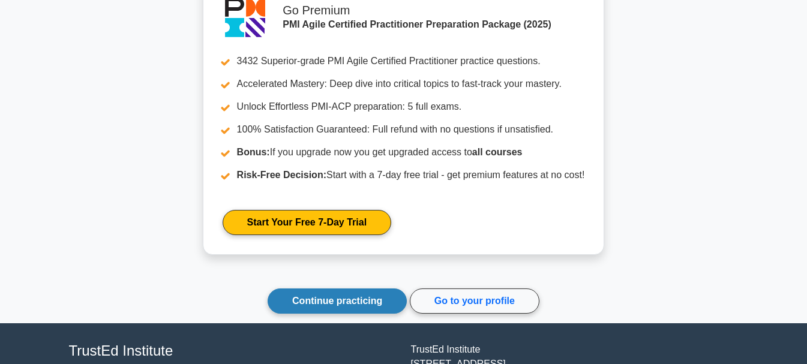
click at [358, 303] on link "Continue practicing" at bounding box center [337, 301] width 139 height 25
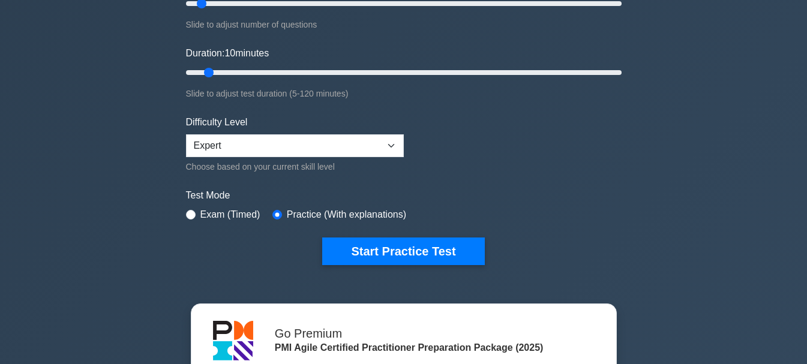
click at [204, 216] on label "Exam (Timed)" at bounding box center [231, 215] width 60 height 14
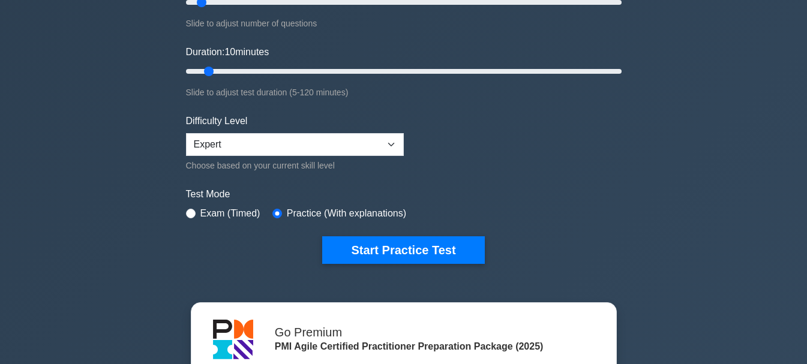
scroll to position [199, 0]
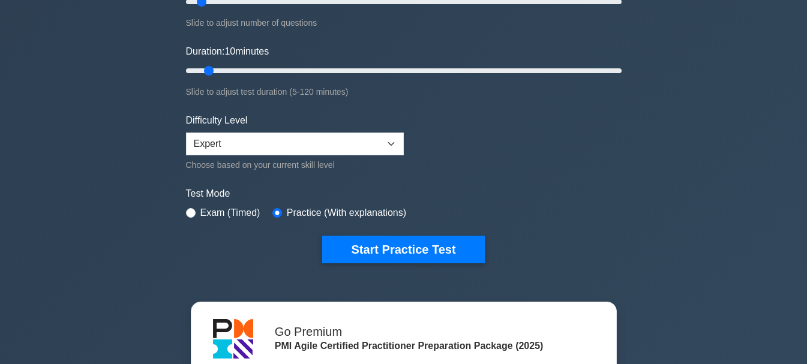
click at [185, 208] on div "PMI Agile Certified Practitioner Customize Your Next Practice Test Topics Agile…" at bounding box center [404, 70] width 450 height 443
click at [187, 213] on input "radio" at bounding box center [191, 213] width 10 height 10
radio input "true"
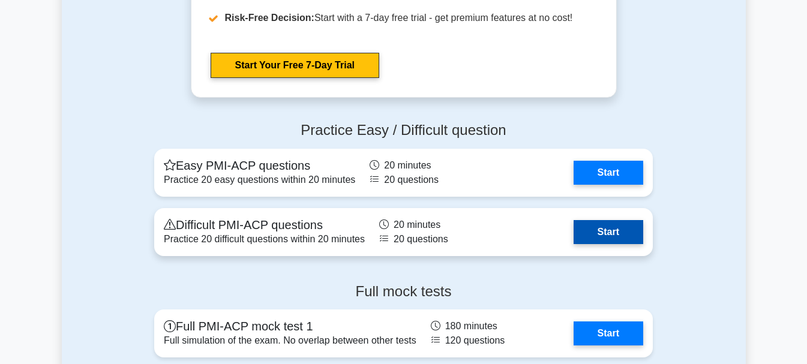
scroll to position [3601, 0]
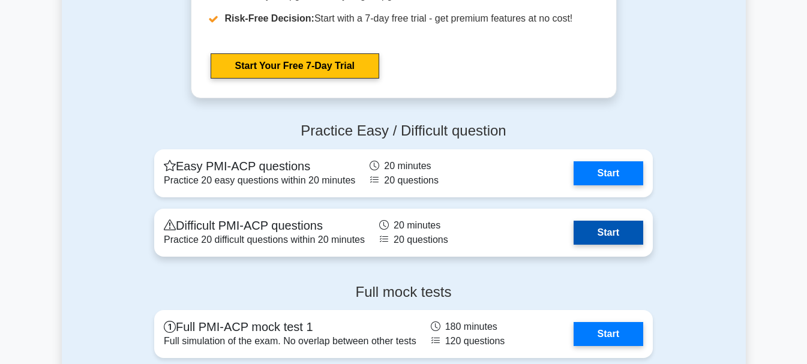
click at [622, 231] on link "Start" at bounding box center [609, 233] width 70 height 24
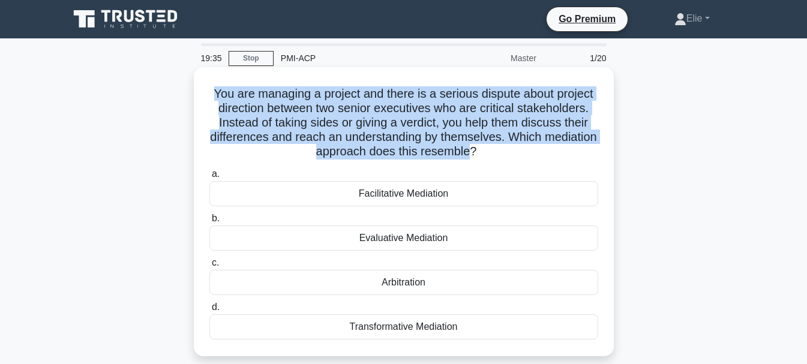
drag, startPoint x: 499, startPoint y: 153, endPoint x: 208, endPoint y: 98, distance: 296.2
click at [208, 98] on h5 "You are managing a project and there is a serious dispute about project directi…" at bounding box center [403, 122] width 391 height 73
copy h5 "You are managing a project and there is a serious dispute about project directi…"
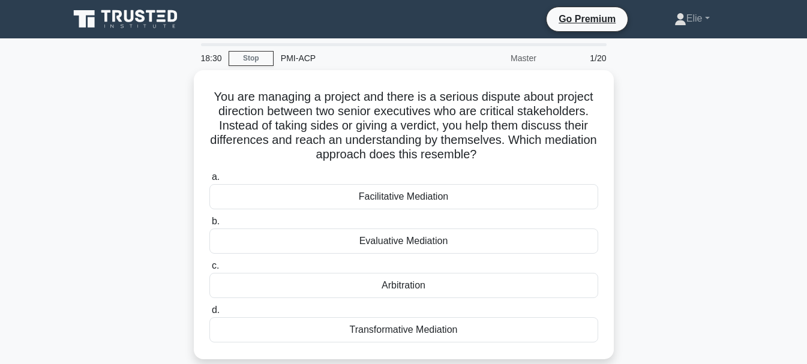
click at [683, 195] on div "You are managing a project and there is a serious dispute about project directi…" at bounding box center [404, 222] width 684 height 304
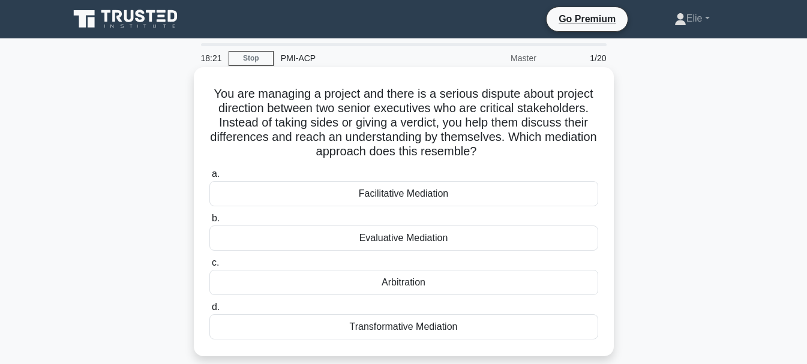
click at [403, 199] on div "Facilitative Mediation" at bounding box center [404, 193] width 389 height 25
click at [210, 178] on input "a. Facilitative Mediation" at bounding box center [210, 174] width 0 height 8
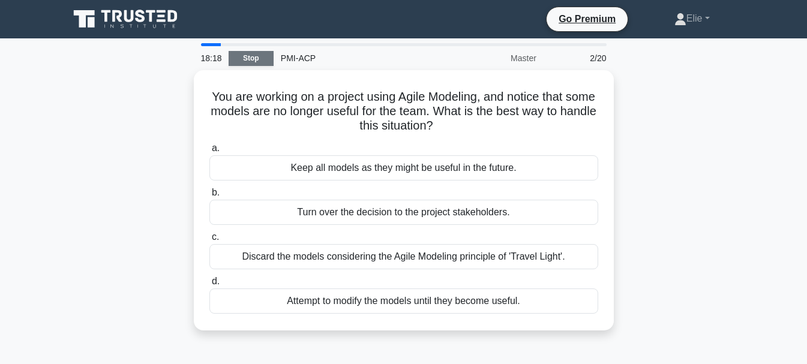
click at [249, 55] on link "Stop" at bounding box center [251, 58] width 45 height 15
